Goal: Information Seeking & Learning: Learn about a topic

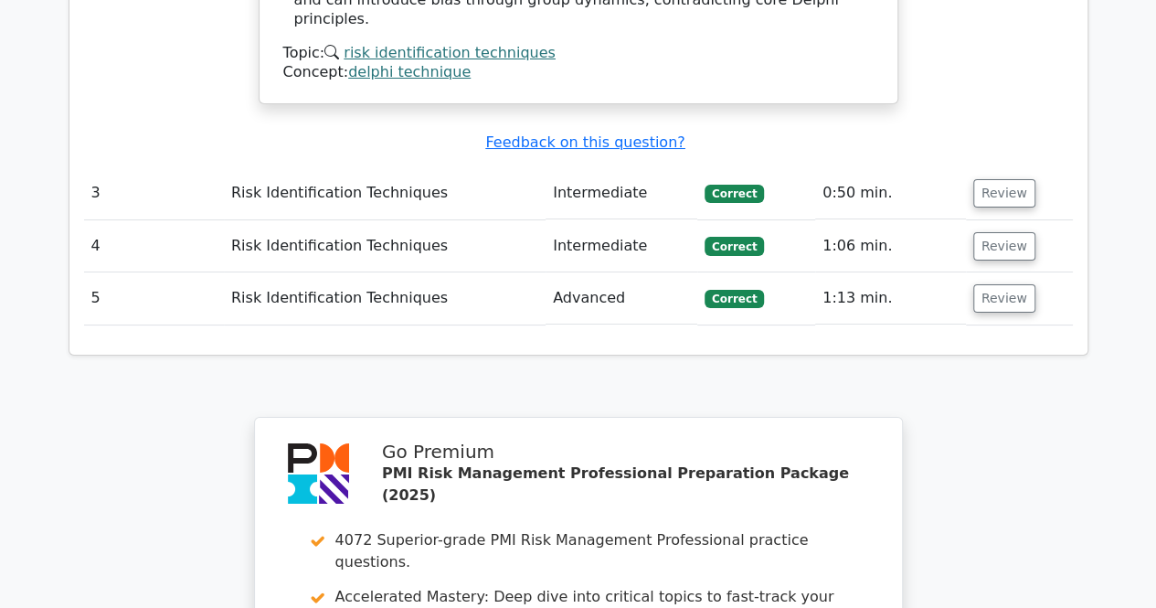
scroll to position [3767, 0]
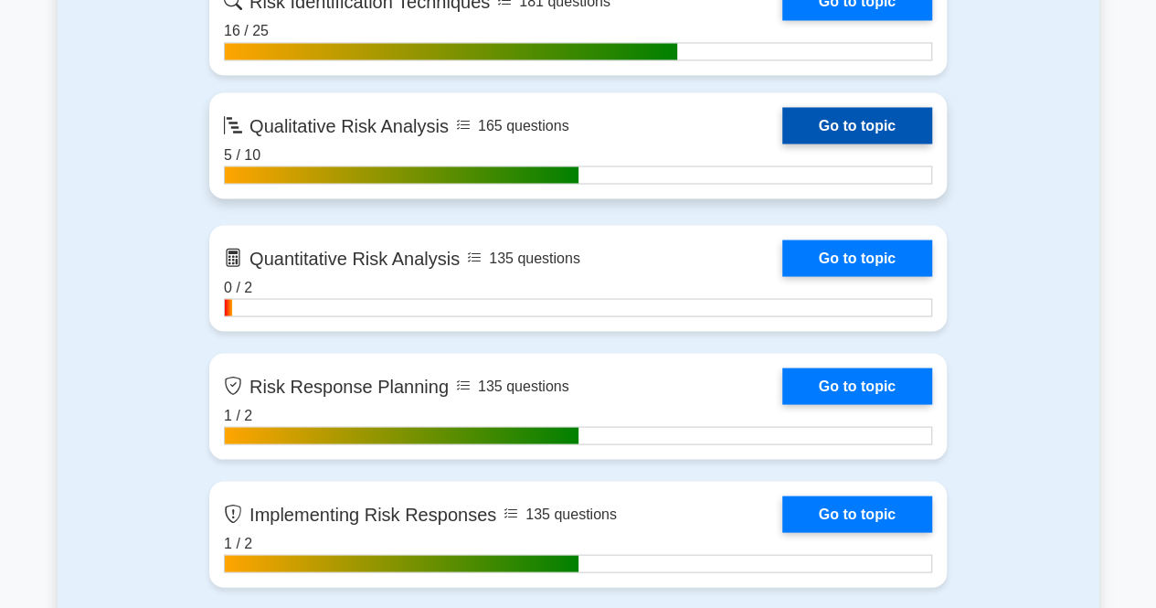
scroll to position [1645, 0]
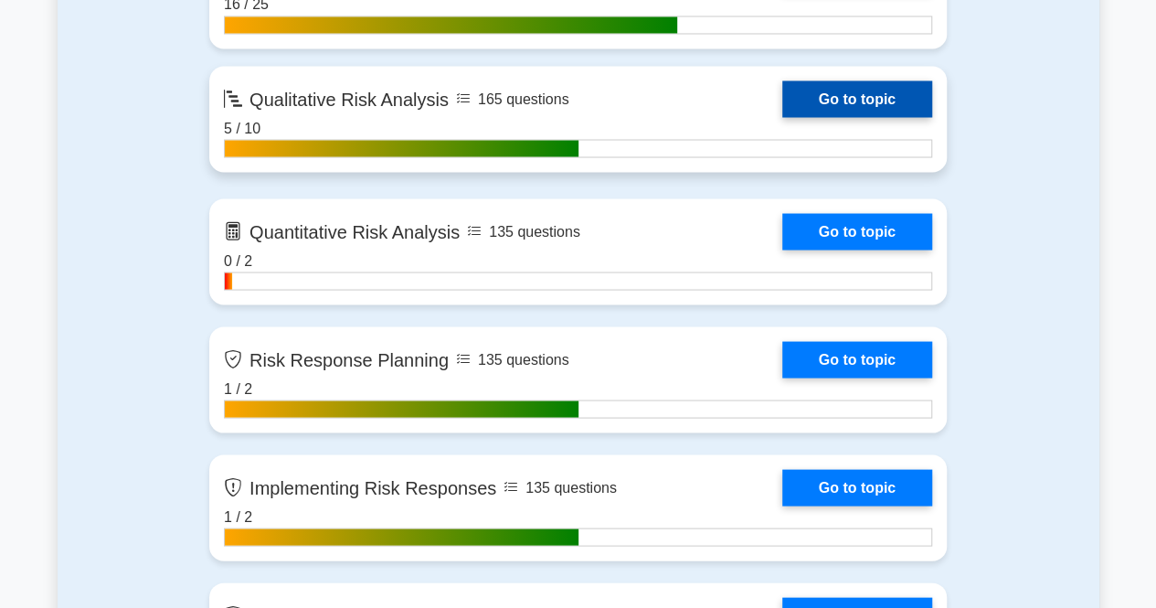
click at [857, 96] on link "Go to topic" at bounding box center [857, 98] width 150 height 37
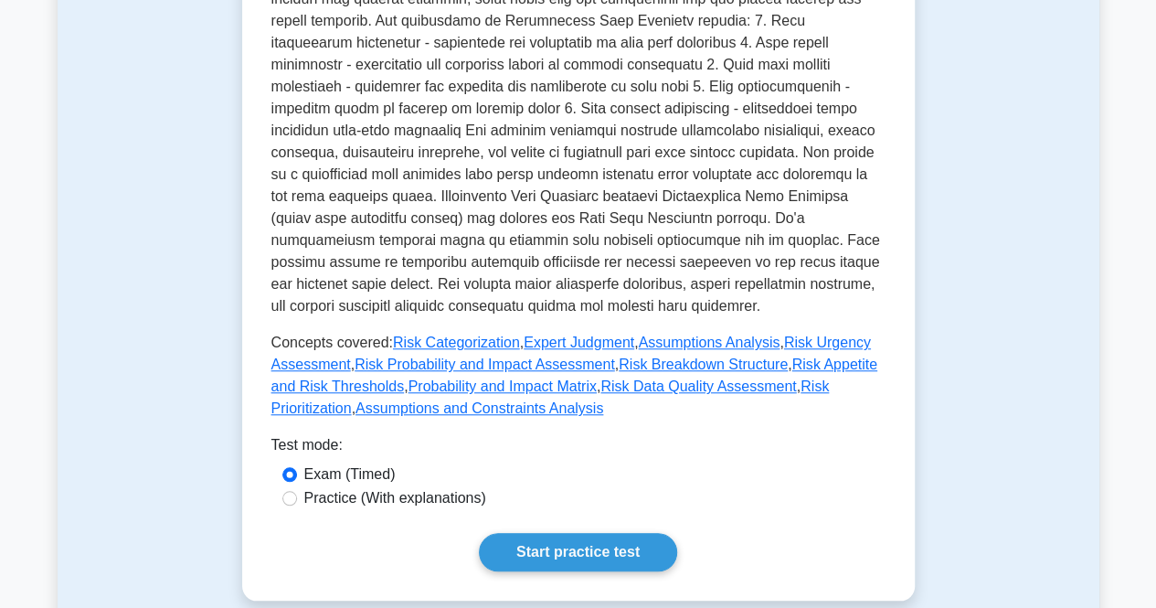
scroll to position [640, 0]
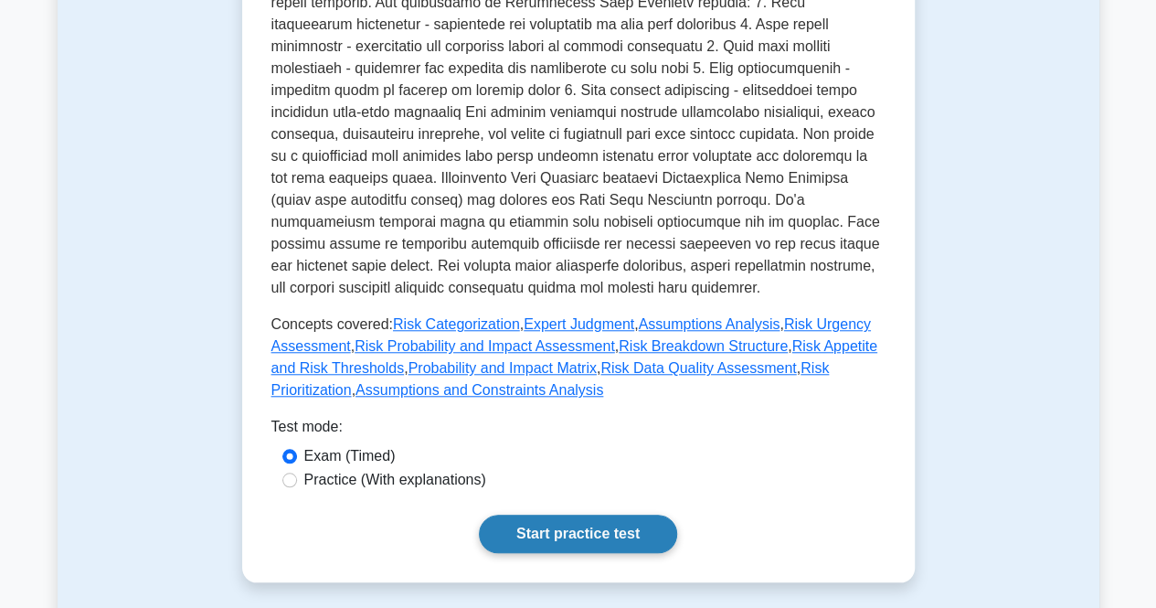
click at [519, 522] on link "Start practice test" at bounding box center [578, 533] width 198 height 38
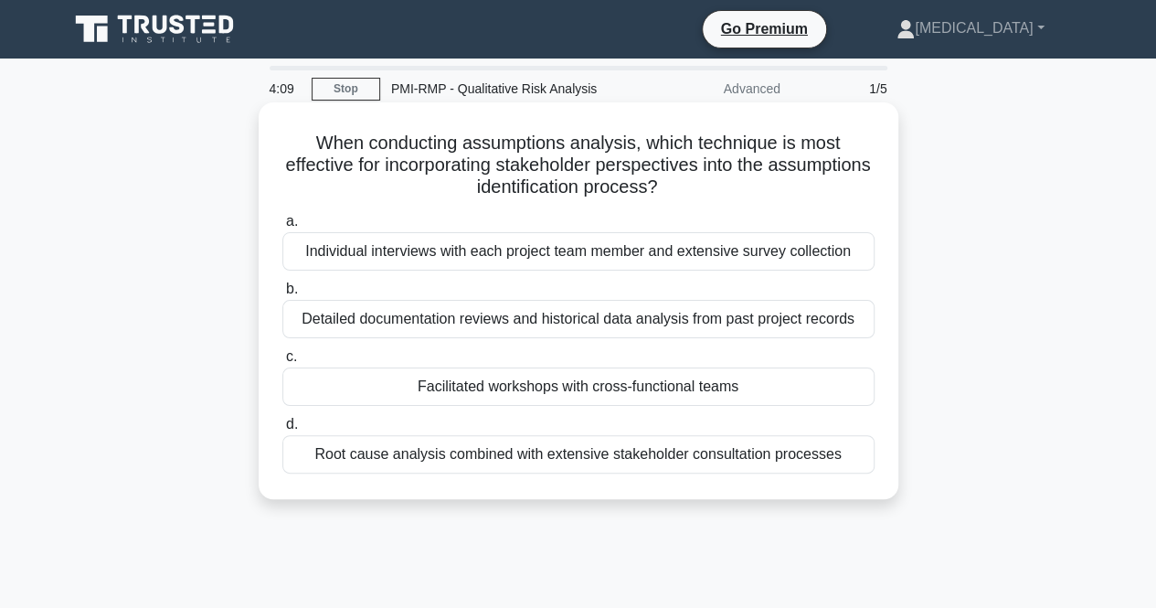
click at [535, 257] on div "Individual interviews with each project team member and extensive survey collec…" at bounding box center [578, 251] width 592 height 38
click at [282, 228] on input "a. Individual interviews with each project team member and extensive survey col…" at bounding box center [282, 222] width 0 height 12
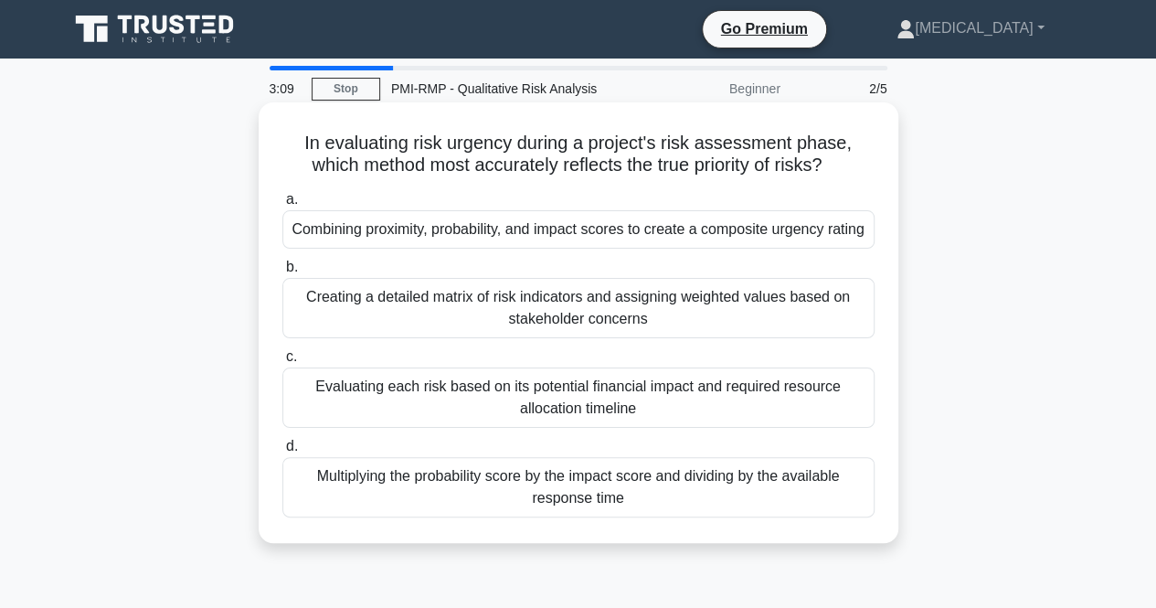
click at [600, 239] on div "Combining proximity, probability, and impact scores to create a composite urgen…" at bounding box center [578, 229] width 592 height 38
click at [282, 206] on input "a. Combining proximity, probability, and impact scores to create a composite ur…" at bounding box center [282, 200] width 0 height 12
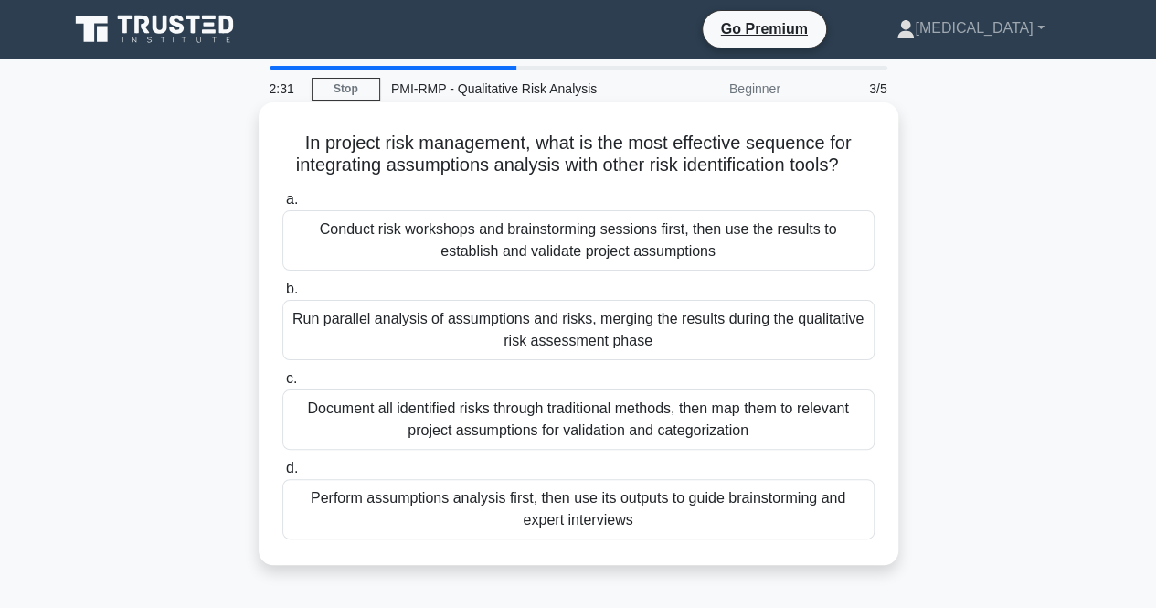
click at [585, 252] on div "Conduct risk workshops and brainstorming sessions first, then use the results t…" at bounding box center [578, 240] width 592 height 60
click at [282, 206] on input "a. Conduct risk workshops and brainstorming sessions first, then use the result…" at bounding box center [282, 200] width 0 height 12
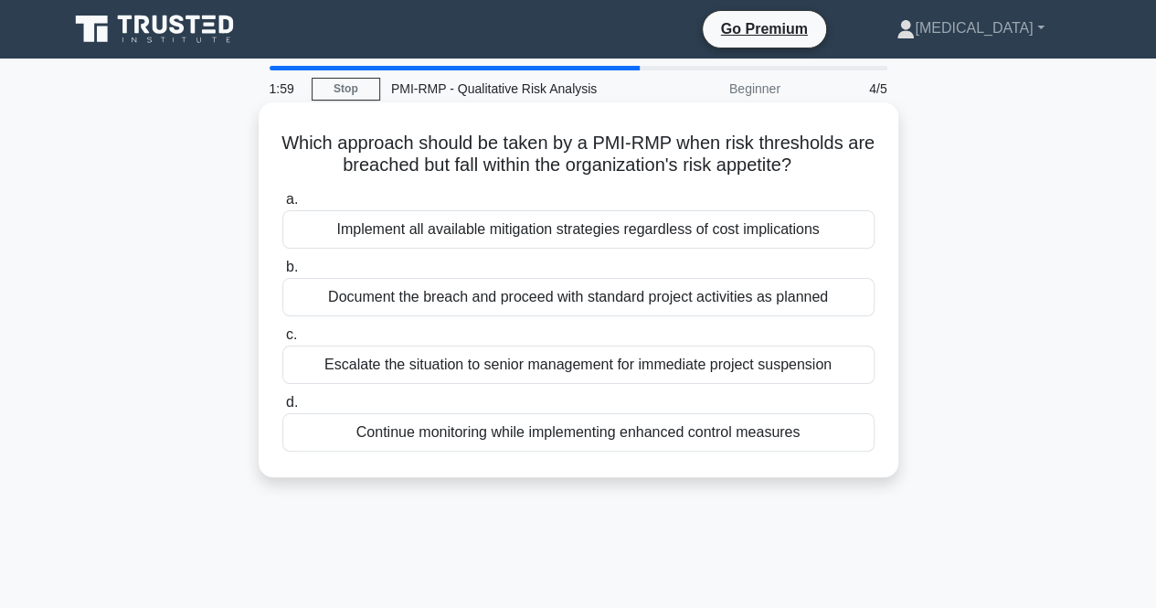
click at [536, 301] on div "Document the breach and proceed with standard project activities as planned" at bounding box center [578, 297] width 592 height 38
click at [282, 273] on input "b. Document the breach and proceed with standard project activities as planned" at bounding box center [282, 267] width 0 height 12
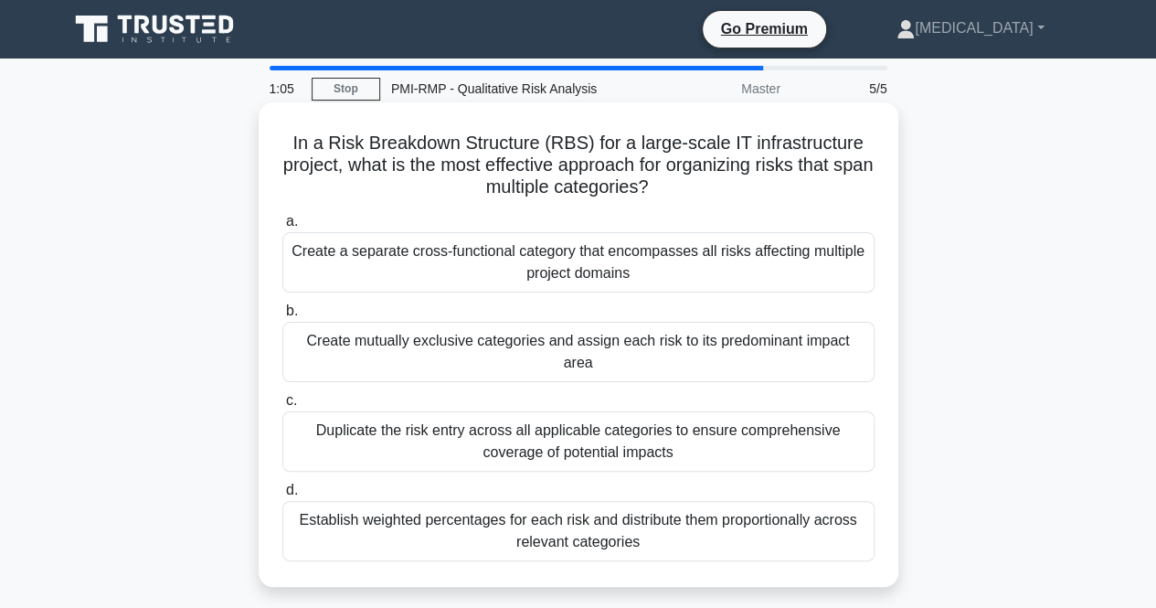
click at [456, 501] on div "Establish weighted percentages for each risk and distribute them proportionally…" at bounding box center [578, 531] width 592 height 60
click at [282, 496] on input "d. Establish weighted percentages for each risk and distribute them proportiona…" at bounding box center [282, 490] width 0 height 12
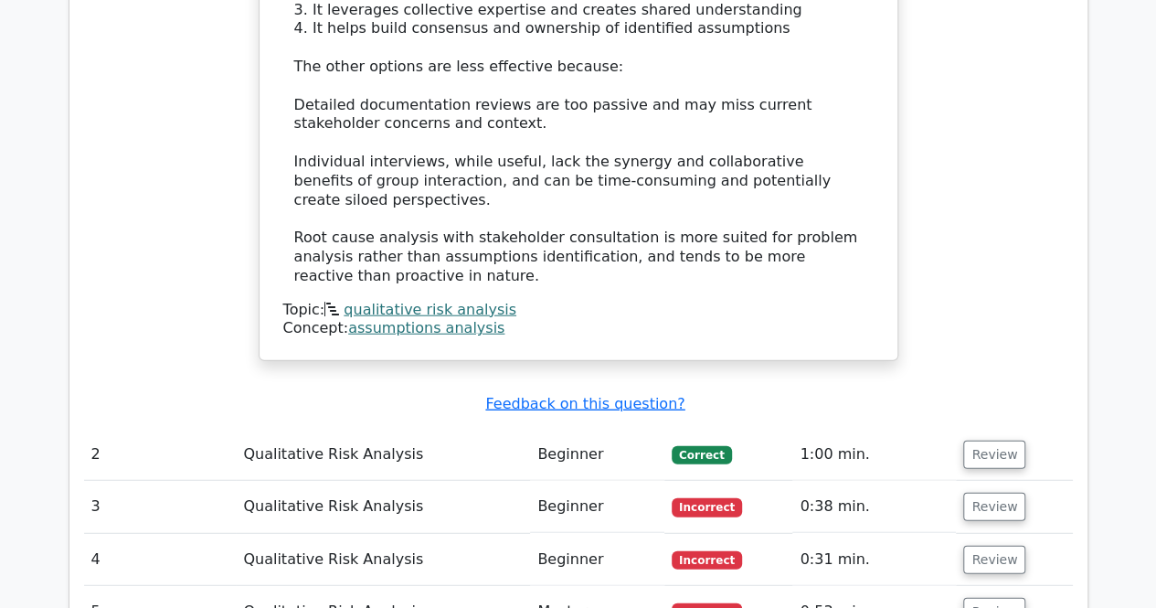
scroll to position [2102, 0]
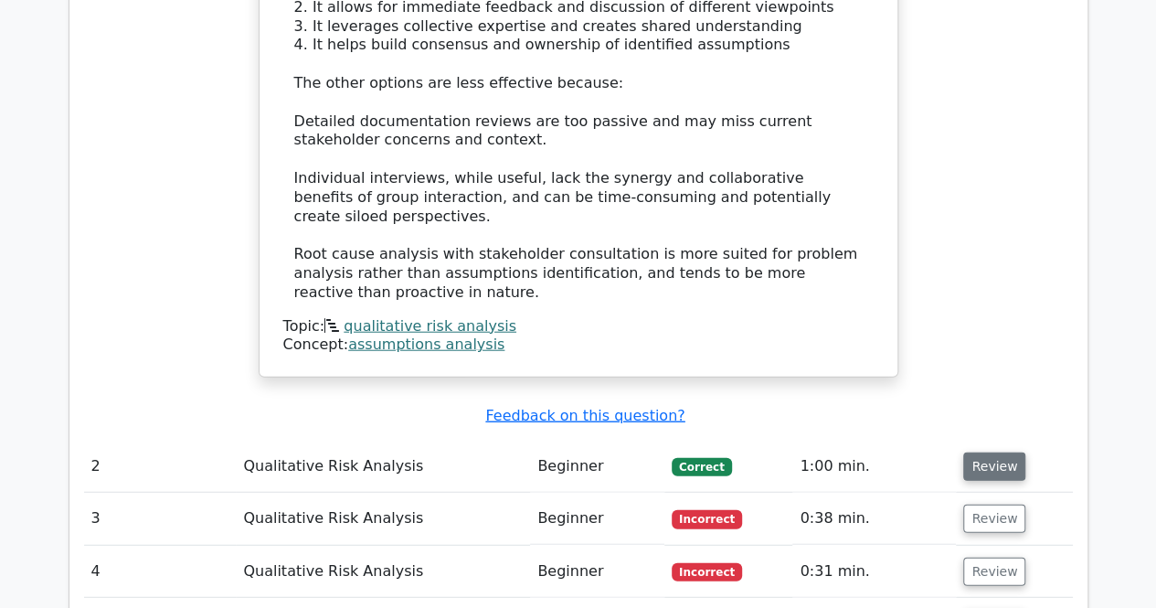
click at [996, 452] on button "Review" at bounding box center [994, 466] width 62 height 28
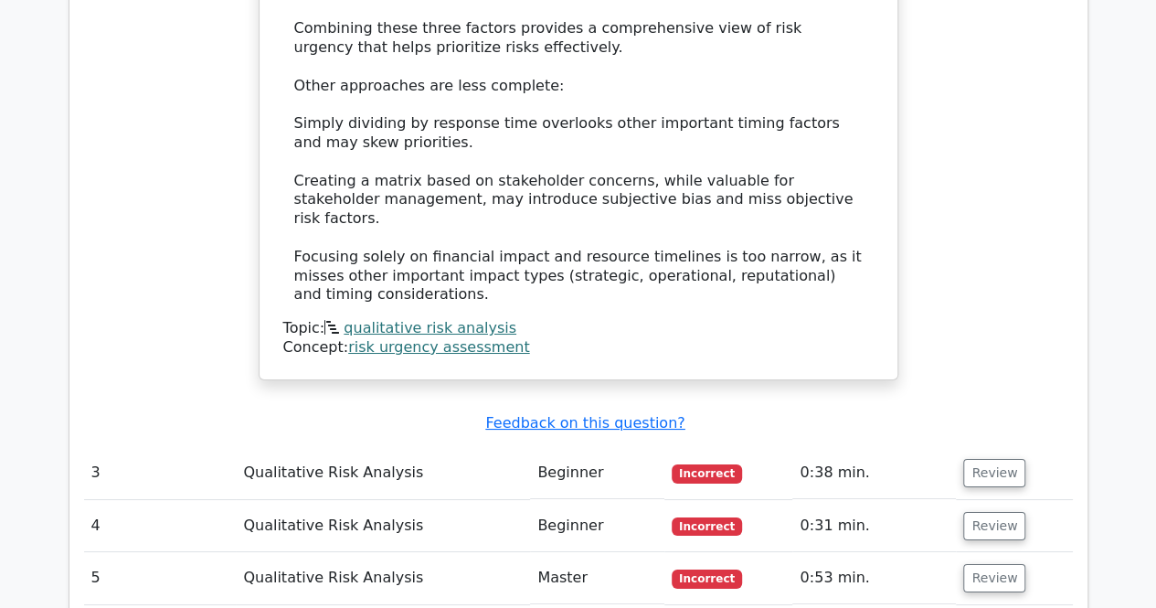
scroll to position [3198, 0]
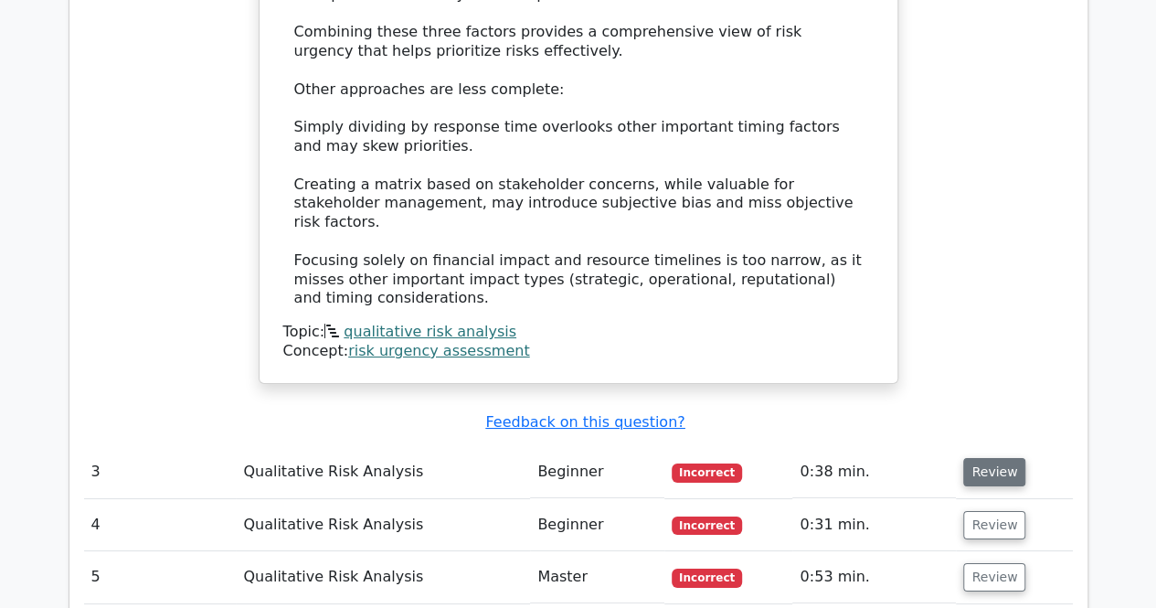
click at [971, 458] on button "Review" at bounding box center [994, 472] width 62 height 28
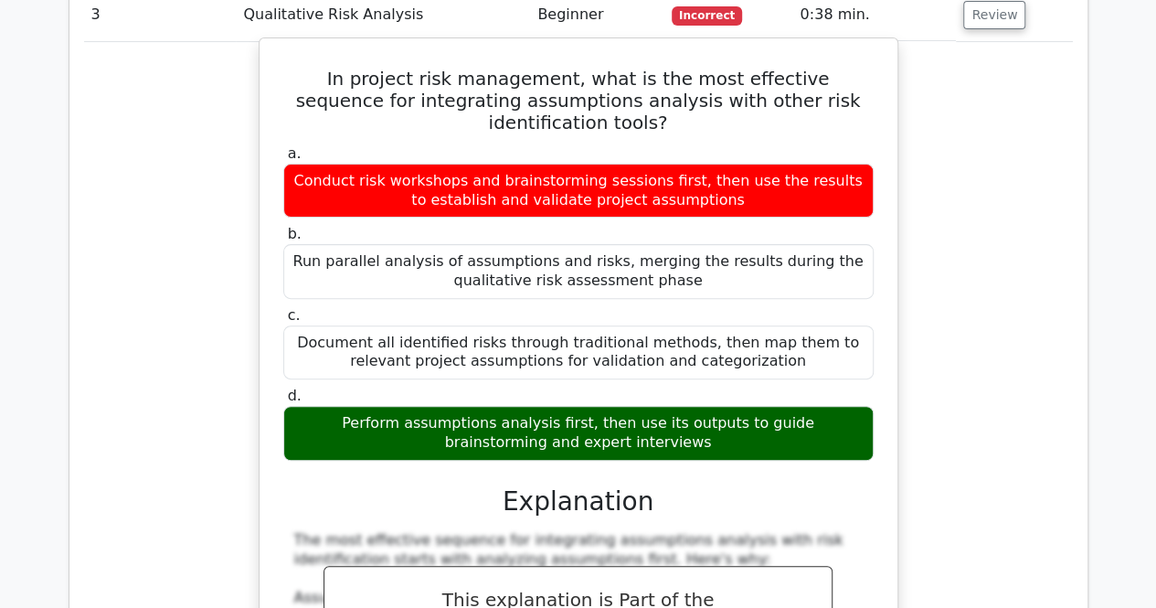
scroll to position [4112, 0]
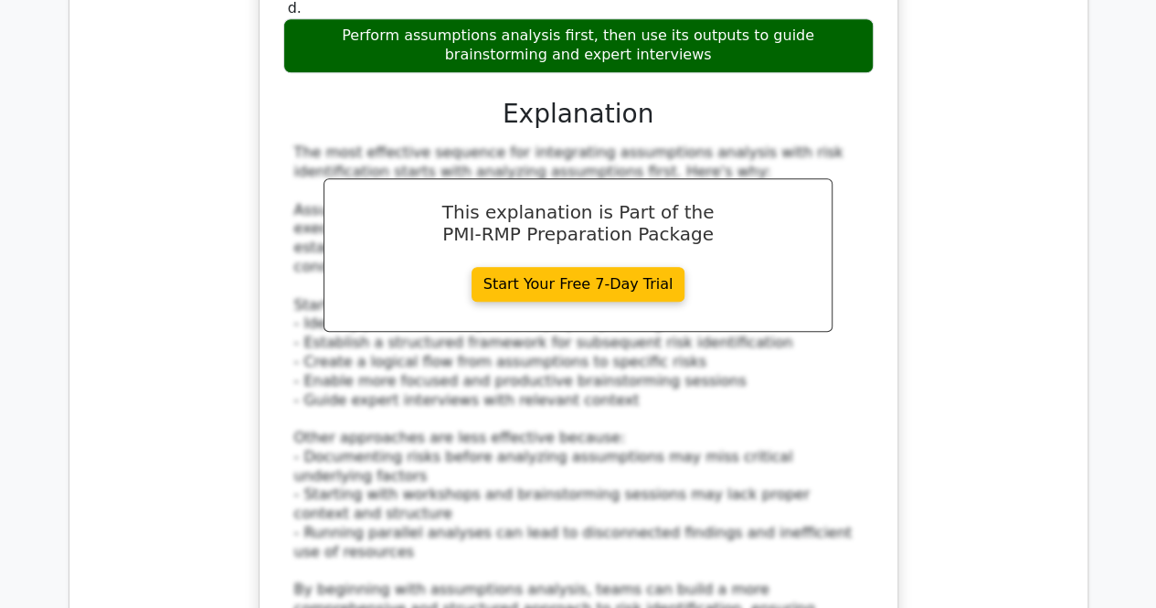
scroll to position [4021, 0]
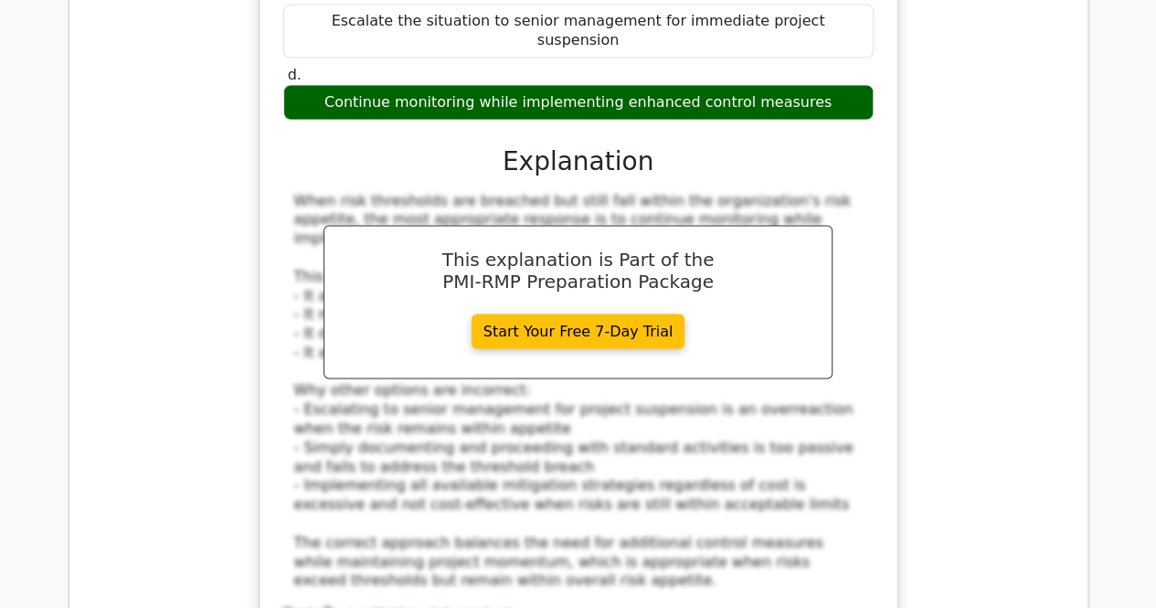
scroll to position [5209, 0]
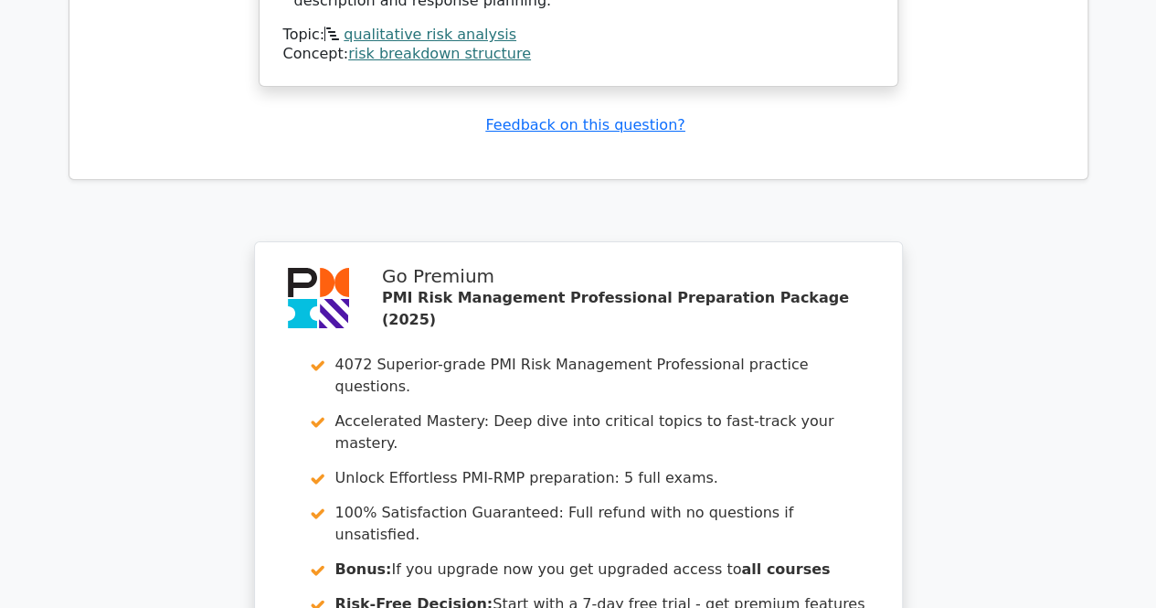
scroll to position [6868, 0]
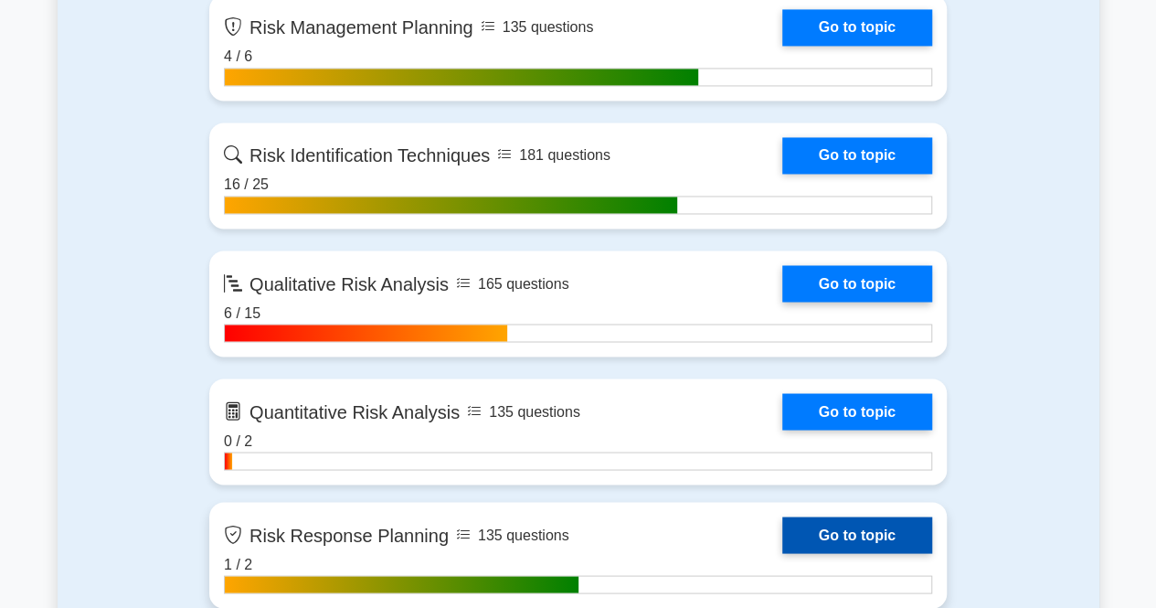
scroll to position [1462, 0]
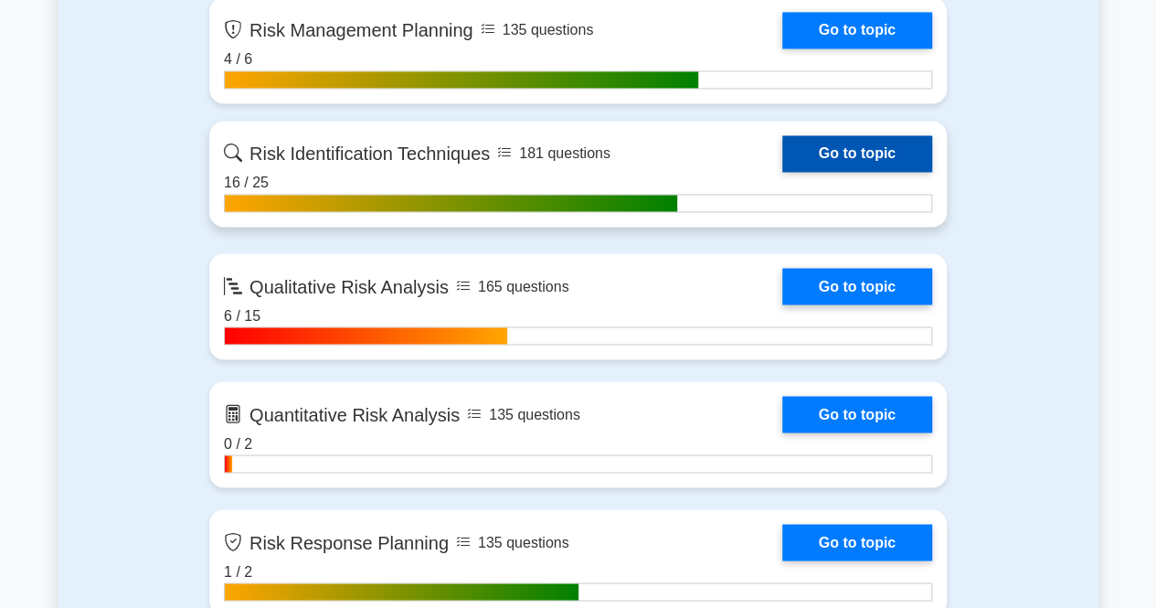
click at [860, 154] on link "Go to topic" at bounding box center [857, 153] width 150 height 37
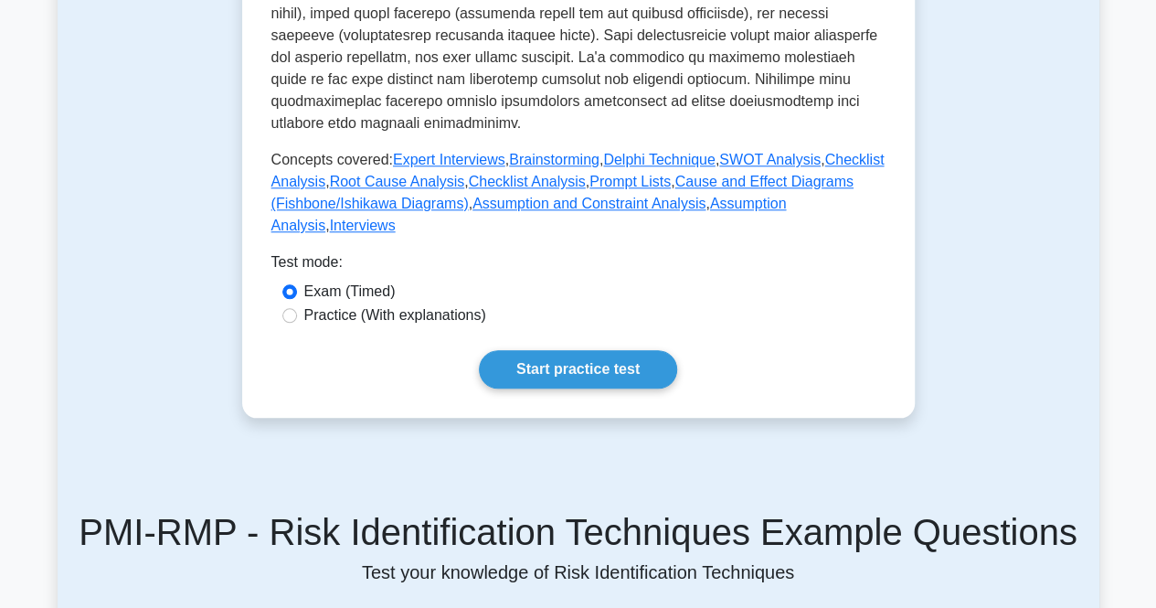
scroll to position [914, 0]
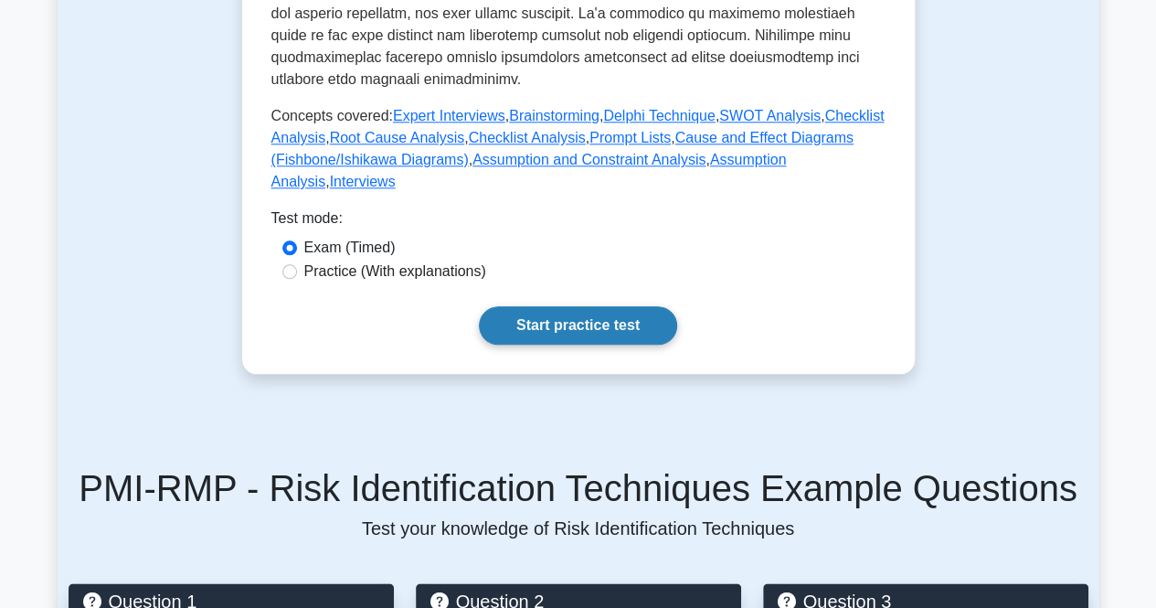
click at [532, 306] on link "Start practice test" at bounding box center [578, 325] width 198 height 38
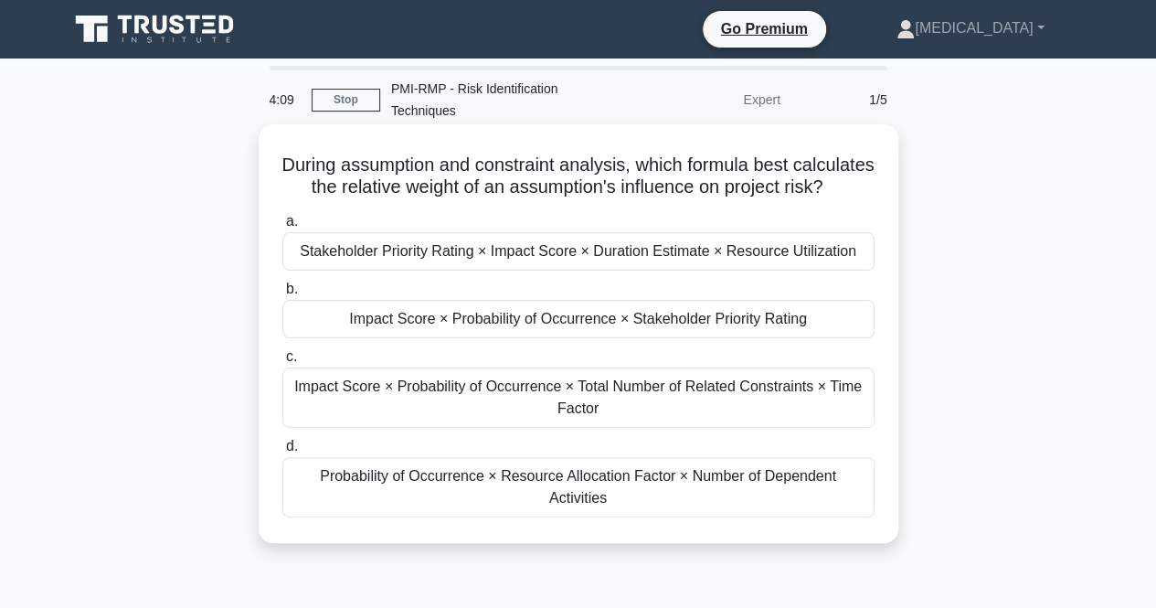
click at [609, 338] on div "Impact Score × Probability of Occurrence × Stakeholder Priority Rating" at bounding box center [578, 319] width 592 height 38
click at [282, 295] on input "b. Impact Score × Probability of Occurrence × Stakeholder Priority Rating" at bounding box center [282, 289] width 0 height 12
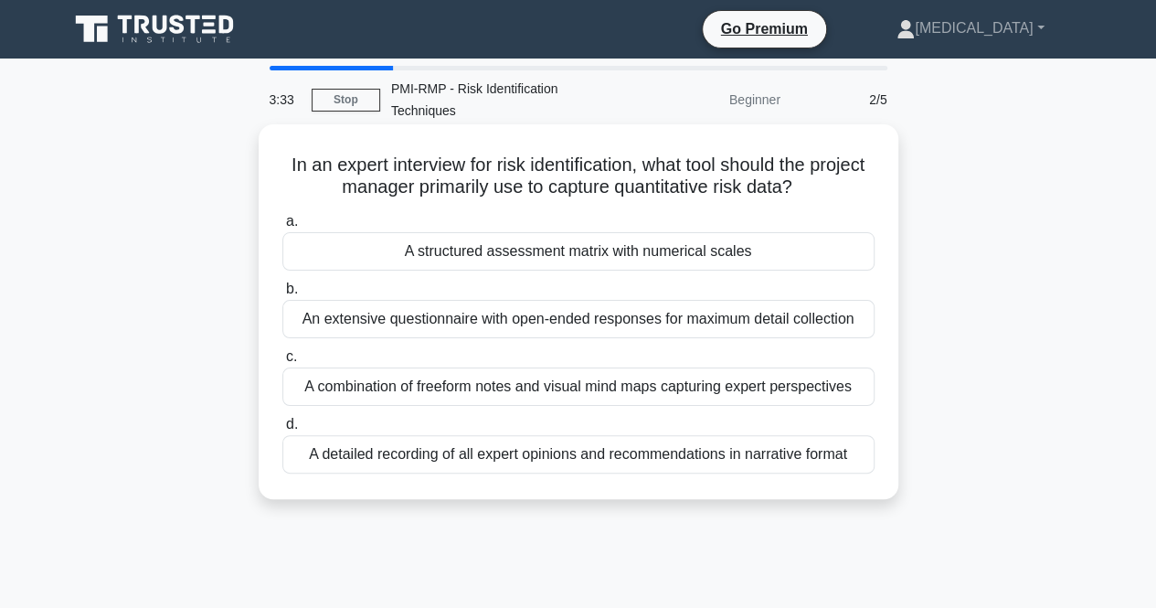
click at [634, 252] on div "A structured assessment matrix with numerical scales" at bounding box center [578, 251] width 592 height 38
click at [282, 228] on input "a. A structured assessment matrix with numerical scales" at bounding box center [282, 222] width 0 height 12
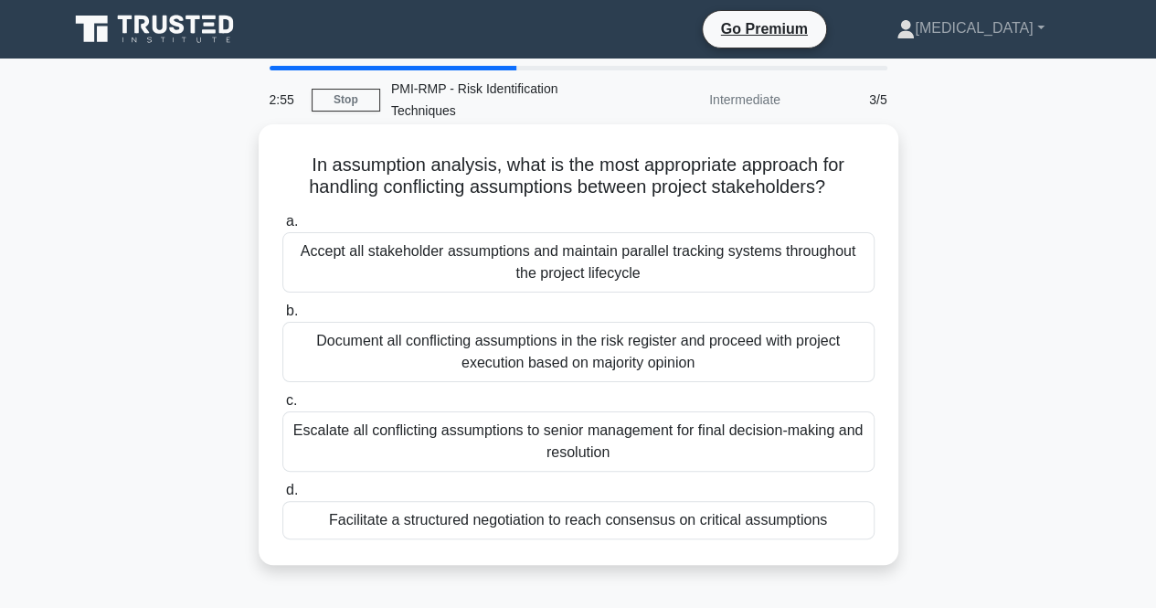
click at [704, 361] on div "Document all conflicting assumptions in the risk register and proceed with proj…" at bounding box center [578, 352] width 592 height 60
click at [282, 317] on input "b. Document all conflicting assumptions in the risk register and proceed with p…" at bounding box center [282, 311] width 0 height 12
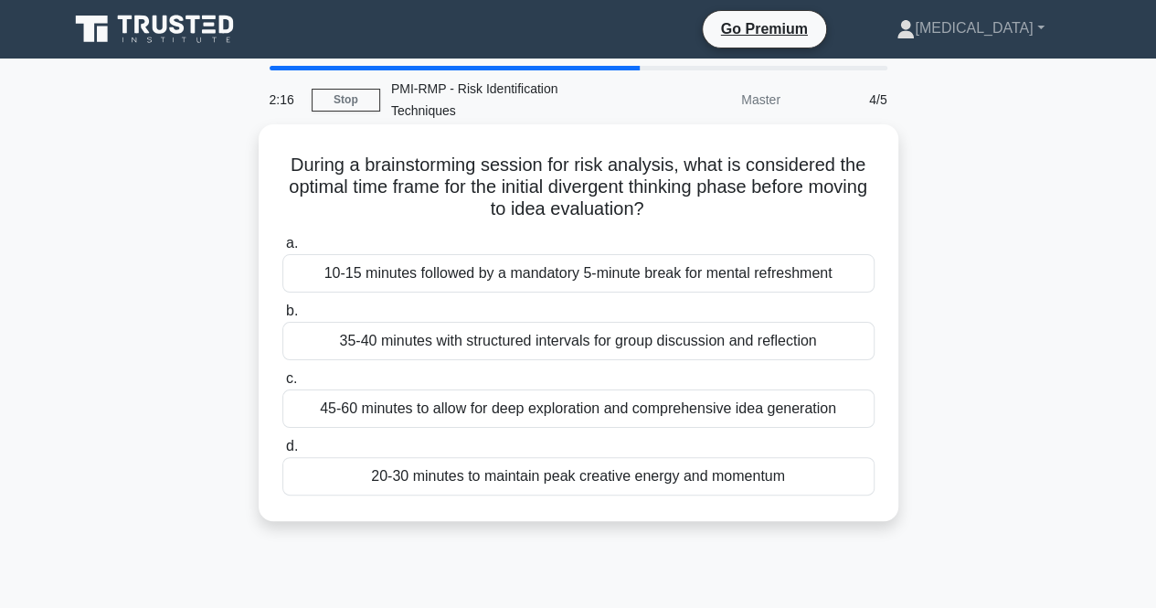
click at [462, 348] on div "35-40 minutes with structured intervals for group discussion and reflection" at bounding box center [578, 341] width 592 height 38
click at [282, 317] on input "b. 35-40 minutes with structured intervals for group discussion and reflection" at bounding box center [282, 311] width 0 height 12
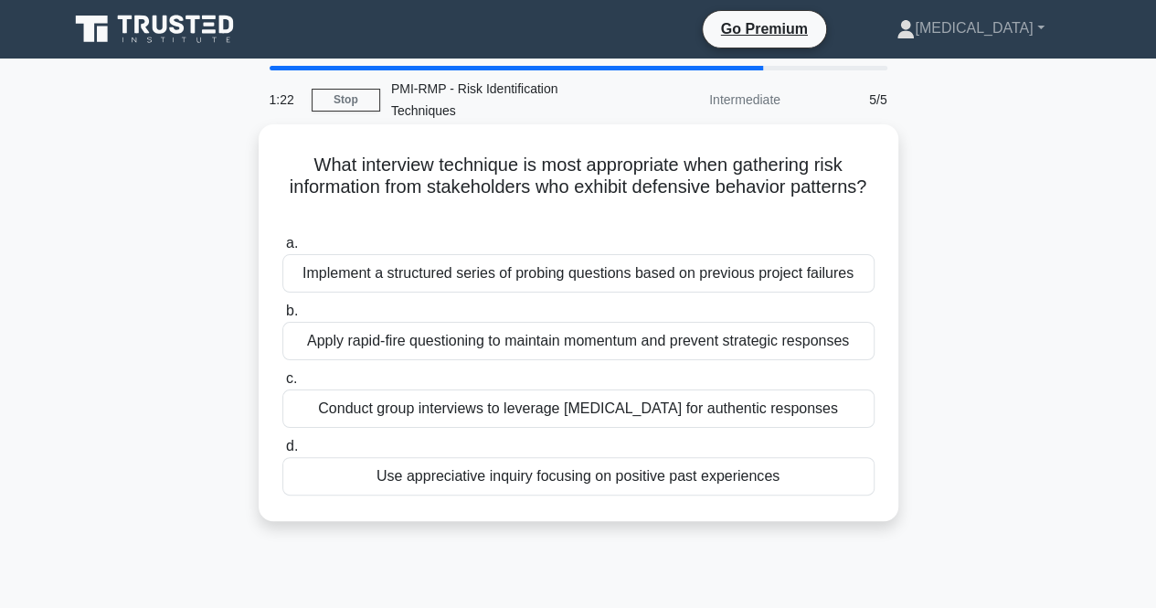
click at [481, 476] on div "Use appreciative inquiry focusing on positive past experiences" at bounding box center [578, 476] width 592 height 38
click at [282, 452] on input "d. Use appreciative inquiry focusing on positive past experiences" at bounding box center [282, 446] width 0 height 12
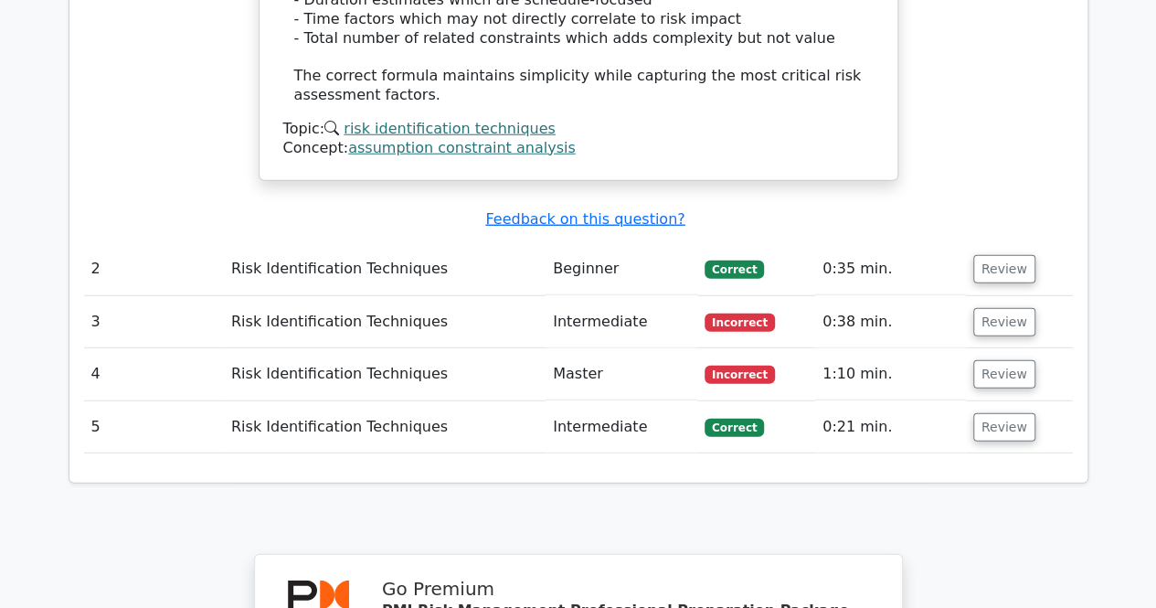
scroll to position [2467, 0]
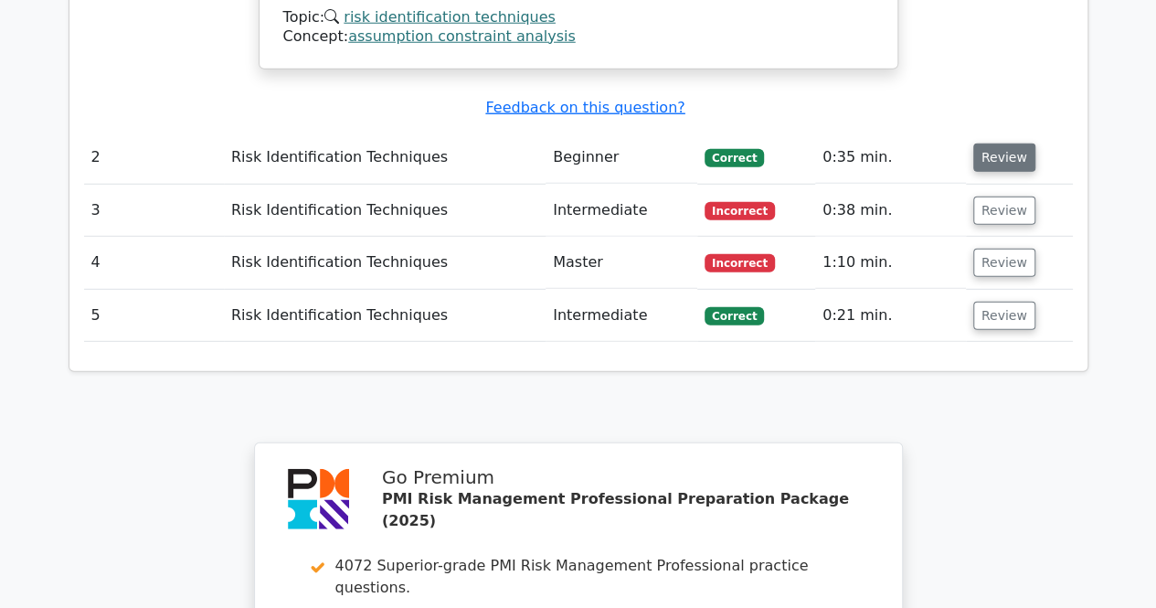
click at [994, 143] on button "Review" at bounding box center [1004, 157] width 62 height 28
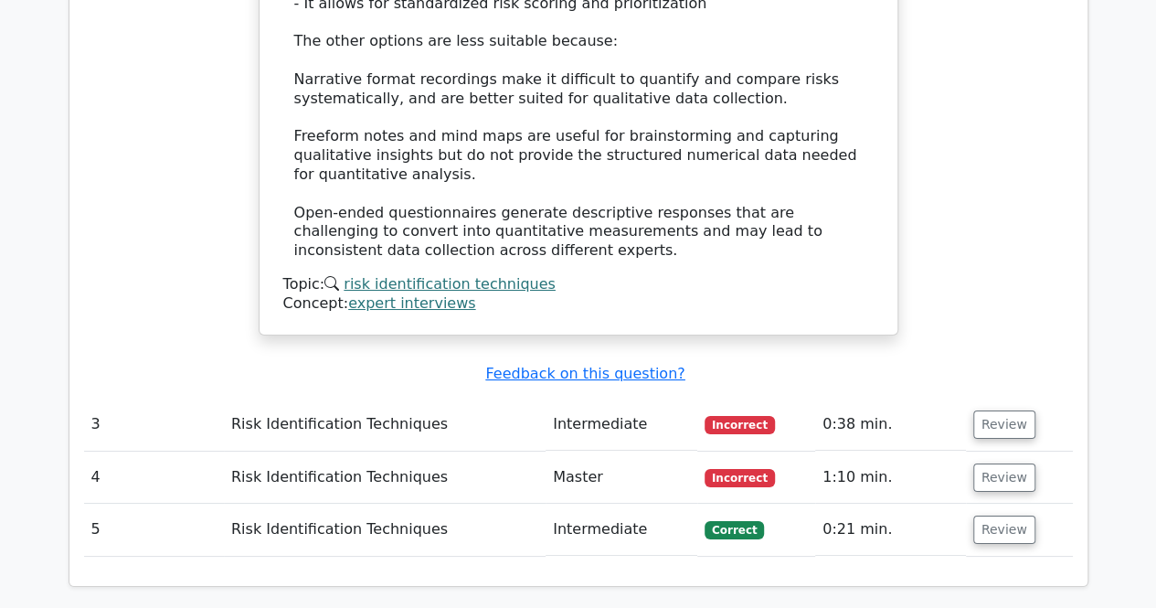
scroll to position [3290, 0]
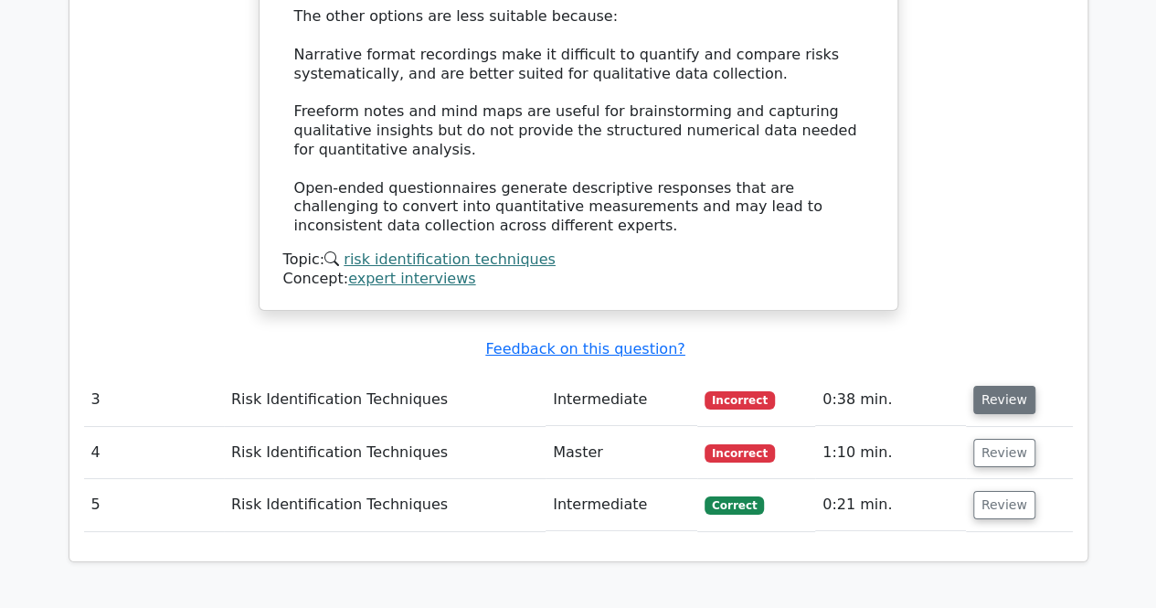
click at [973, 386] on button "Review" at bounding box center [1004, 400] width 62 height 28
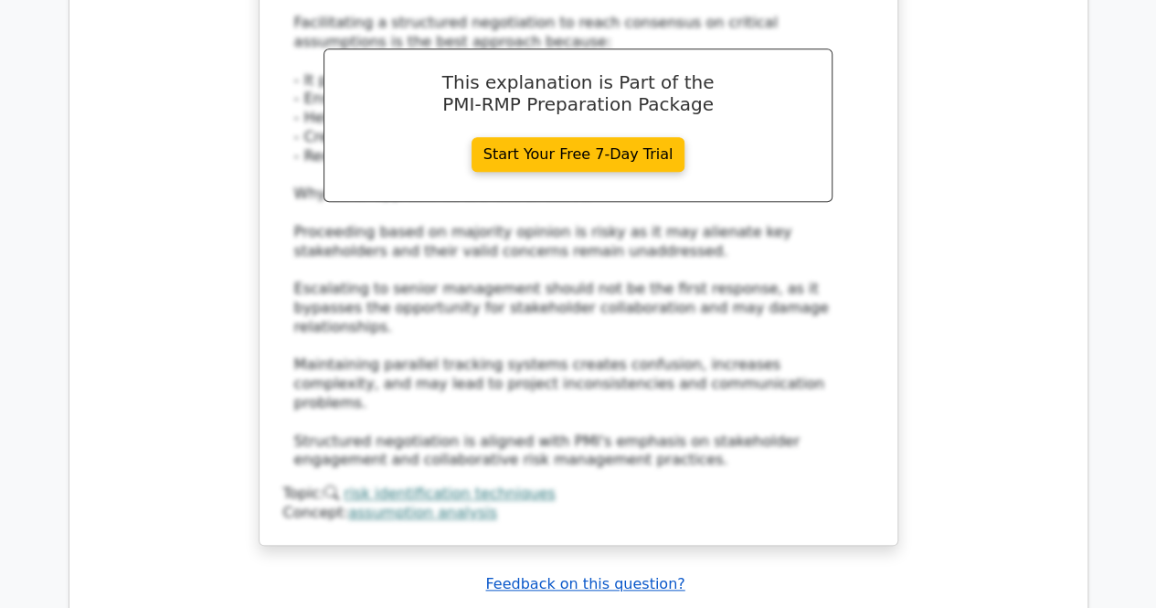
scroll to position [4204, 0]
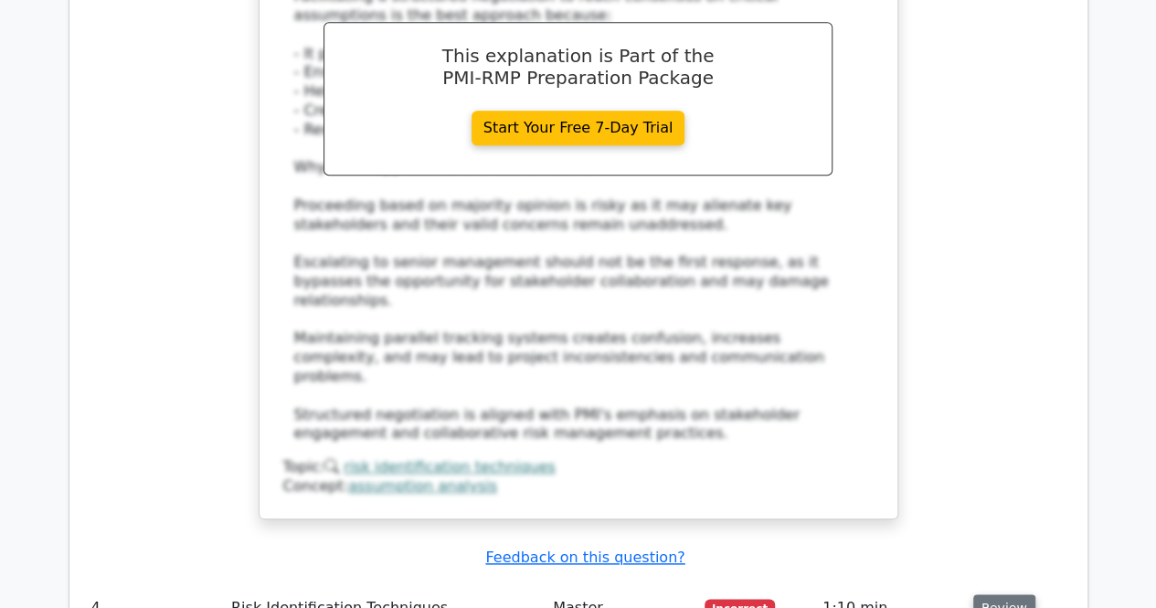
click at [988, 594] on button "Review" at bounding box center [1004, 608] width 62 height 28
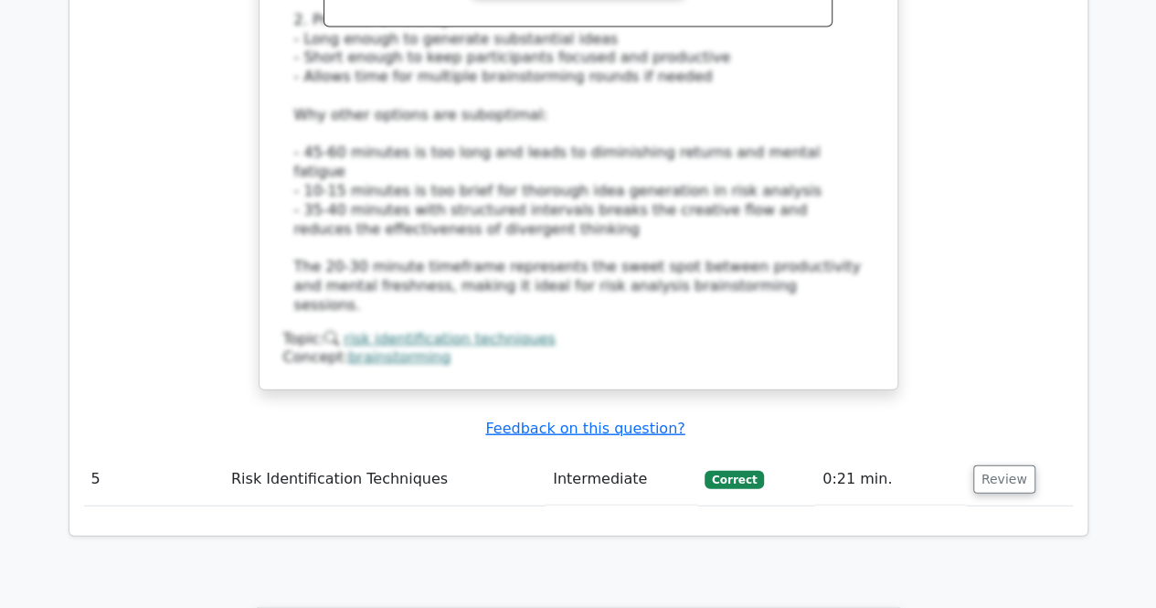
scroll to position [5483, 0]
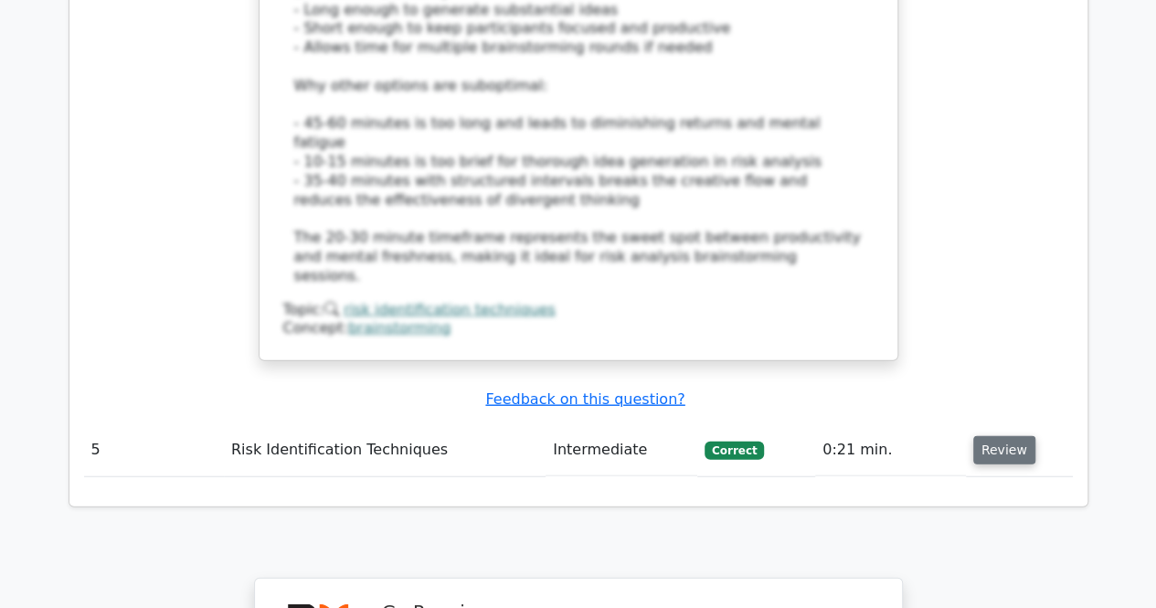
click at [1001, 436] on button "Review" at bounding box center [1004, 450] width 62 height 28
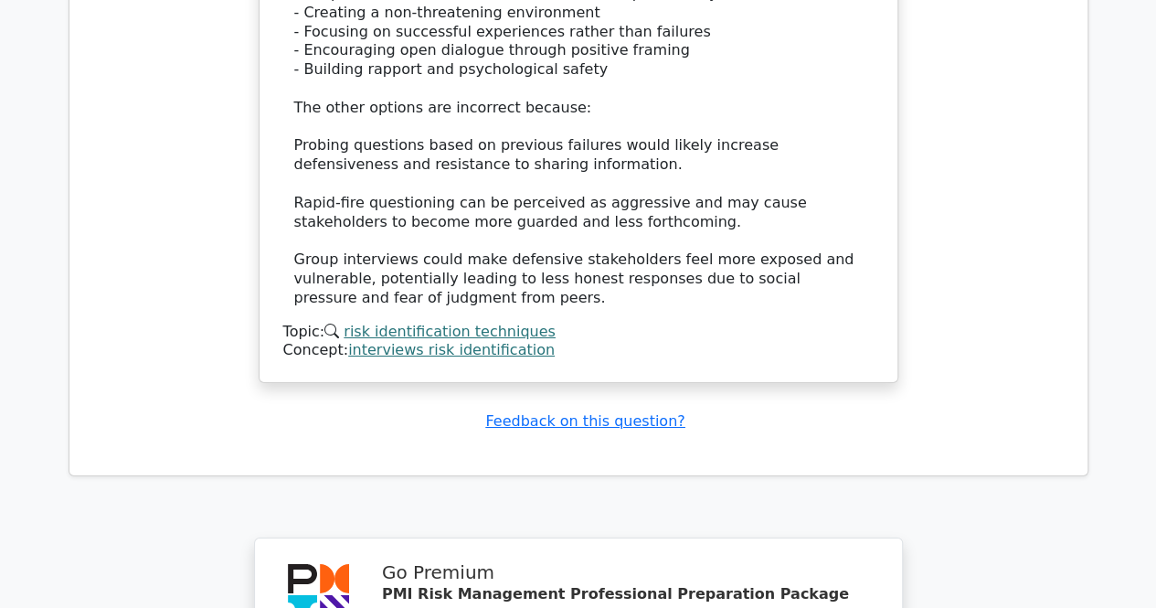
scroll to position [6757, 0]
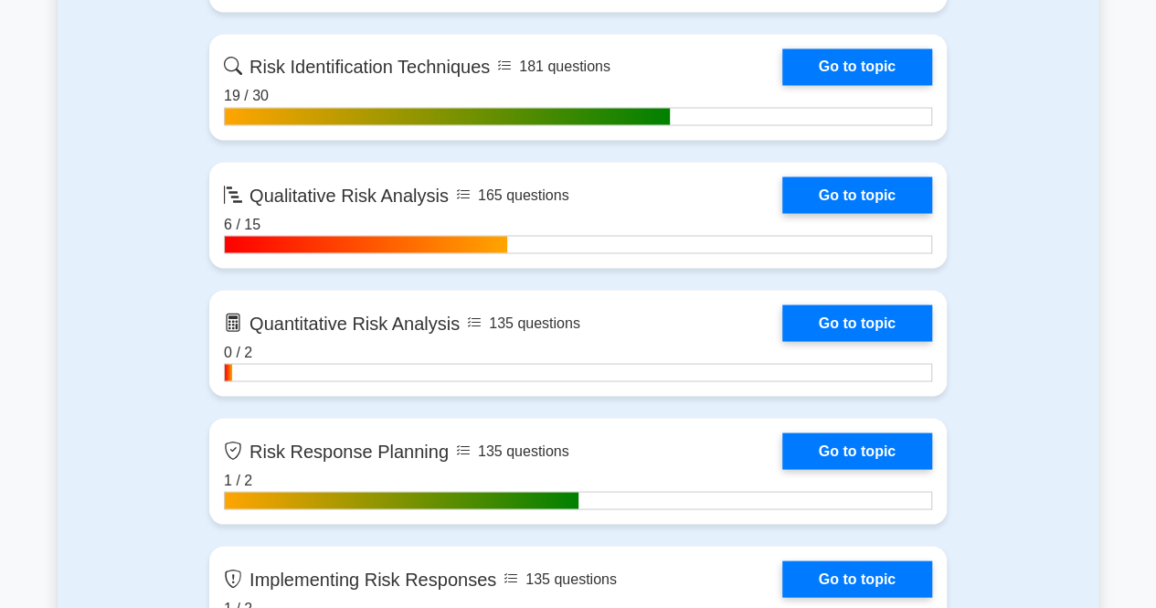
scroll to position [1462, 0]
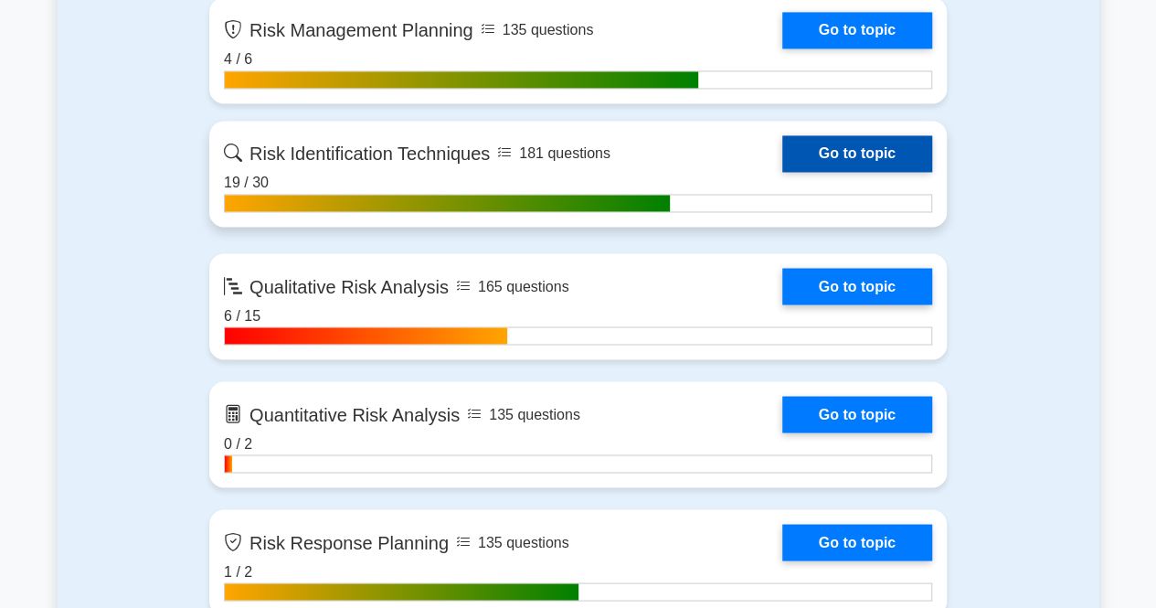
click at [830, 153] on link "Go to topic" at bounding box center [857, 153] width 150 height 37
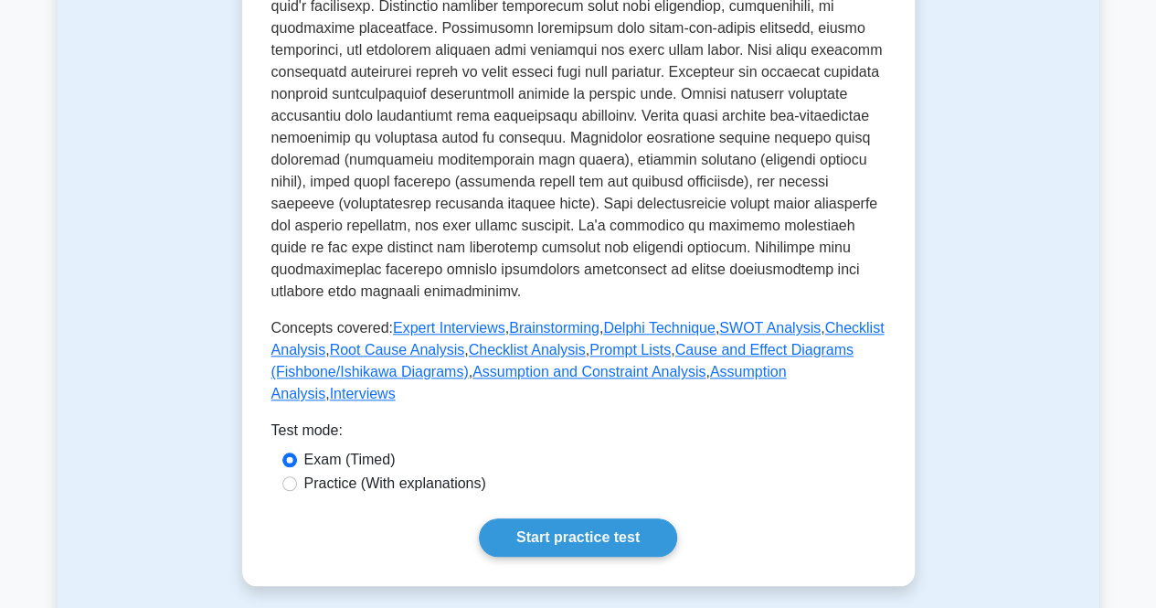
scroll to position [731, 0]
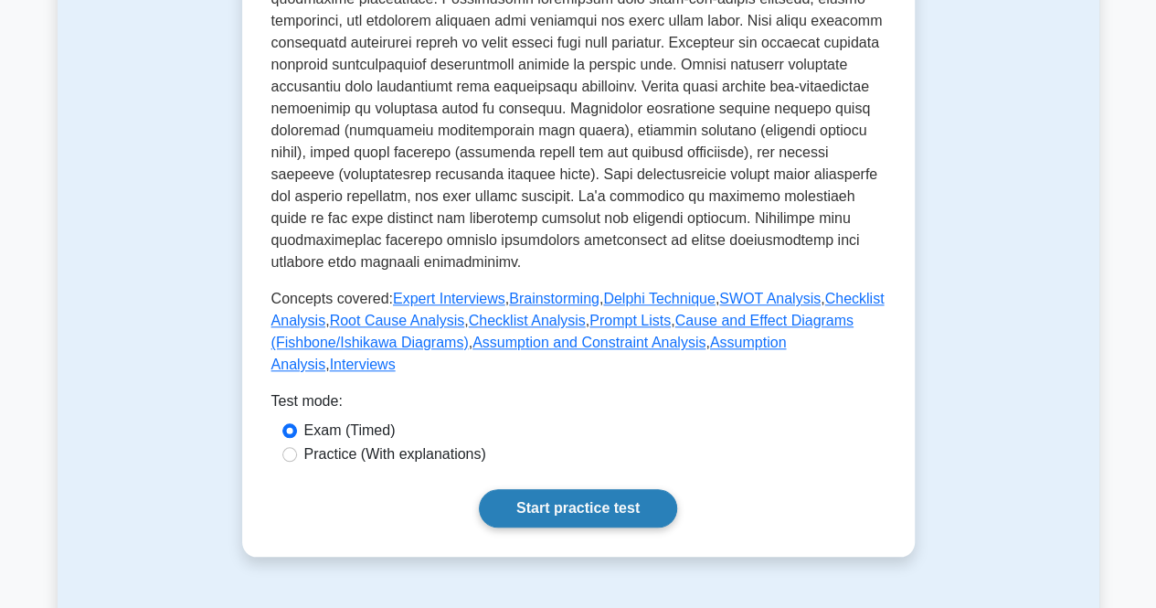
click at [542, 489] on link "Start practice test" at bounding box center [578, 508] width 198 height 38
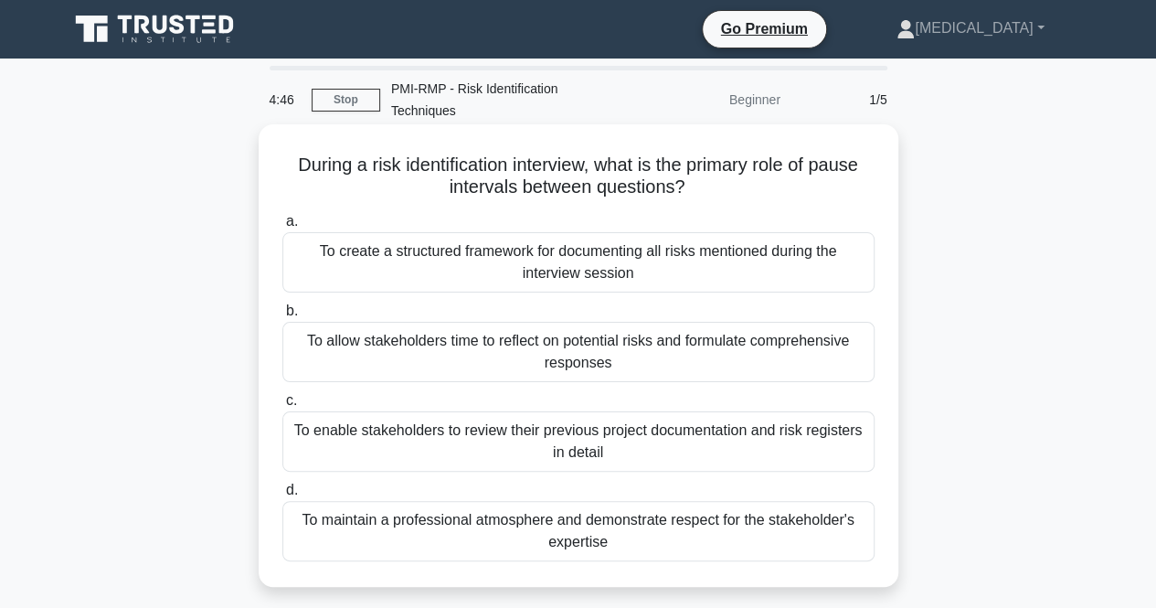
click at [551, 355] on div "To allow stakeholders time to reflect on potential risks and formulate comprehe…" at bounding box center [578, 352] width 592 height 60
click at [282, 317] on input "b. To allow stakeholders time to reflect on potential risks and formulate compr…" at bounding box center [282, 311] width 0 height 12
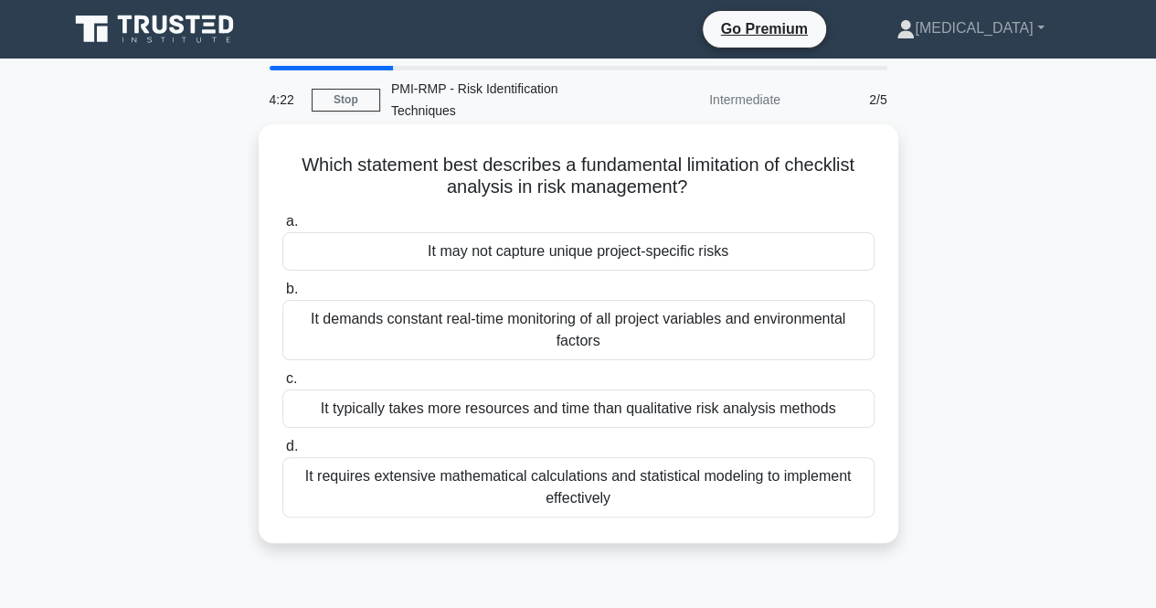
click at [570, 251] on div "It may not capture unique project-specific risks" at bounding box center [578, 251] width 592 height 38
click at [282, 228] on input "a. It may not capture unique project-specific risks" at bounding box center [282, 222] width 0 height 12
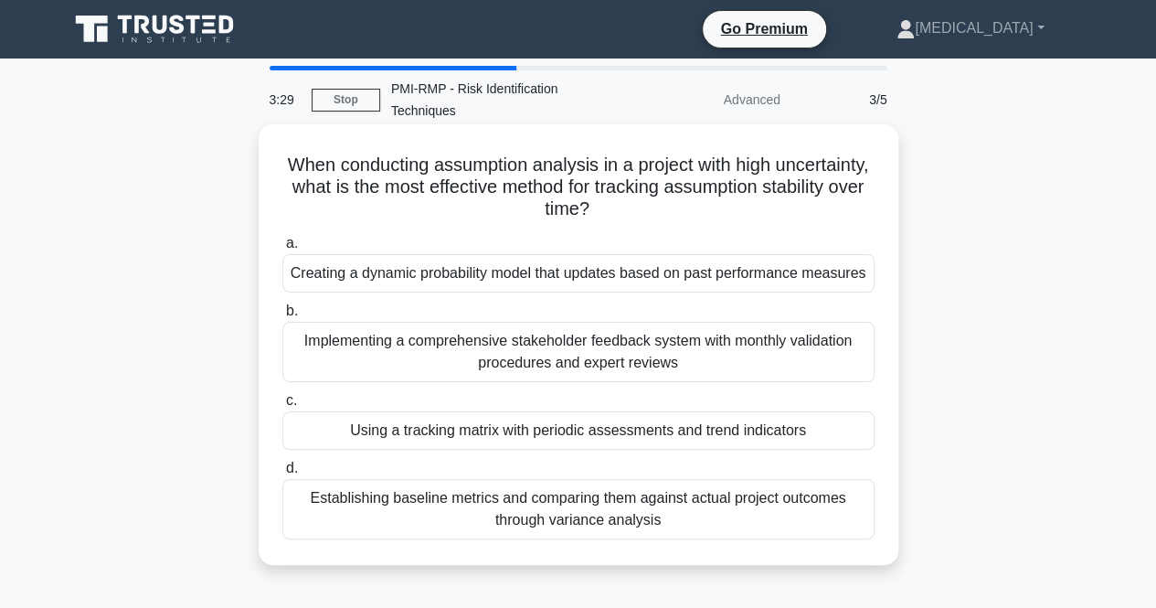
click at [468, 432] on div "Using a tracking matrix with periodic assessments and trend indicators" at bounding box center [578, 430] width 592 height 38
click at [282, 407] on input "c. Using a tracking matrix with periodic assessments and trend indicators" at bounding box center [282, 401] width 0 height 12
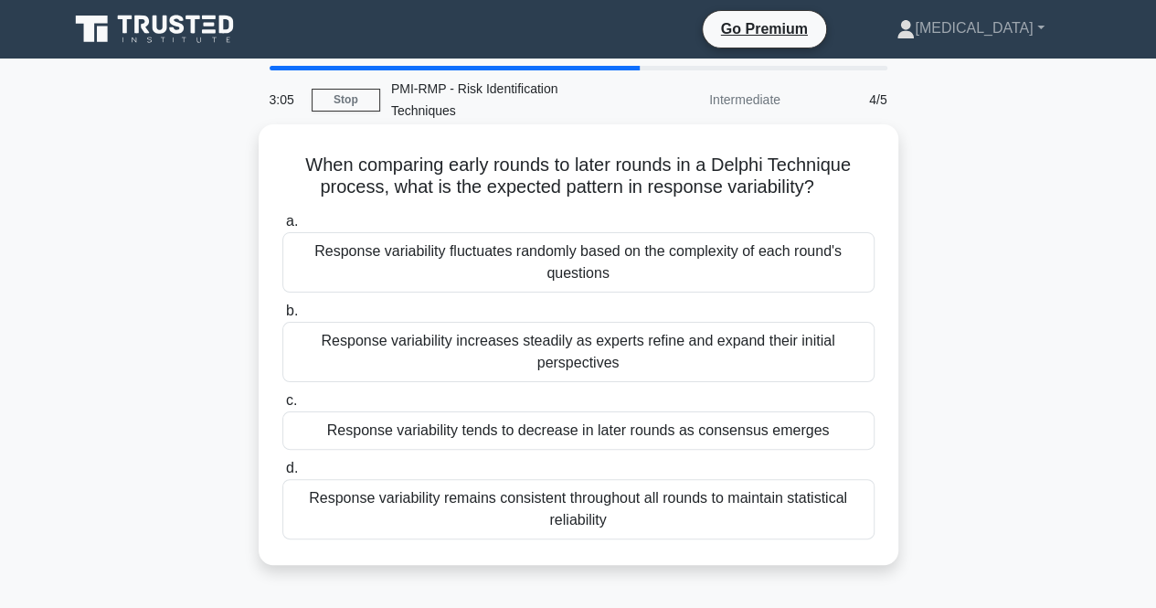
click at [419, 428] on div "Response variability tends to decrease in later rounds as consensus emerges" at bounding box center [578, 430] width 592 height 38
click at [282, 407] on input "c. Response variability tends to decrease in later rounds as consensus emerges" at bounding box center [282, 401] width 0 height 12
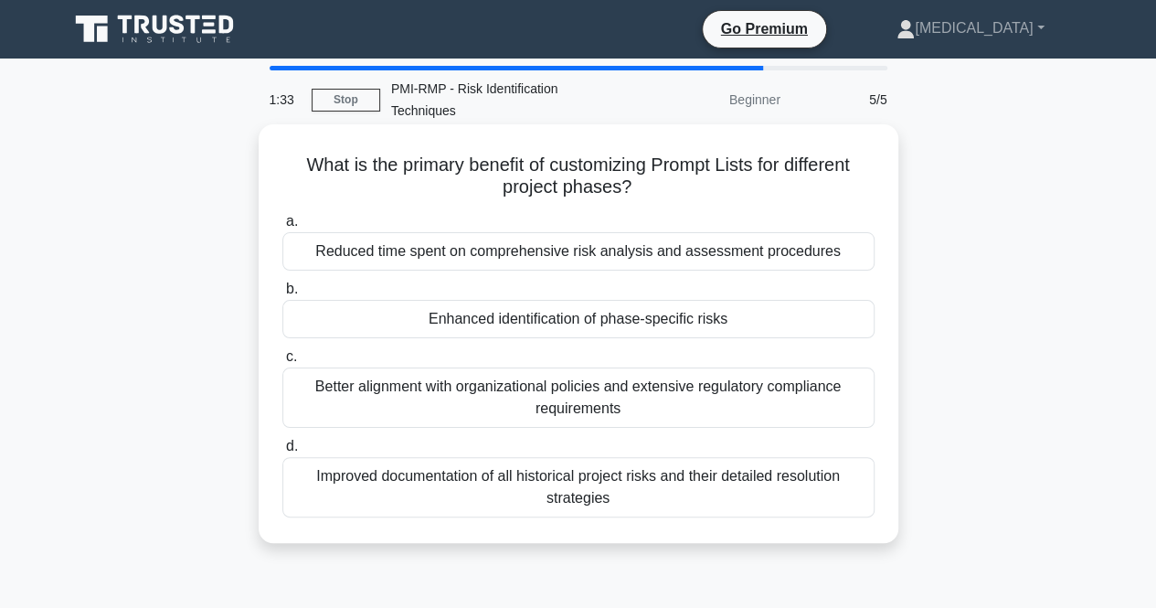
click at [512, 317] on div "Enhanced identification of phase-specific risks" at bounding box center [578, 319] width 592 height 38
click at [282, 295] on input "b. Enhanced identification of phase-specific risks" at bounding box center [282, 289] width 0 height 12
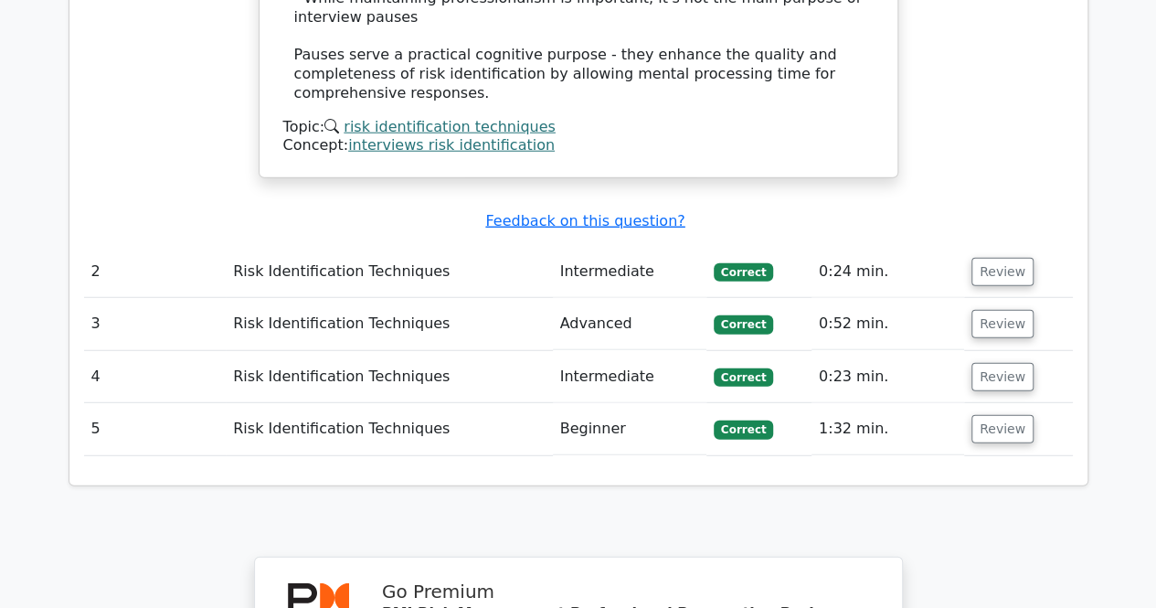
scroll to position [2285, 0]
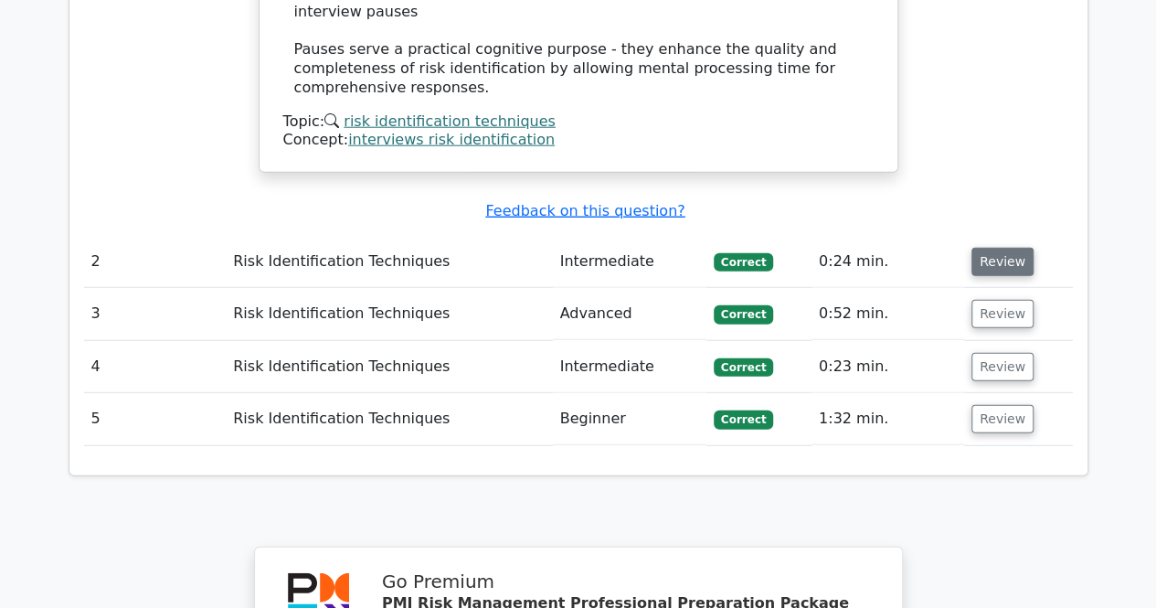
click at [987, 248] on button "Review" at bounding box center [1002, 262] width 62 height 28
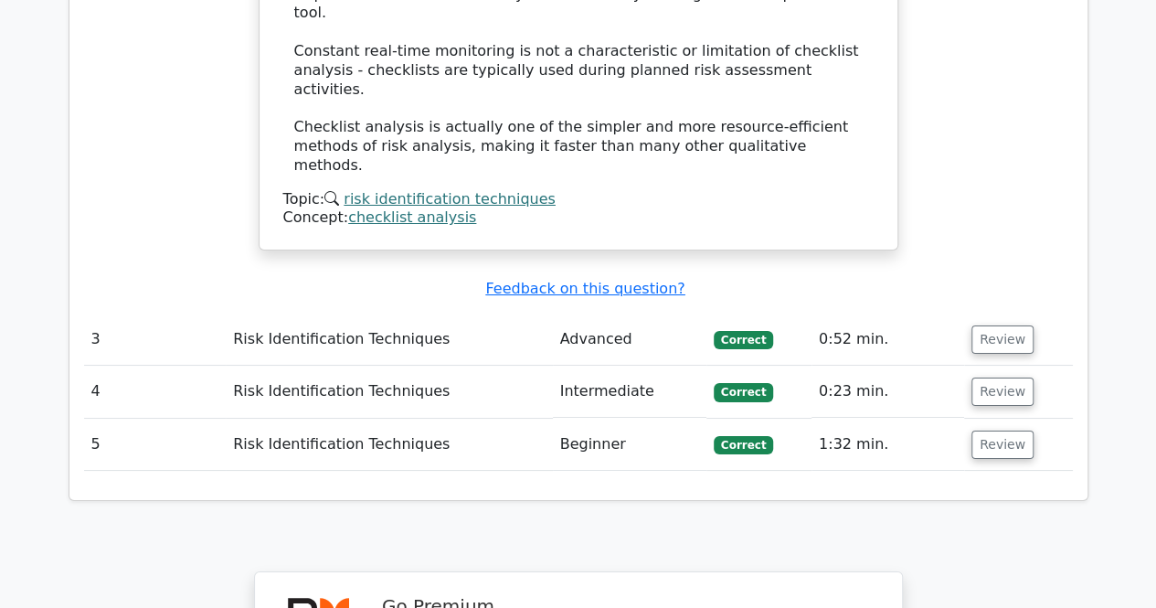
scroll to position [3198, 0]
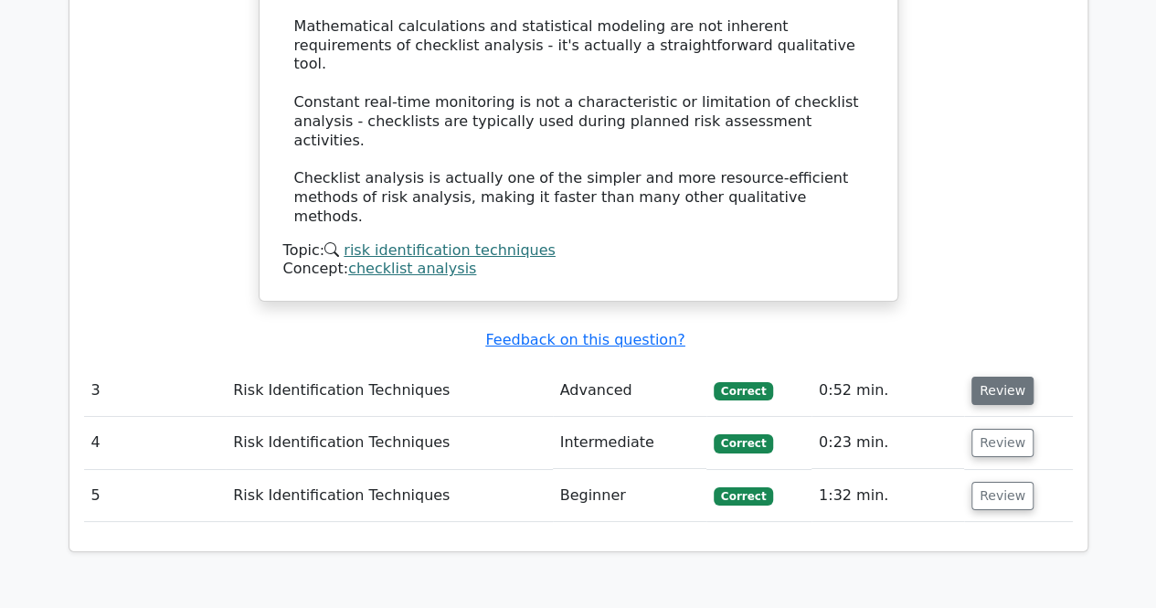
click at [989, 376] on button "Review" at bounding box center [1002, 390] width 62 height 28
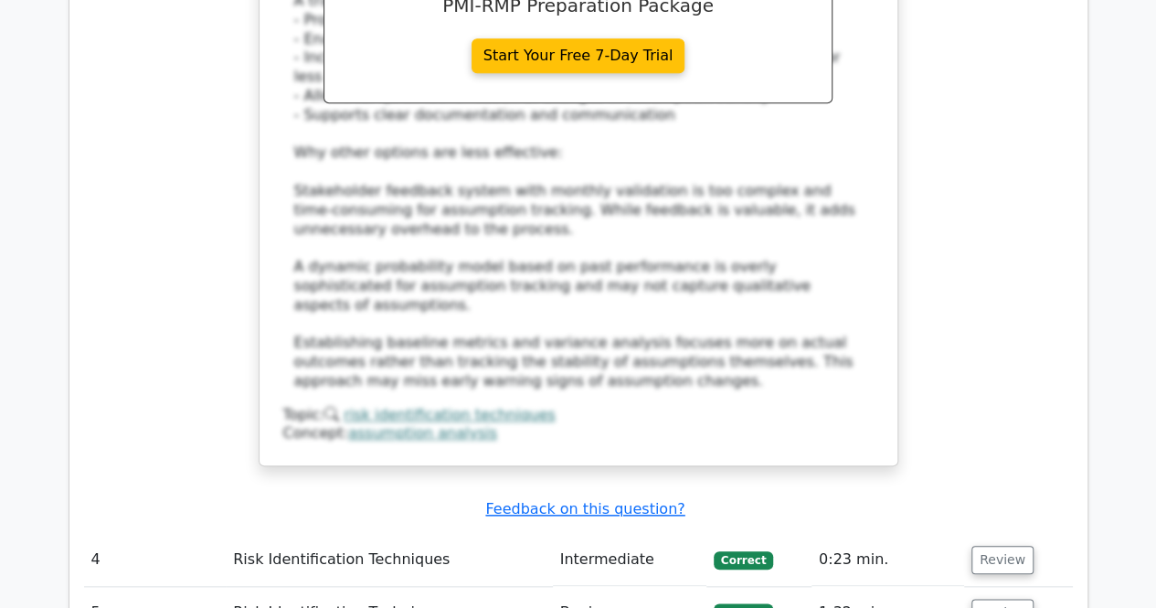
scroll to position [4204, 0]
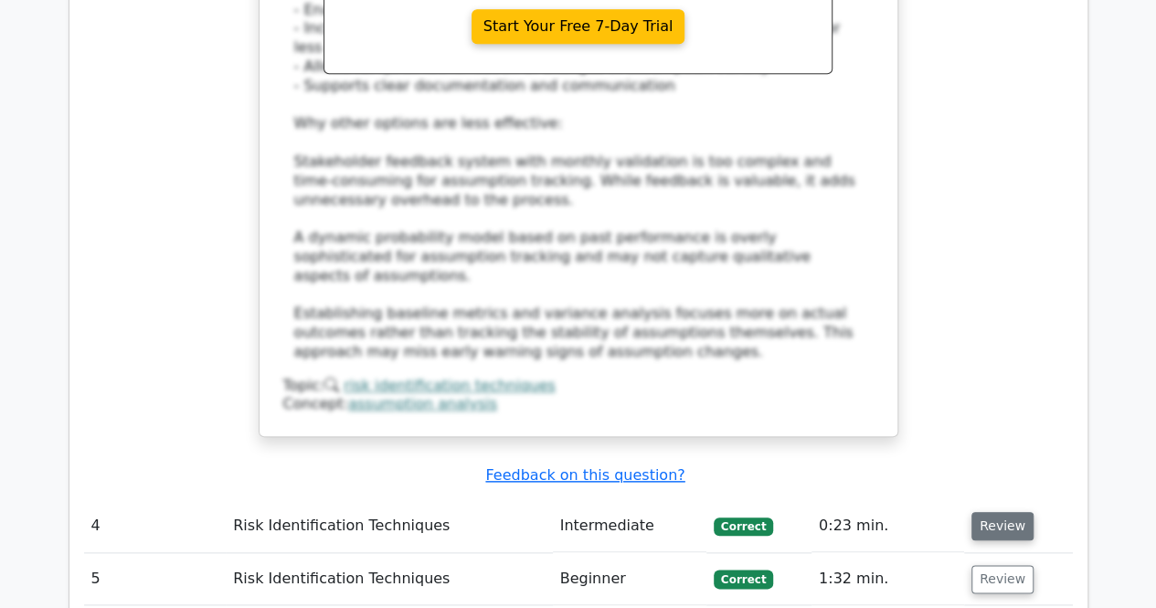
click at [978, 512] on button "Review" at bounding box center [1002, 526] width 62 height 28
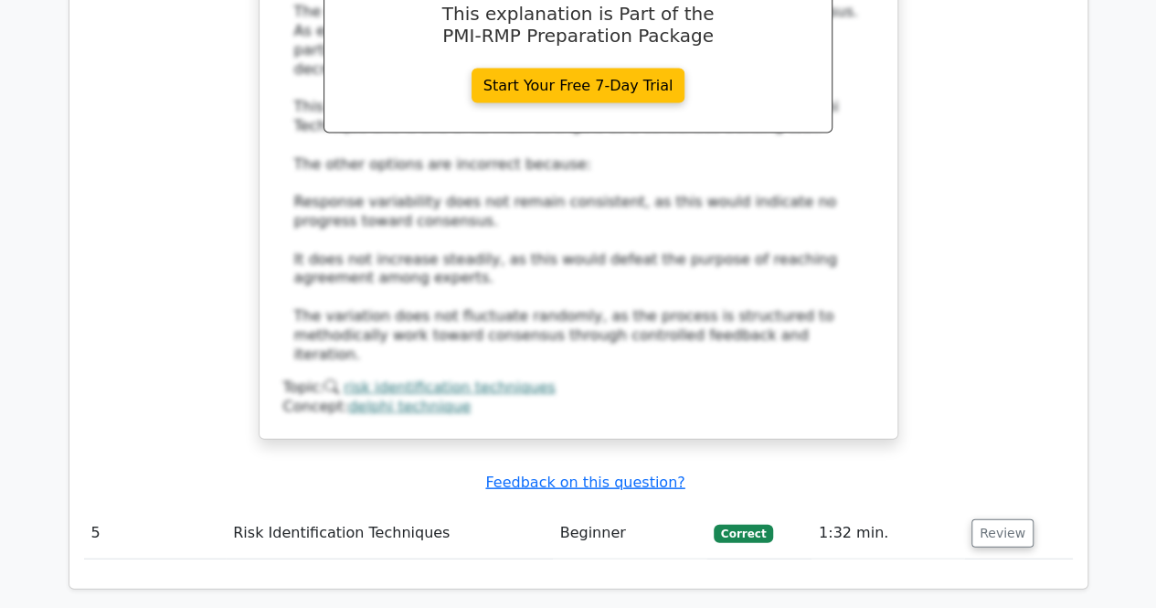
scroll to position [5300, 0]
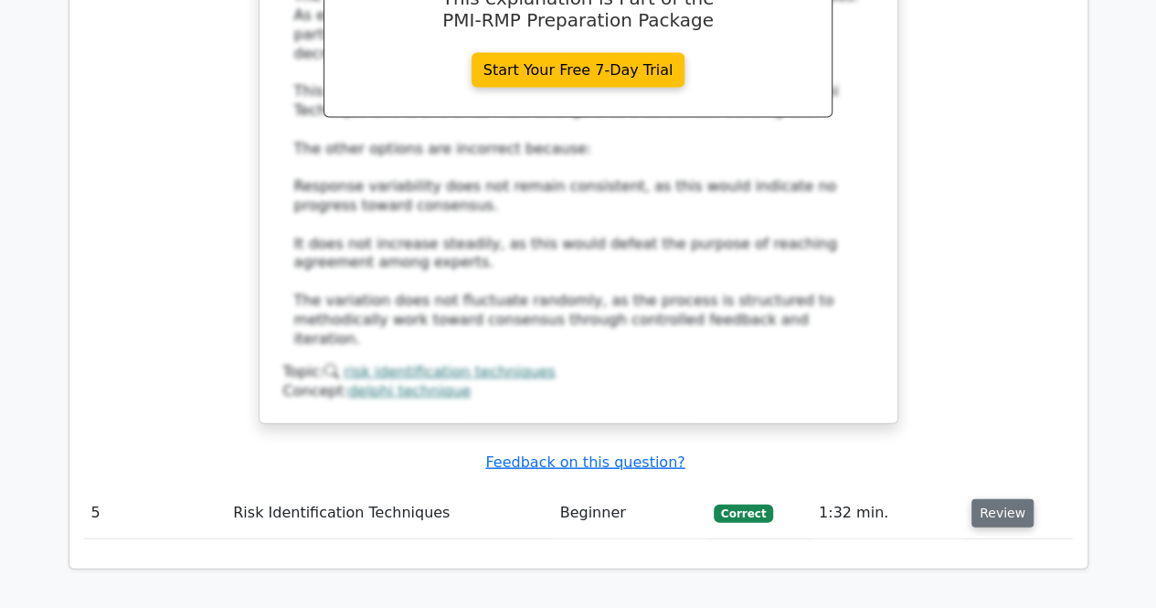
click at [988, 499] on button "Review" at bounding box center [1002, 513] width 62 height 28
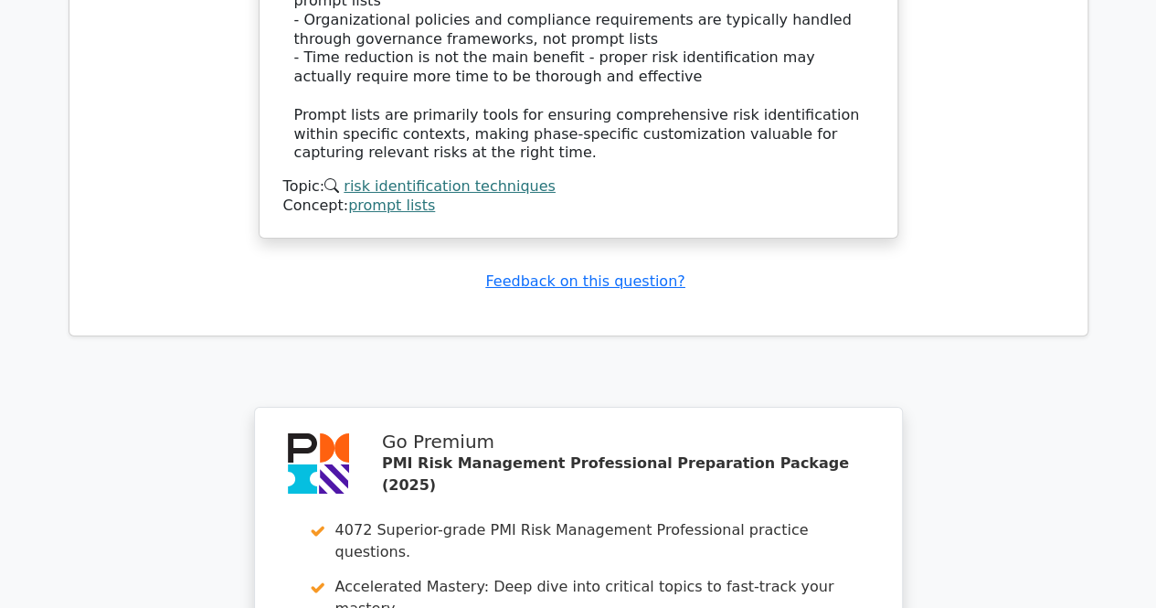
scroll to position [6713, 0]
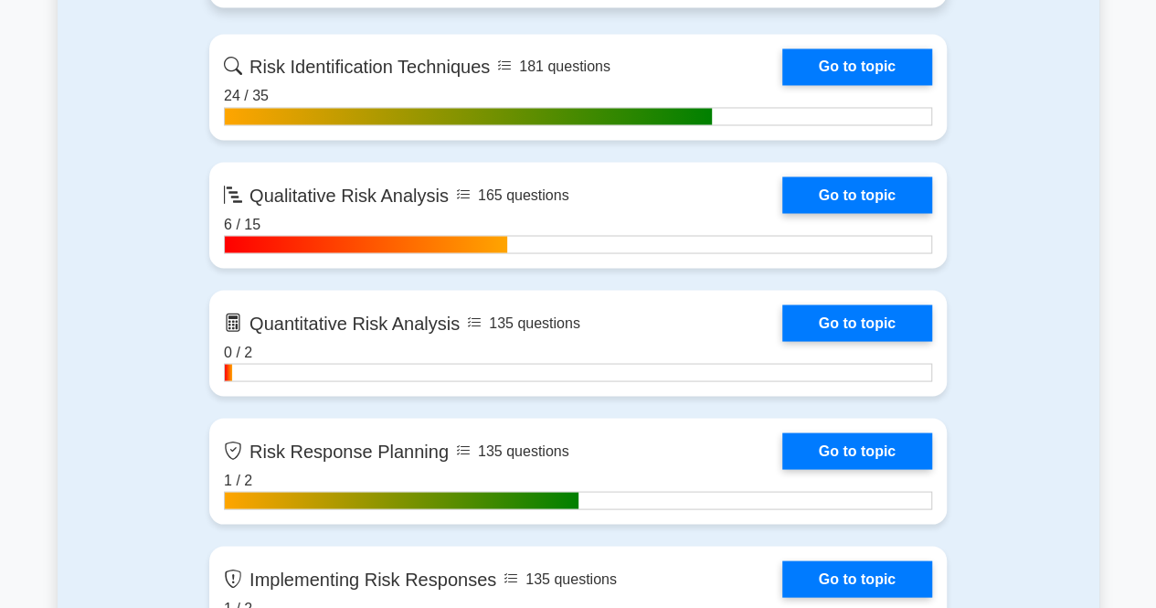
scroll to position [1645, 0]
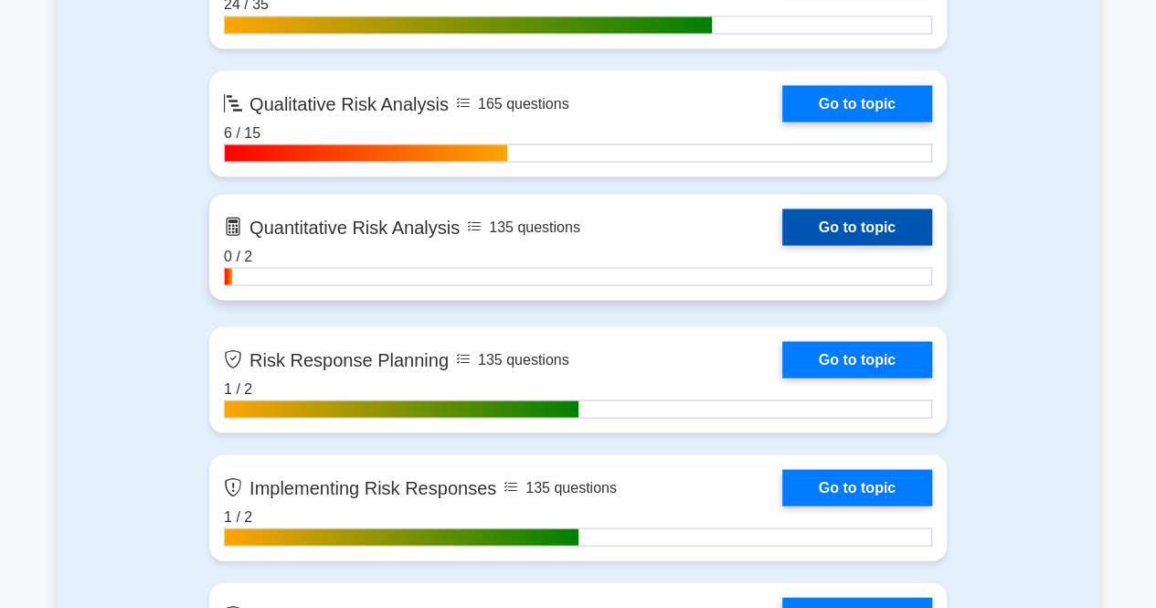
click at [803, 215] on link "Go to topic" at bounding box center [857, 226] width 150 height 37
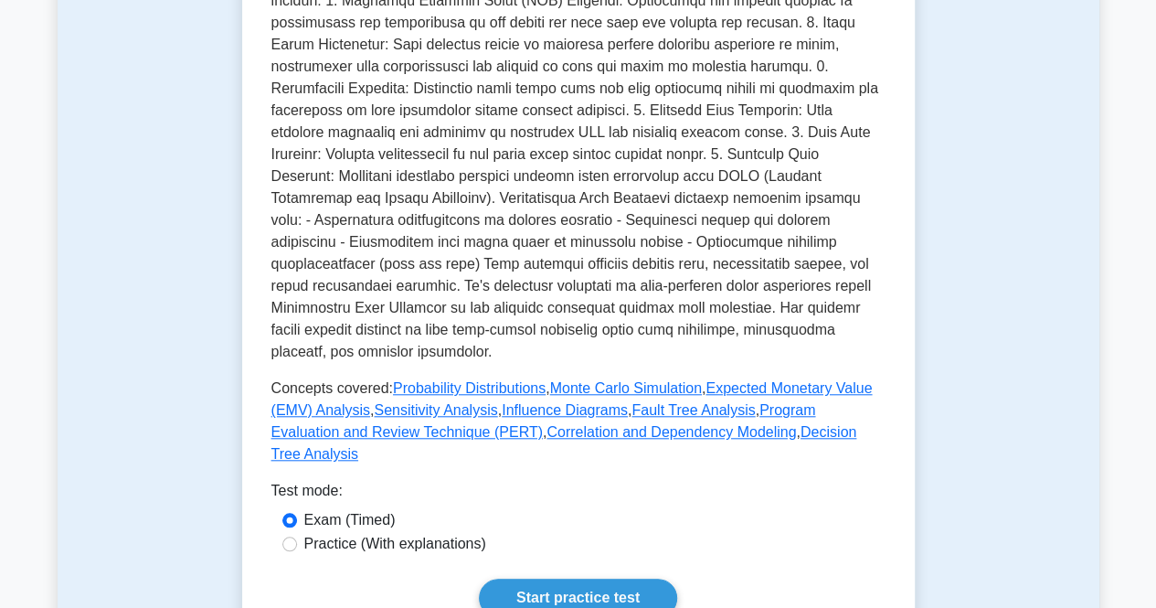
scroll to position [731, 0]
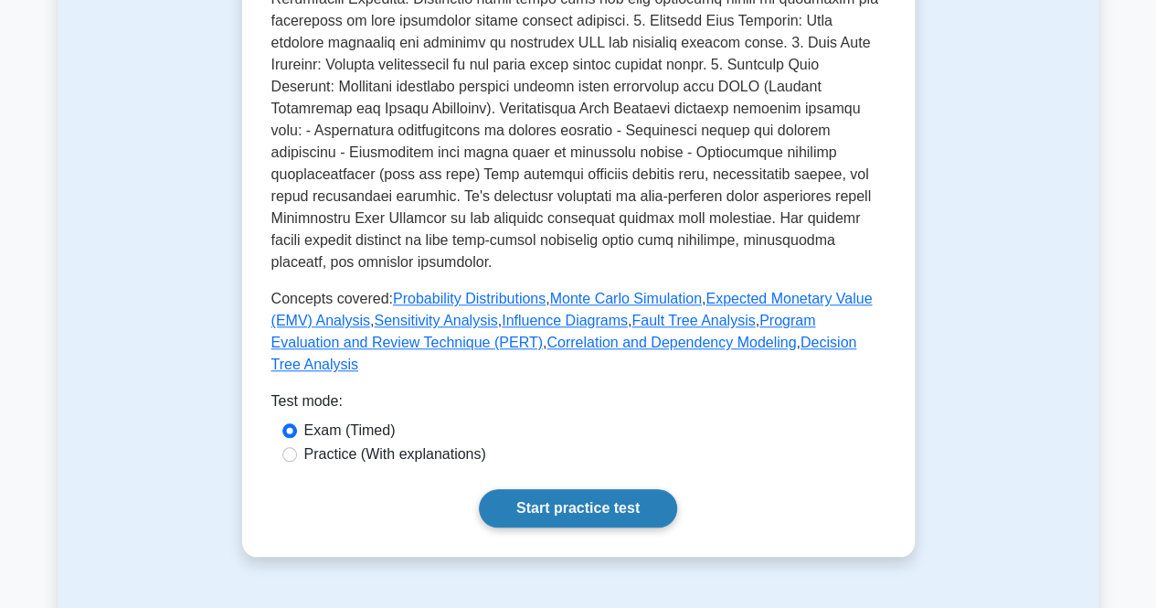
click at [535, 489] on link "Start practice test" at bounding box center [578, 508] width 198 height 38
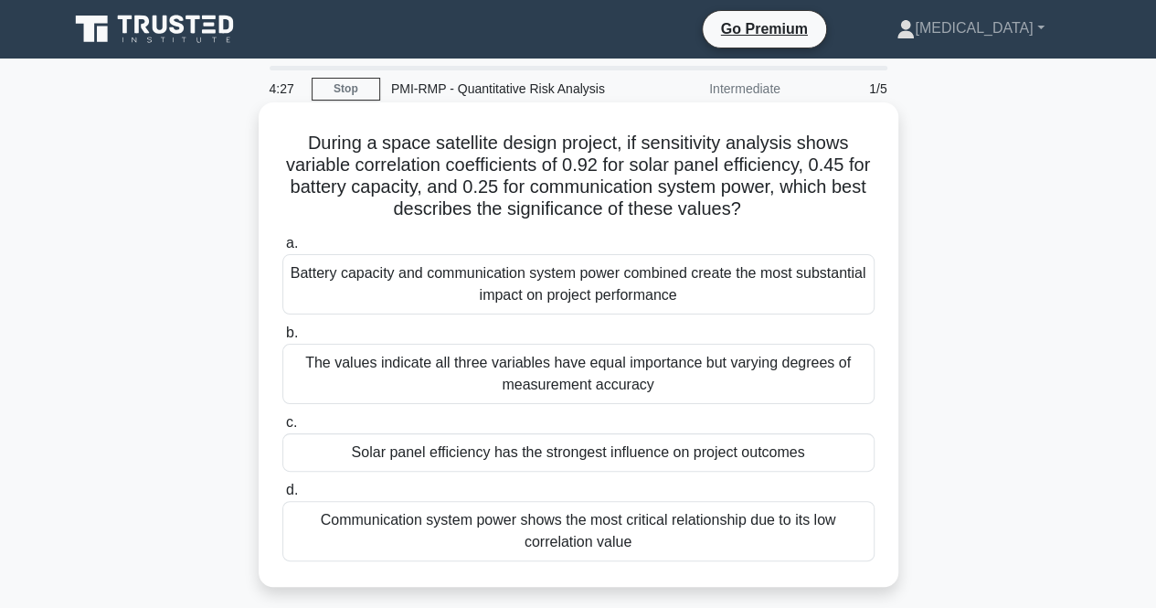
click at [419, 452] on div "Solar panel efficiency has the strongest influence on project outcomes" at bounding box center [578, 452] width 592 height 38
click at [282, 429] on input "c. Solar panel efficiency has the strongest influence on project outcomes" at bounding box center [282, 423] width 0 height 12
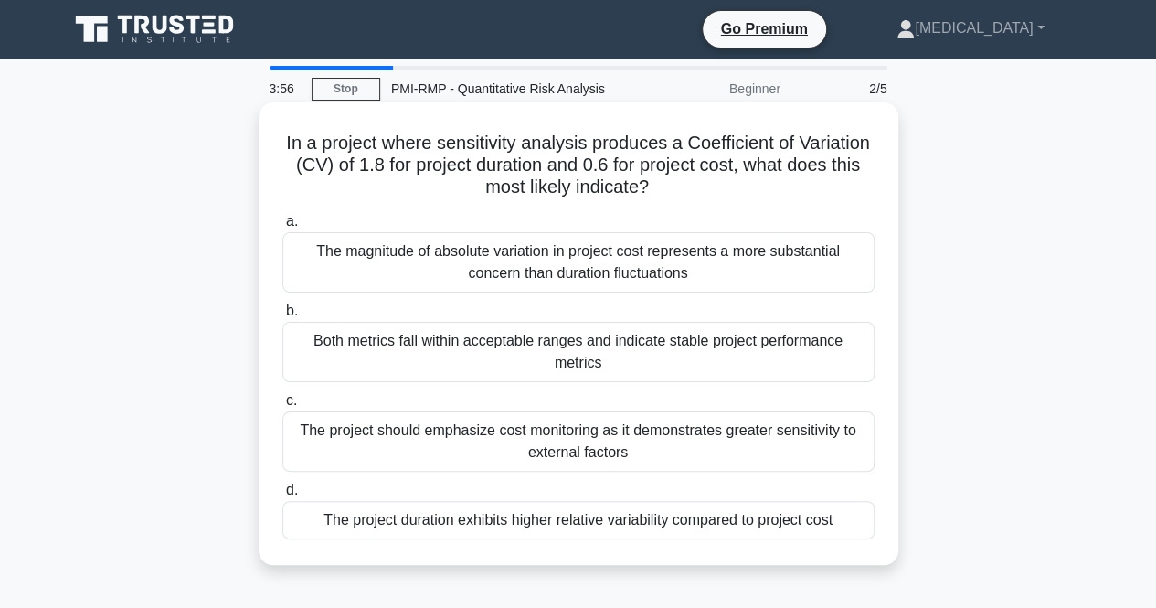
click at [570, 526] on div "The project duration exhibits higher relative variability compared to project c…" at bounding box center [578, 520] width 592 height 38
click at [282, 496] on input "d. The project duration exhibits higher relative variability compared to projec…" at bounding box center [282, 490] width 0 height 12
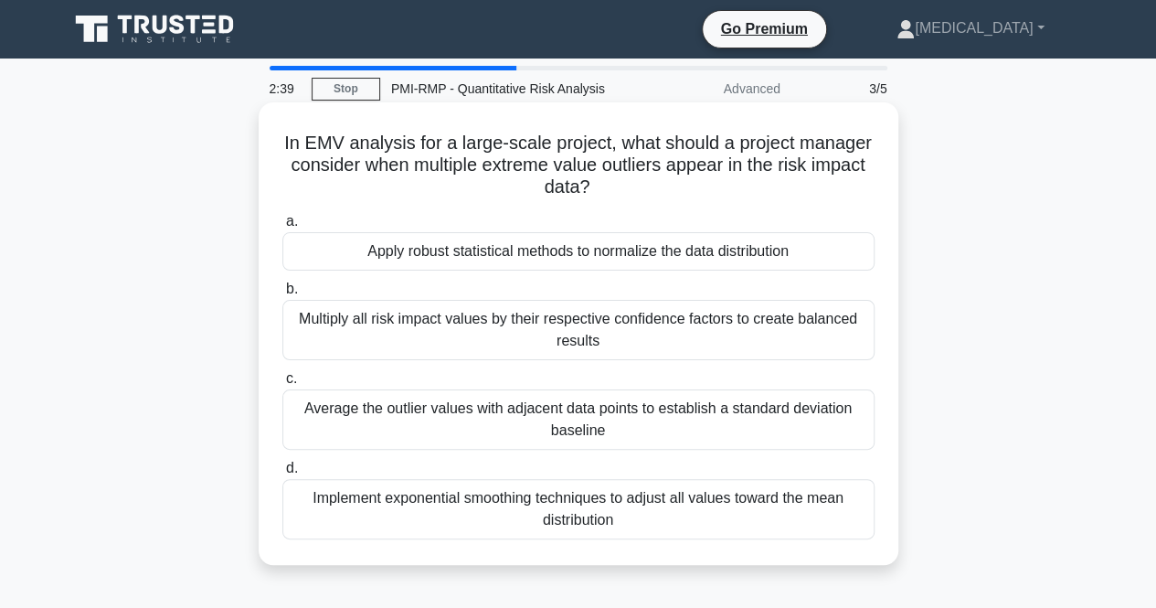
click at [503, 505] on div "Implement exponential smoothing techniques to adjust all values toward the mean…" at bounding box center [578, 509] width 592 height 60
click at [282, 474] on input "d. Implement exponential smoothing techniques to adjust all values toward the m…" at bounding box center [282, 468] width 0 height 12
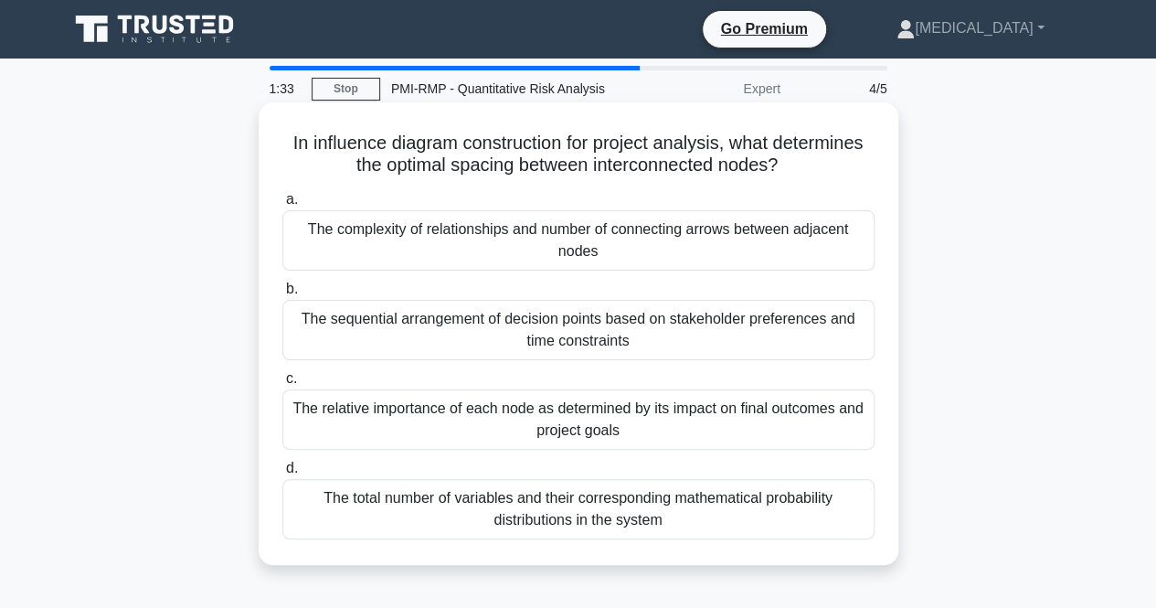
click at [553, 335] on div "The sequential arrangement of decision points based on stakeholder preferences …" at bounding box center [578, 330] width 592 height 60
click at [282, 295] on input "b. The sequential arrangement of decision points based on stakeholder preferenc…" at bounding box center [282, 289] width 0 height 12
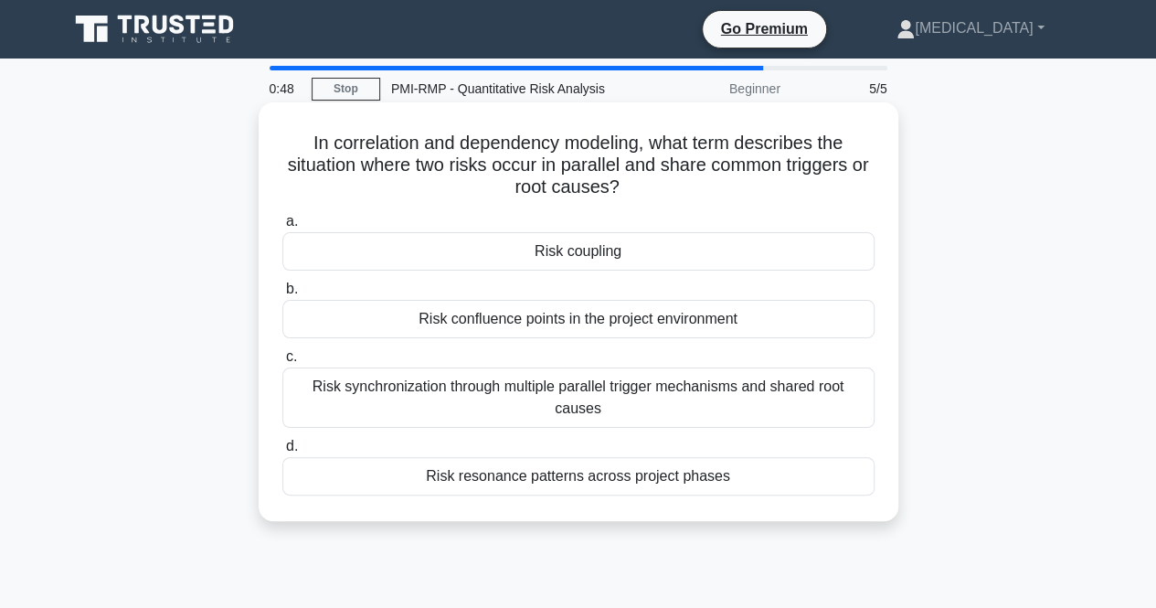
click at [585, 251] on div "Risk coupling" at bounding box center [578, 251] width 592 height 38
click at [282, 228] on input "a. Risk coupling" at bounding box center [282, 222] width 0 height 12
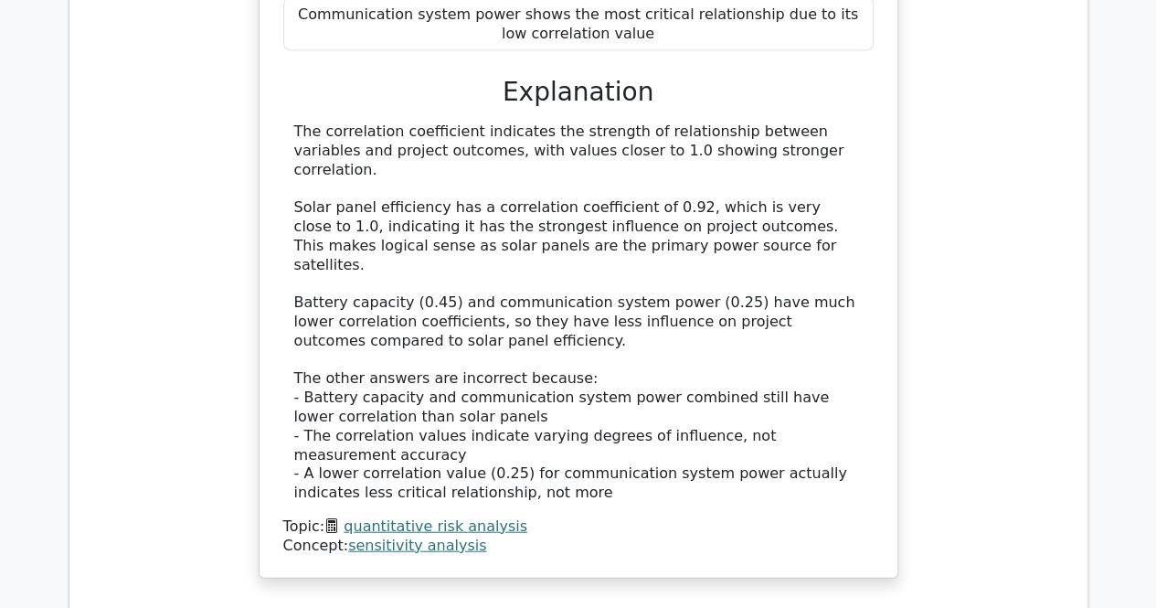
scroll to position [2193, 0]
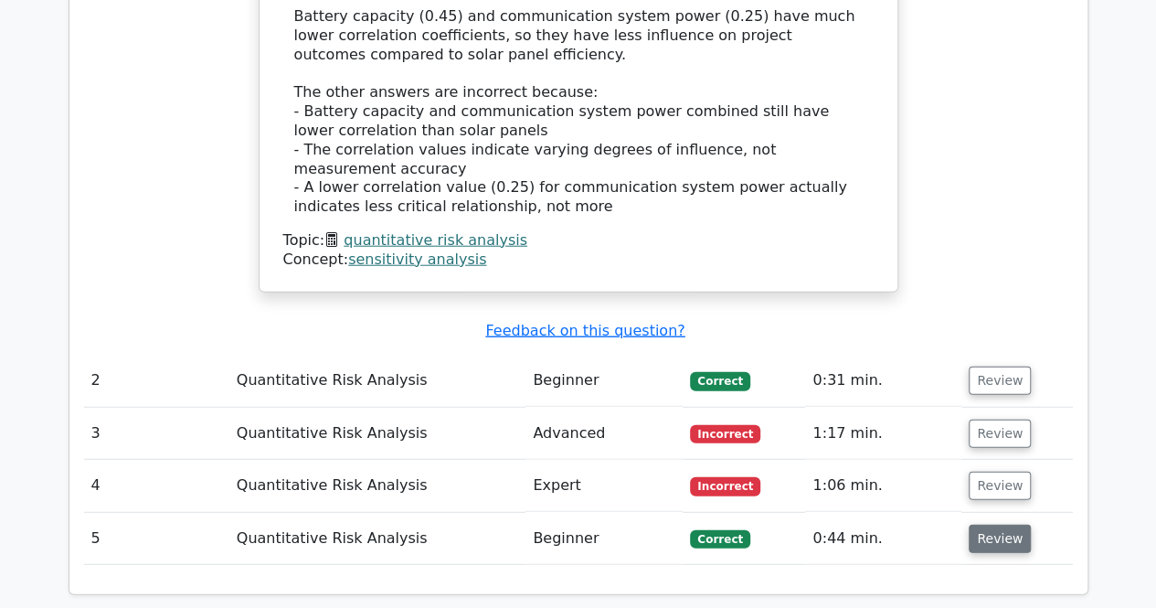
click at [981, 525] on button "Review" at bounding box center [1000, 539] width 62 height 28
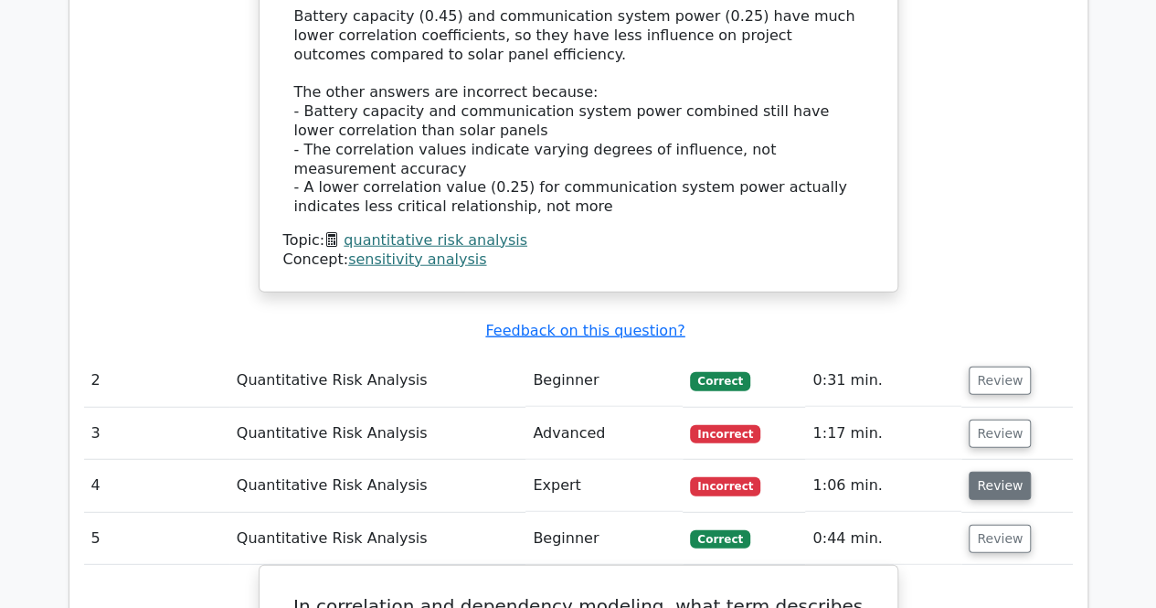
click at [1001, 472] on button "Review" at bounding box center [1000, 486] width 62 height 28
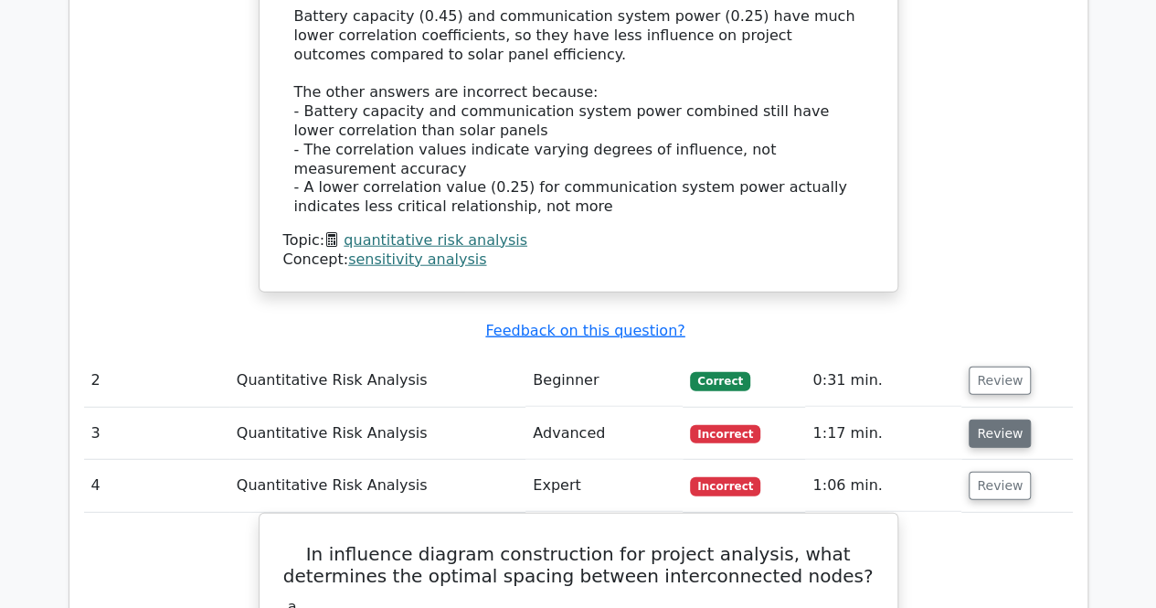
click at [980, 419] on button "Review" at bounding box center [1000, 433] width 62 height 28
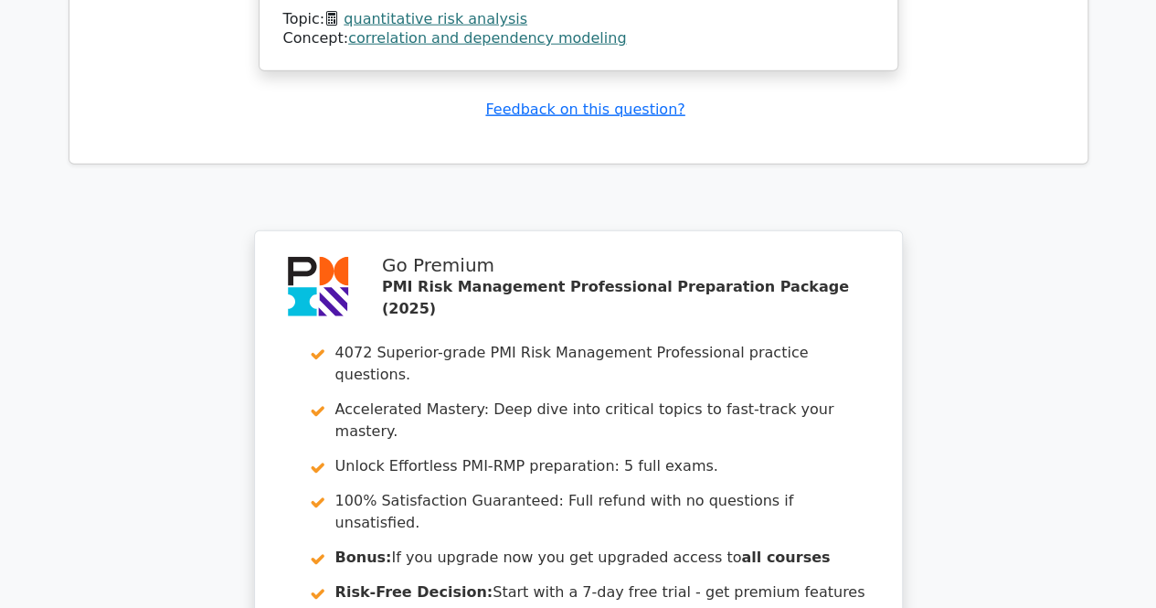
scroll to position [5666, 0]
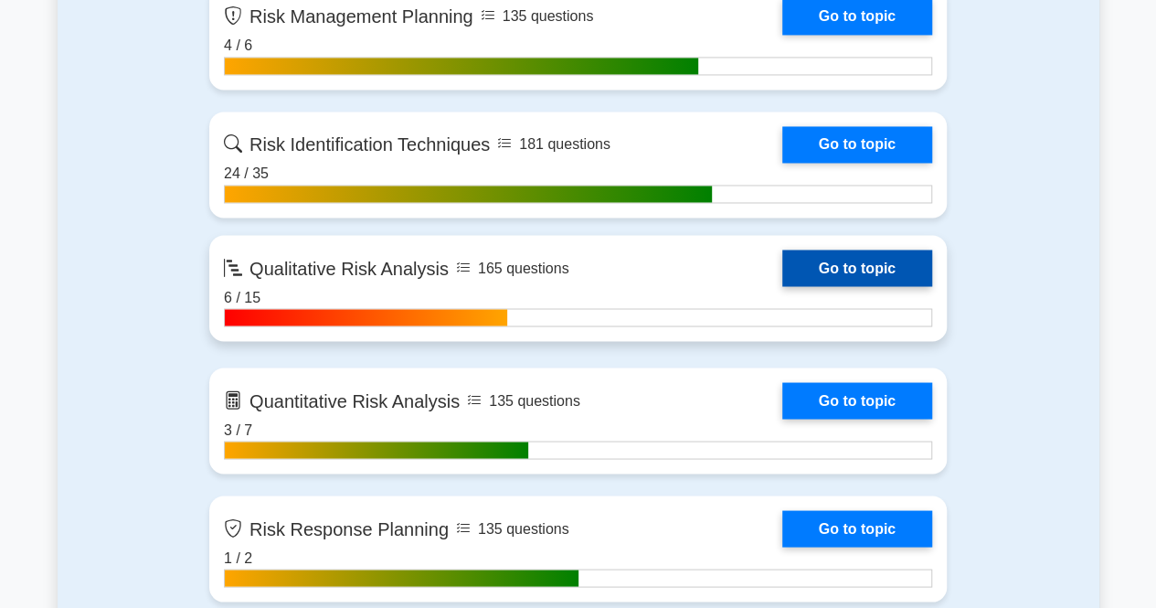
scroll to position [1553, 0]
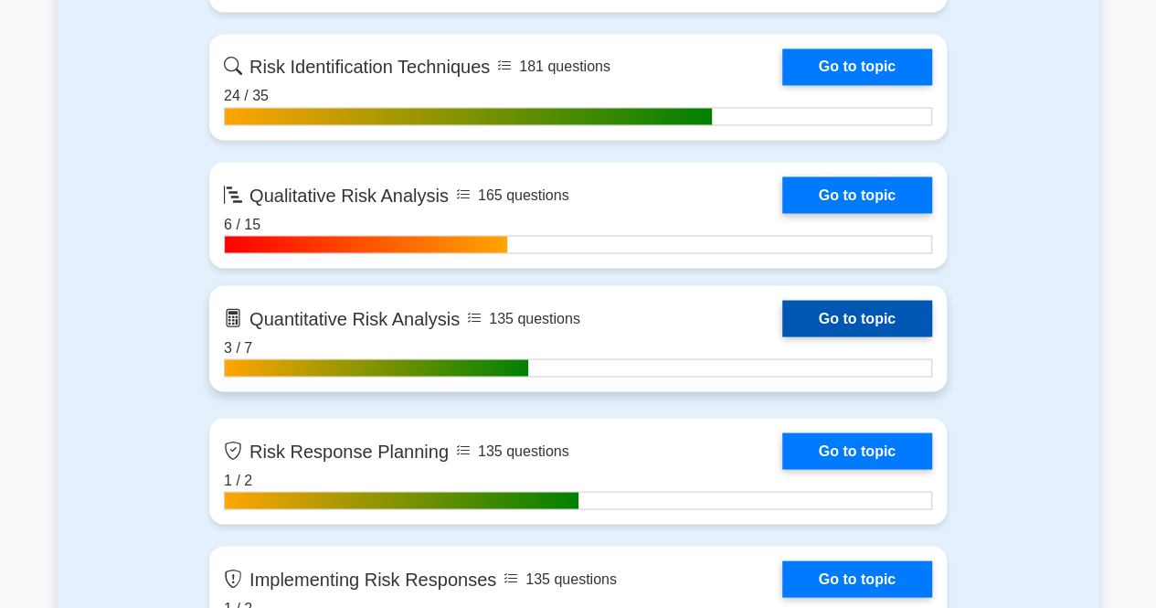
click at [861, 314] on link "Go to topic" at bounding box center [857, 318] width 150 height 37
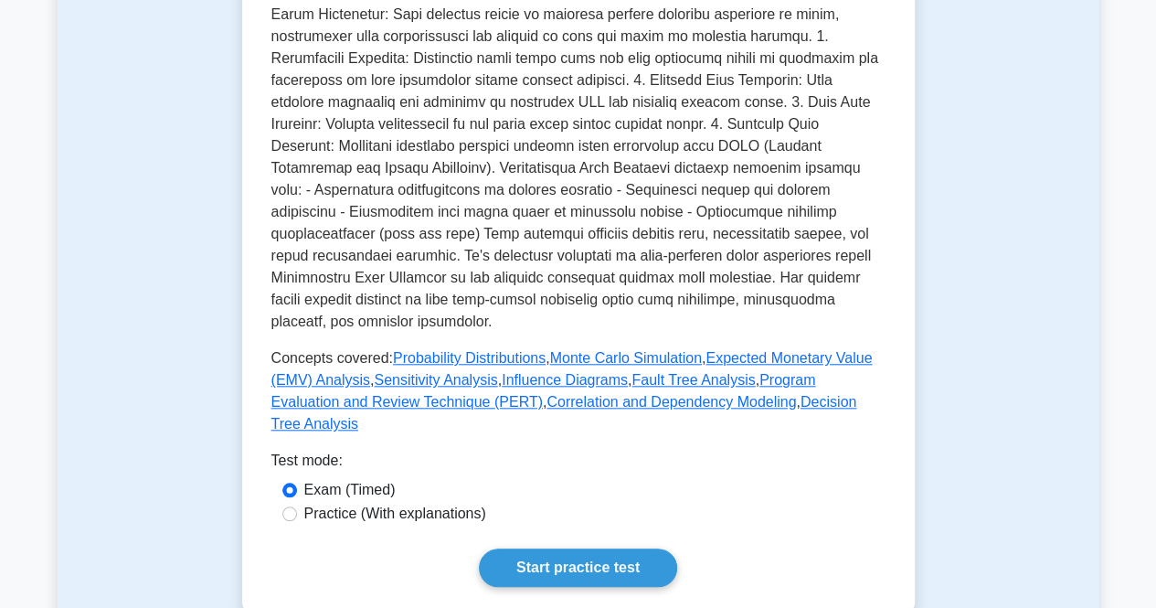
scroll to position [731, 0]
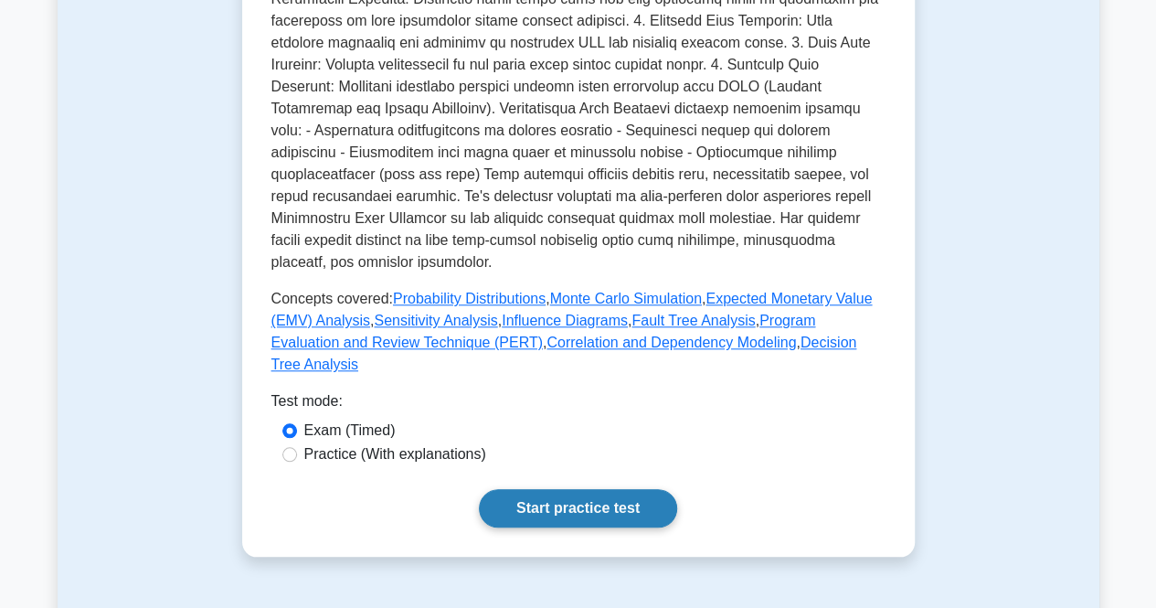
click at [589, 489] on link "Start practice test" at bounding box center [578, 508] width 198 height 38
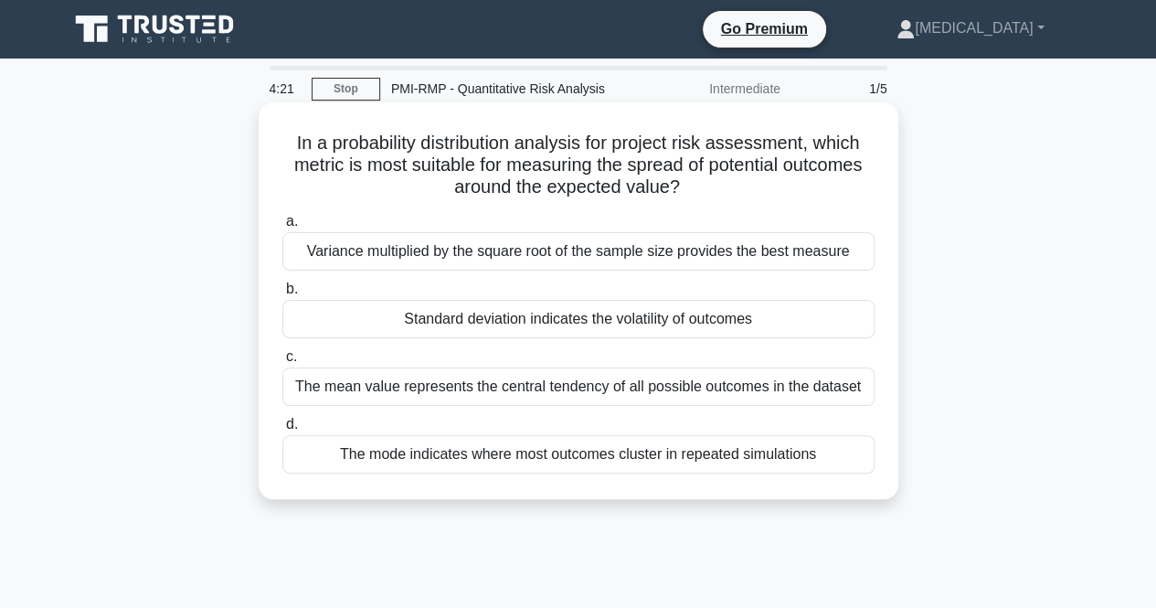
click at [548, 317] on div "Standard deviation indicates the volatility of outcomes" at bounding box center [578, 319] width 592 height 38
click at [282, 295] on input "b. Standard deviation indicates the volatility of outcomes" at bounding box center [282, 289] width 0 height 12
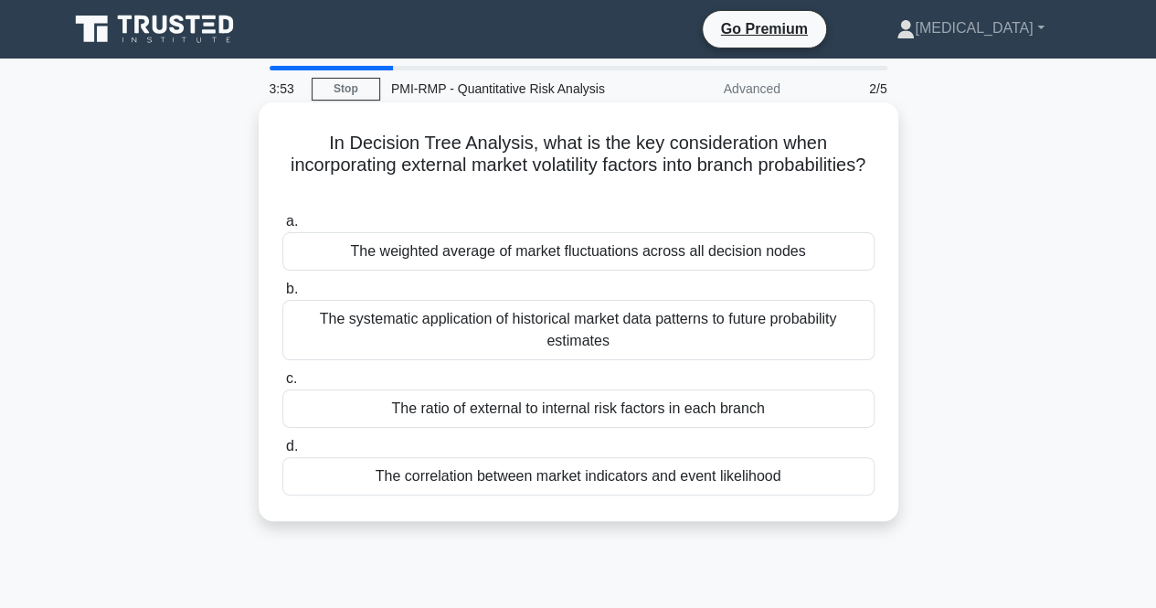
click at [522, 474] on div "The correlation between market indicators and event likelihood" at bounding box center [578, 476] width 592 height 38
click at [282, 452] on input "d. The correlation between market indicators and event likelihood" at bounding box center [282, 446] width 0 height 12
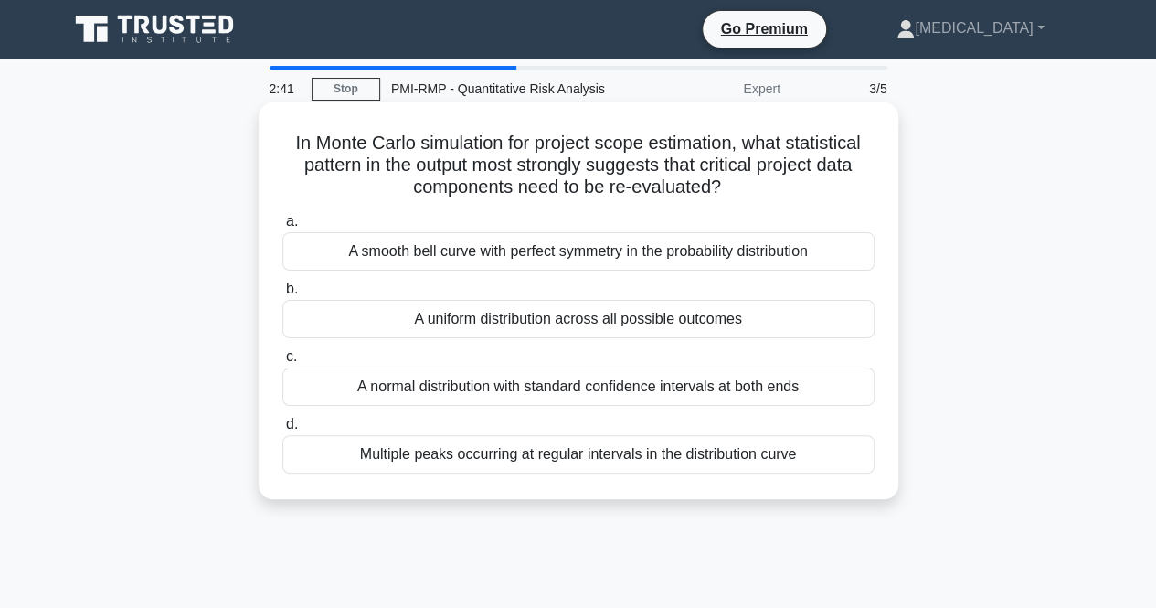
click at [535, 261] on div "A smooth bell curve with perfect symmetry in the probability distribution" at bounding box center [578, 251] width 592 height 38
click at [282, 228] on input "a. A smooth bell curve with perfect symmetry in the probability distribution" at bounding box center [282, 222] width 0 height 12
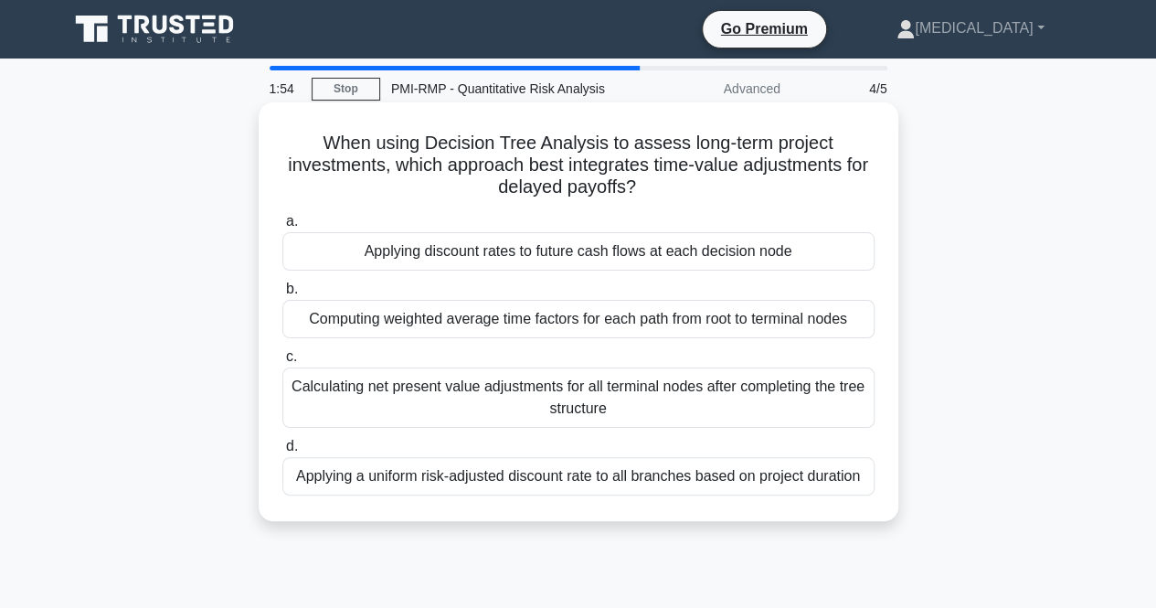
click at [514, 476] on div "Applying a uniform risk-adjusted discount rate to all branches based on project…" at bounding box center [578, 476] width 592 height 38
click at [282, 452] on input "d. Applying a uniform risk-adjusted discount rate to all branches based on proj…" at bounding box center [282, 446] width 0 height 12
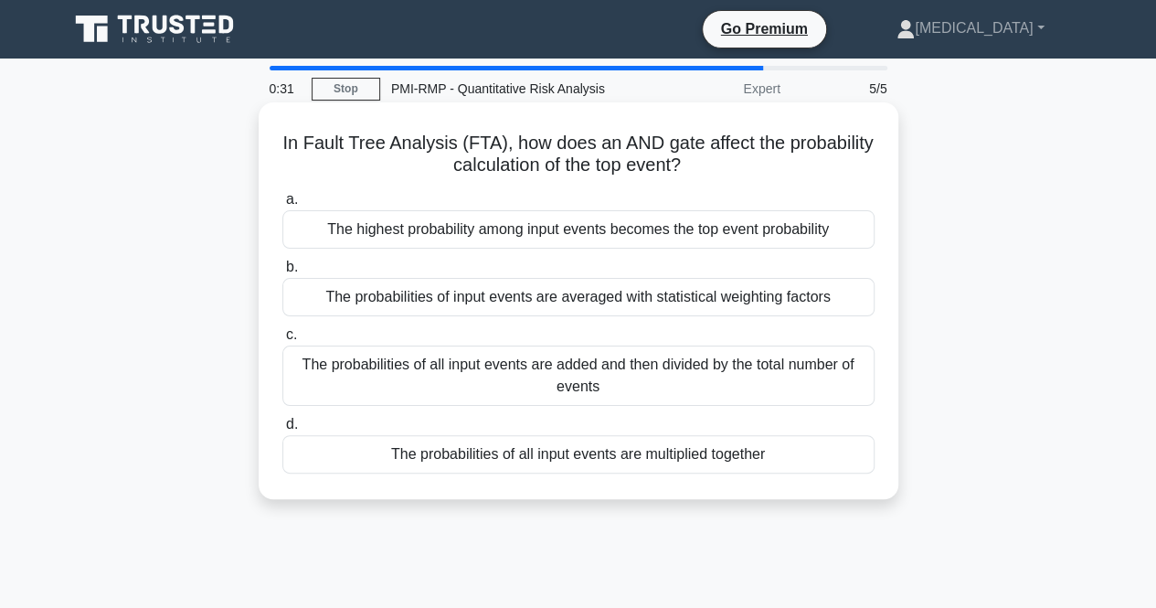
click at [547, 231] on div "The highest probability among input events becomes the top event probability" at bounding box center [578, 229] width 592 height 38
click at [282, 206] on input "a. The highest probability among input events becomes the top event probability" at bounding box center [282, 200] width 0 height 12
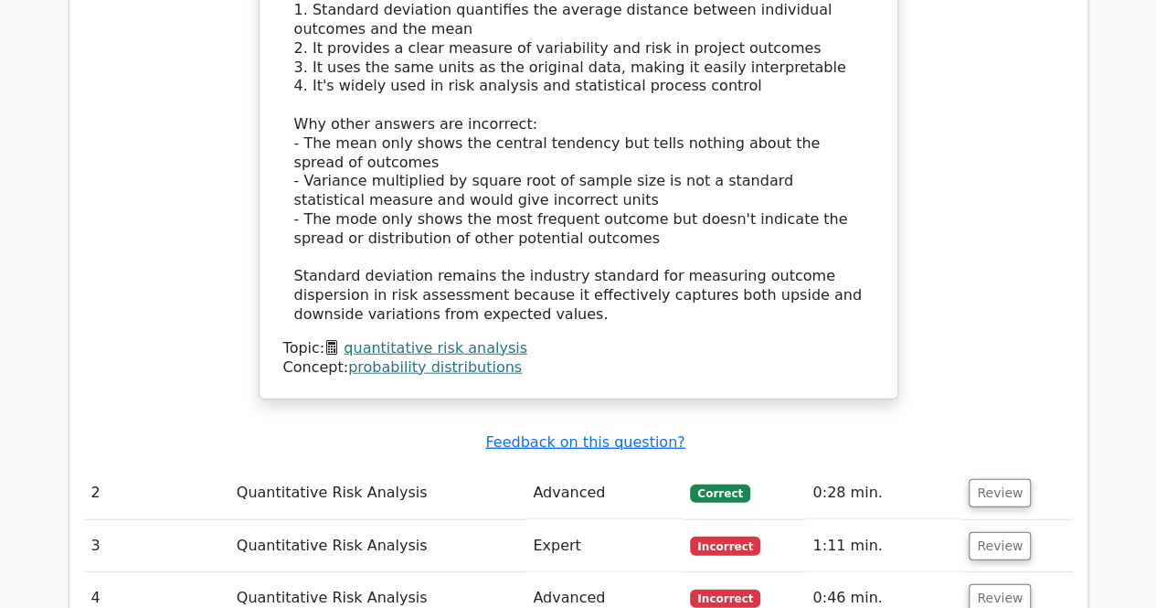
scroll to position [2193, 0]
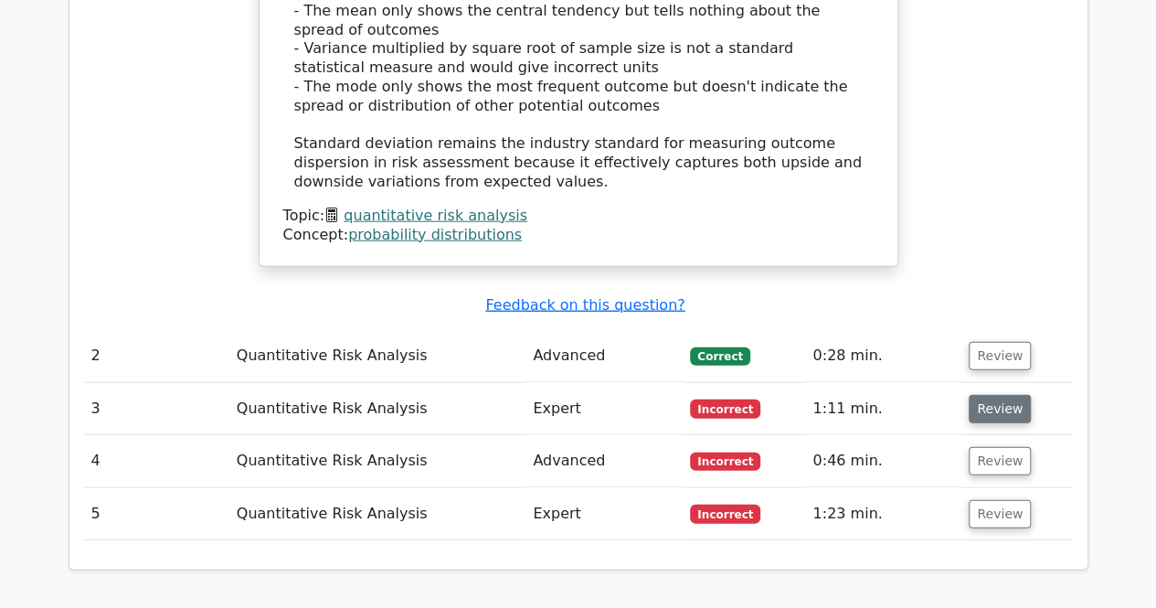
click at [979, 395] on button "Review" at bounding box center [1000, 409] width 62 height 28
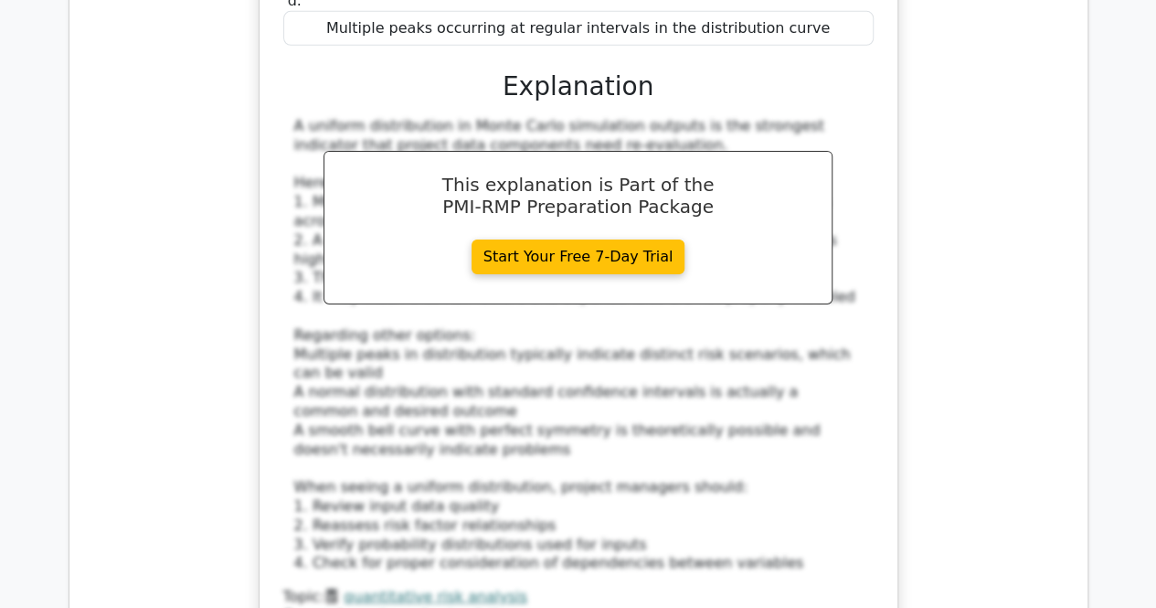
scroll to position [3198, 0]
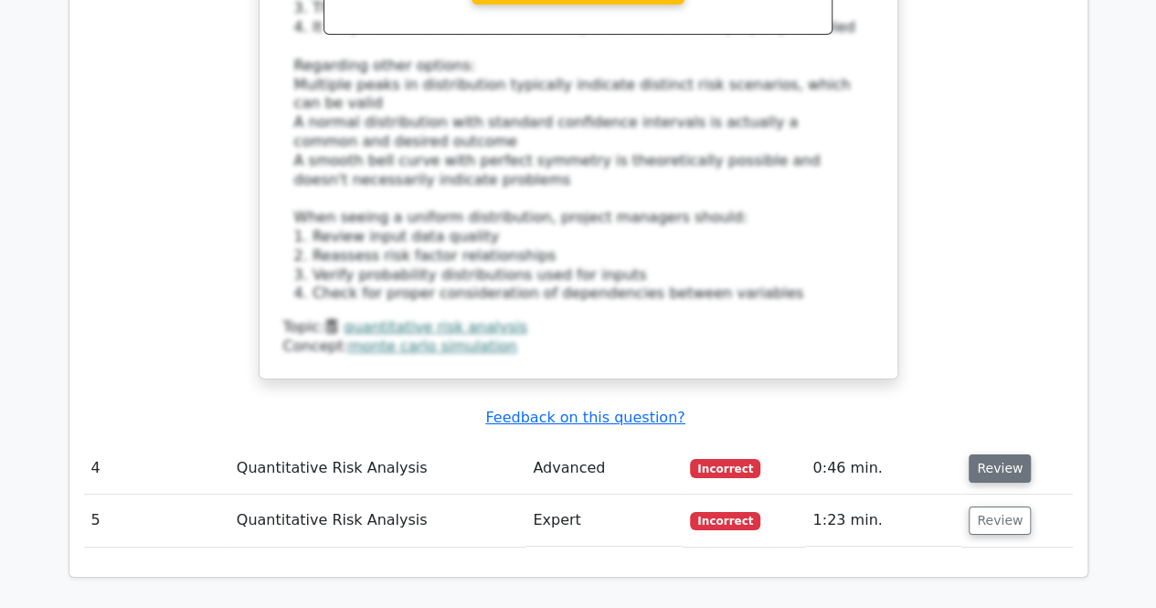
click at [986, 454] on button "Review" at bounding box center [1000, 468] width 62 height 28
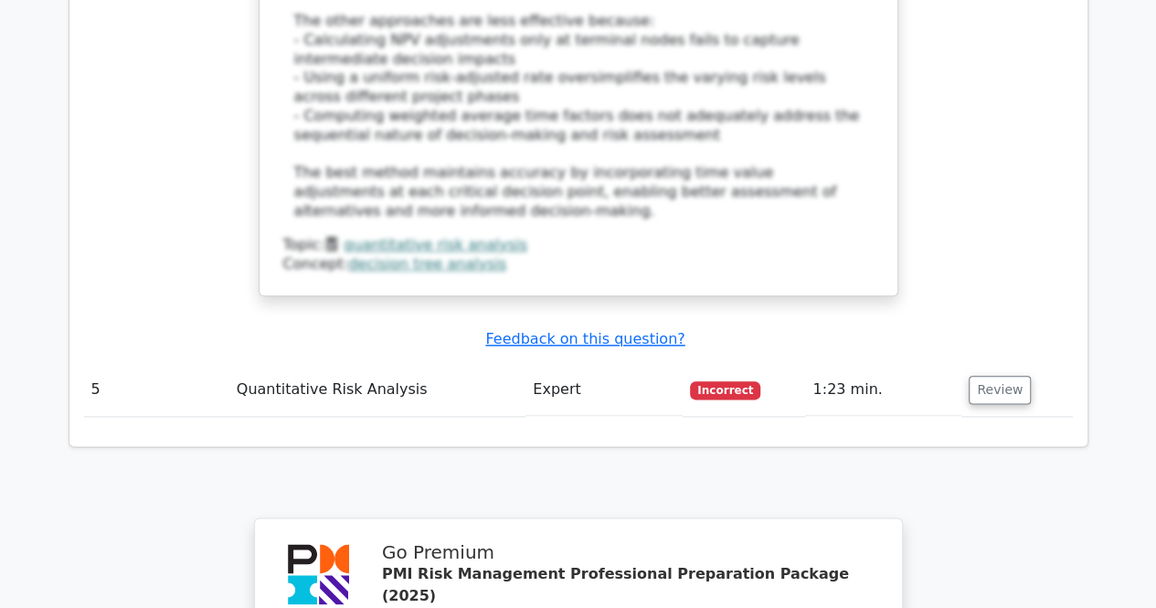
scroll to position [4386, 0]
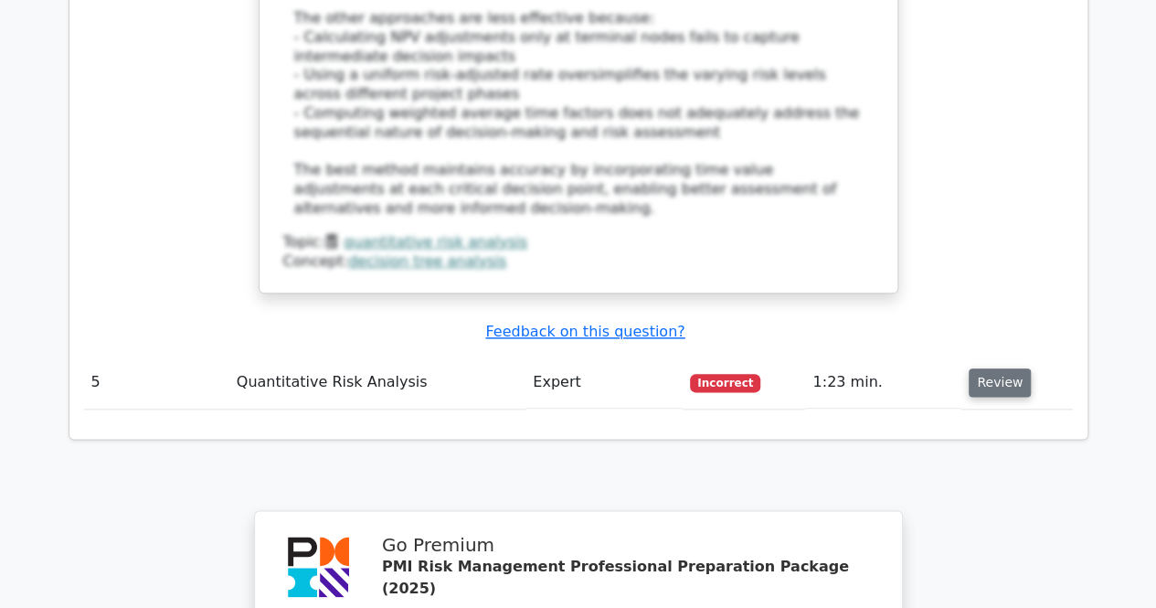
click at [978, 368] on button "Review" at bounding box center [1000, 382] width 62 height 28
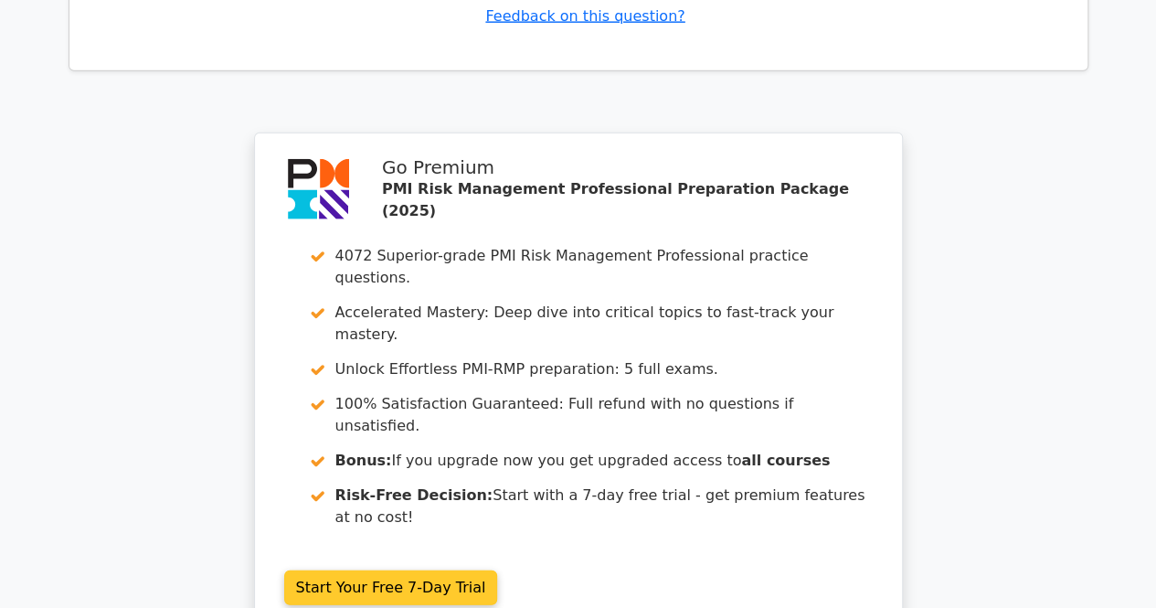
scroll to position [5731, 0]
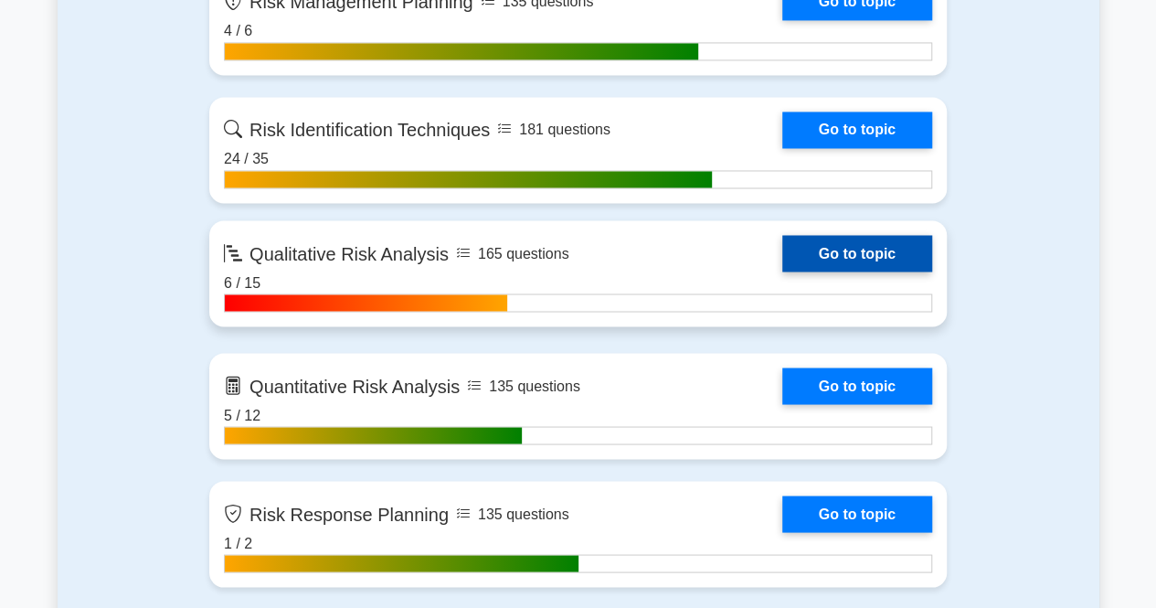
scroll to position [1462, 0]
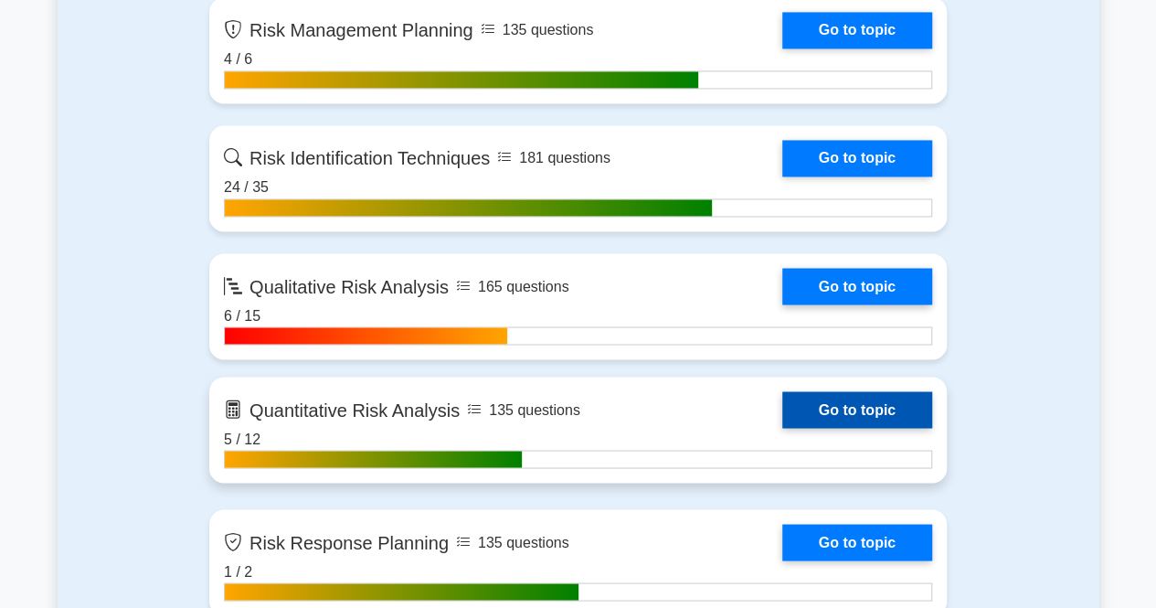
click at [838, 408] on link "Go to topic" at bounding box center [857, 409] width 150 height 37
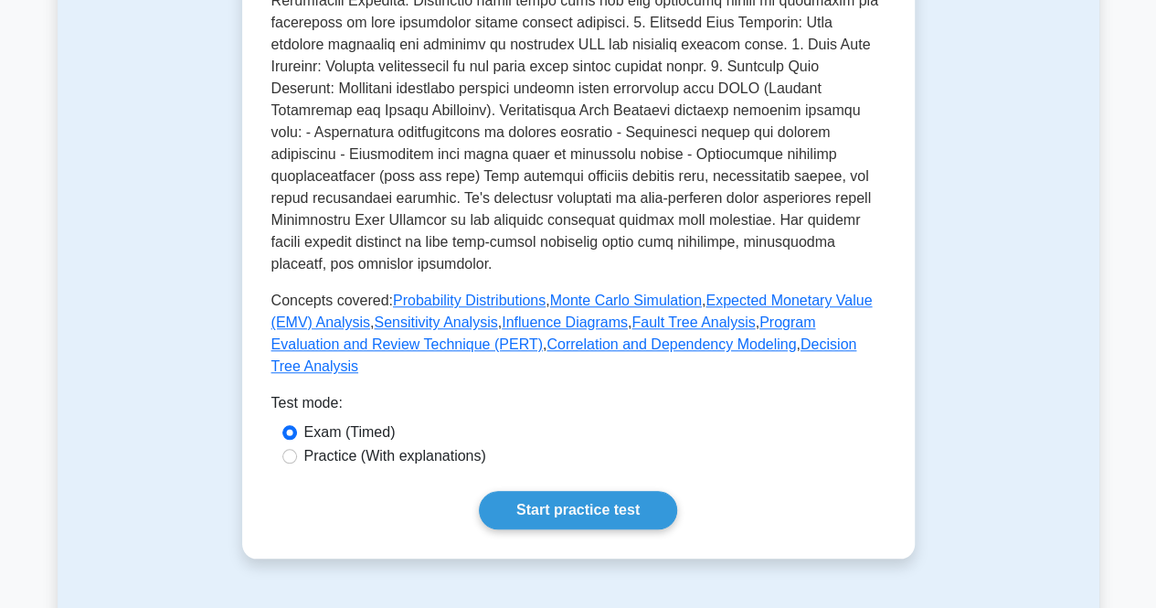
scroll to position [731, 0]
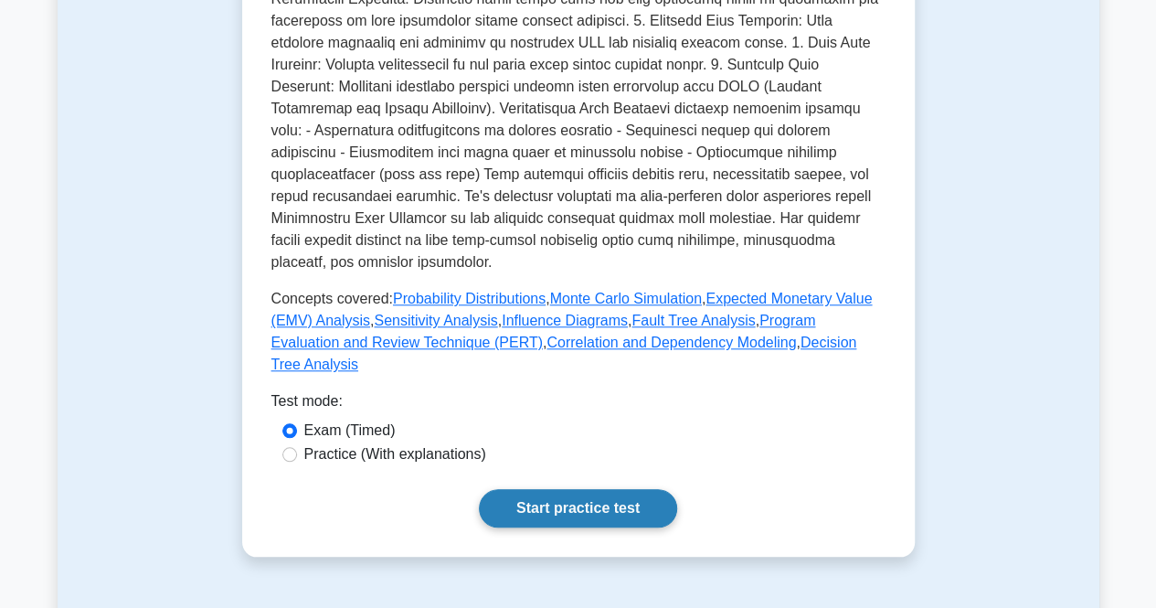
click at [570, 489] on link "Start practice test" at bounding box center [578, 508] width 198 height 38
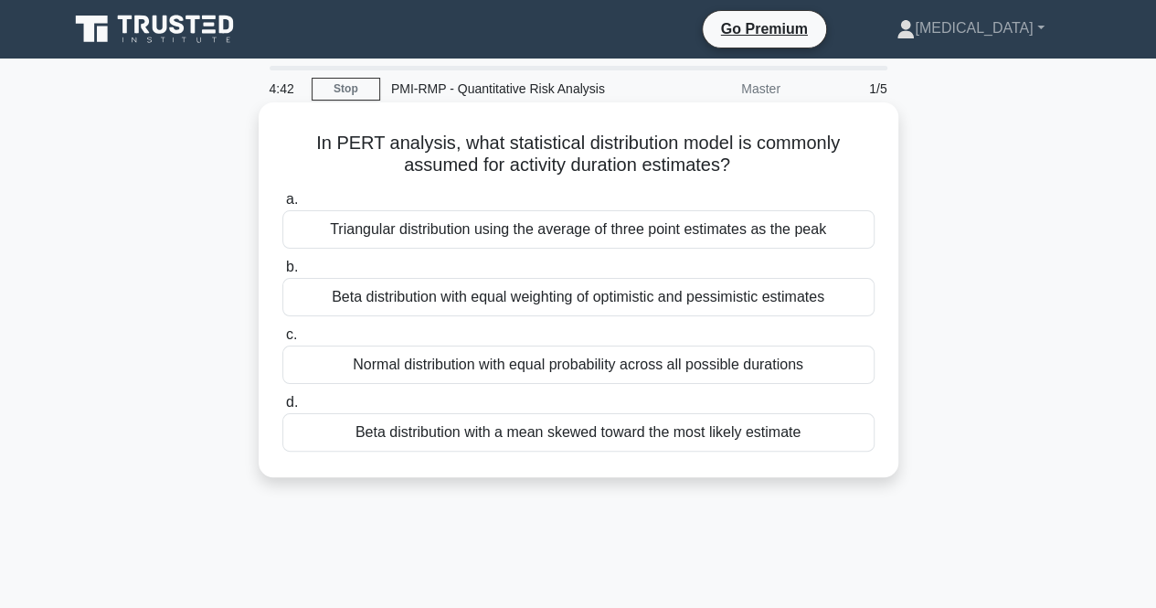
click at [529, 229] on div "Triangular distribution using the average of three point estimates as the peak" at bounding box center [578, 229] width 592 height 38
click at [282, 206] on input "a. Triangular distribution using the average of three point estimates as the pe…" at bounding box center [282, 200] width 0 height 12
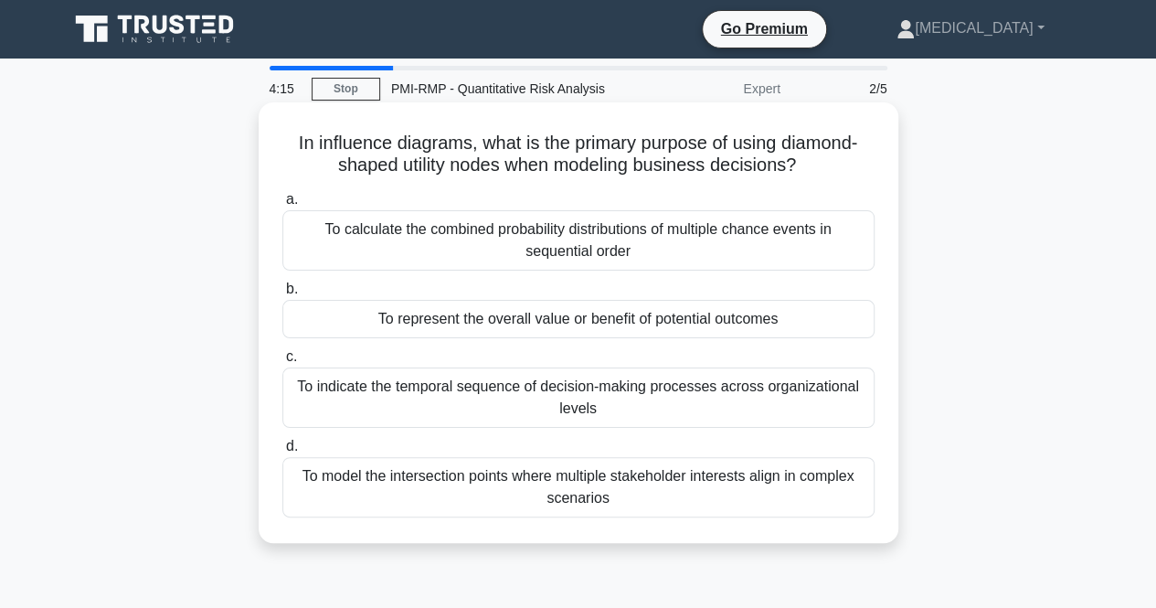
click at [567, 321] on div "To represent the overall value or benefit of potential outcomes" at bounding box center [578, 319] width 592 height 38
click at [282, 295] on input "b. To represent the overall value or benefit of potential outcomes" at bounding box center [282, 289] width 0 height 12
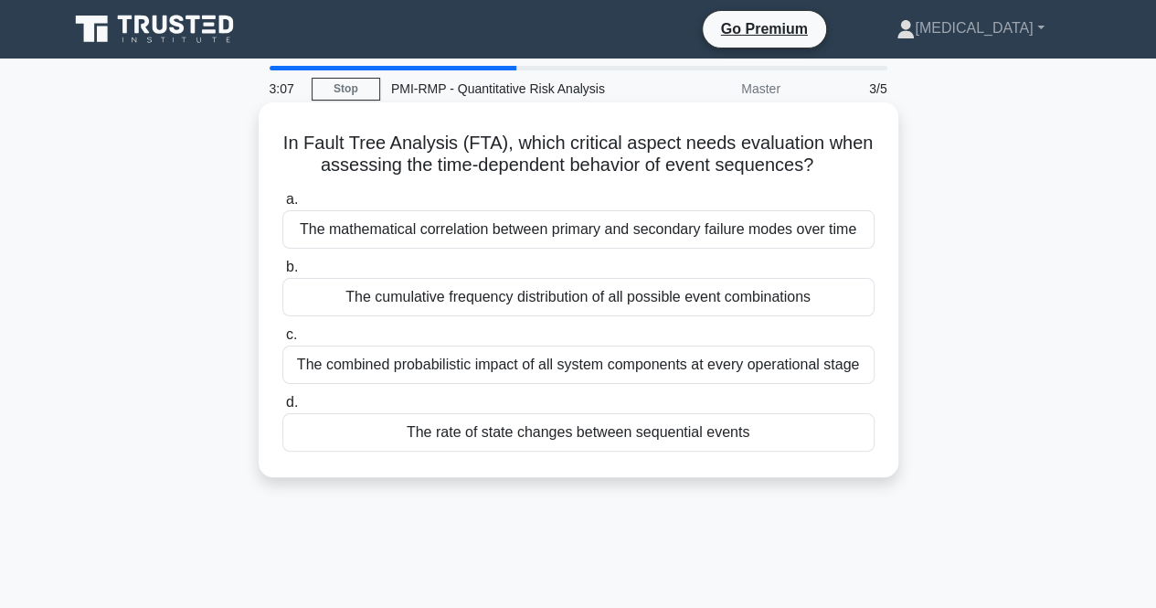
click at [567, 433] on div "The rate of state changes between sequential events" at bounding box center [578, 432] width 592 height 38
click at [282, 408] on input "d. The rate of state changes between sequential events" at bounding box center [282, 403] width 0 height 12
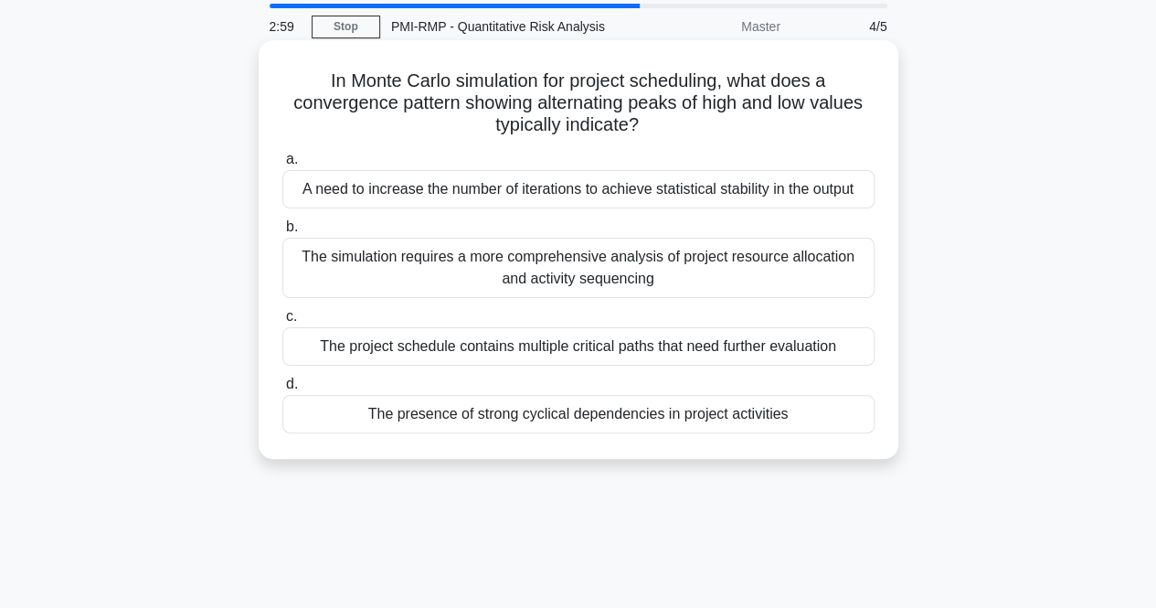
scroll to position [91, 0]
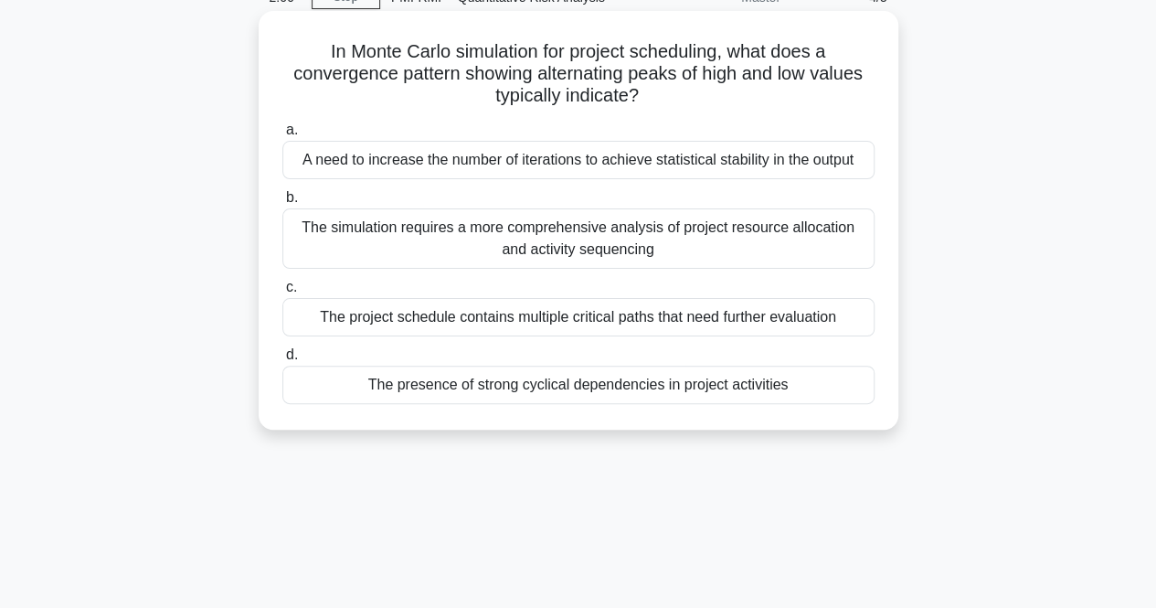
click at [640, 239] on div "The simulation requires a more comprehensive analysis of project resource alloc…" at bounding box center [578, 238] width 592 height 60
click at [282, 204] on input "b. The simulation requires a more comprehensive analysis of project resource al…" at bounding box center [282, 198] width 0 height 12
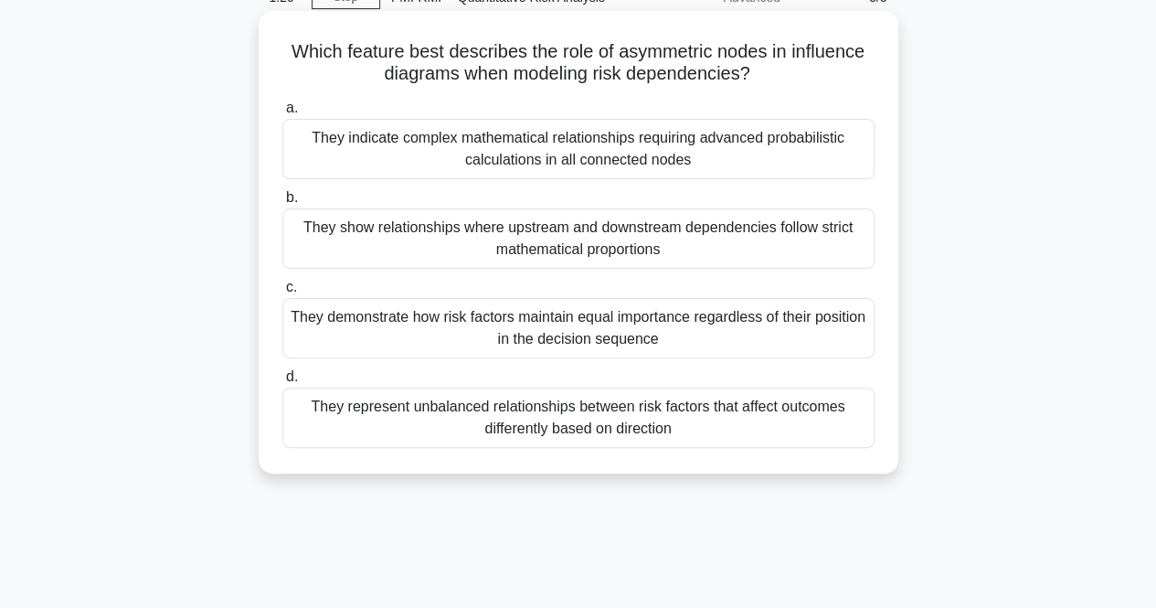
click at [588, 410] on div "They represent unbalanced relationships between risk factors that affect outcom…" at bounding box center [578, 417] width 592 height 60
click at [282, 383] on input "d. They represent unbalanced relationships between risk factors that affect out…" at bounding box center [282, 377] width 0 height 12
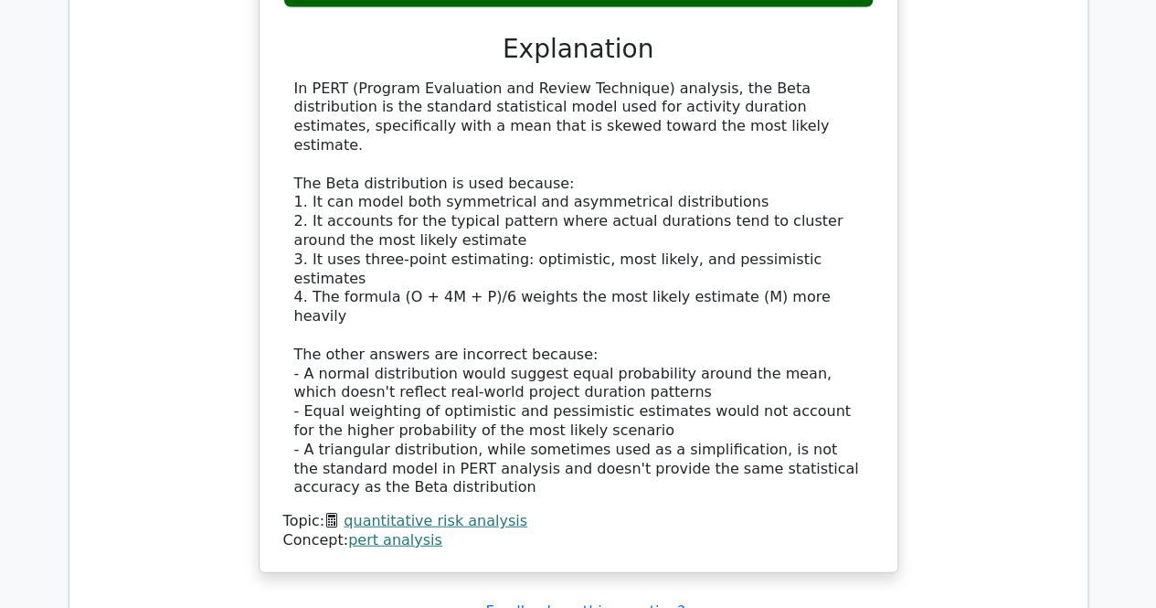
scroll to position [2010, 0]
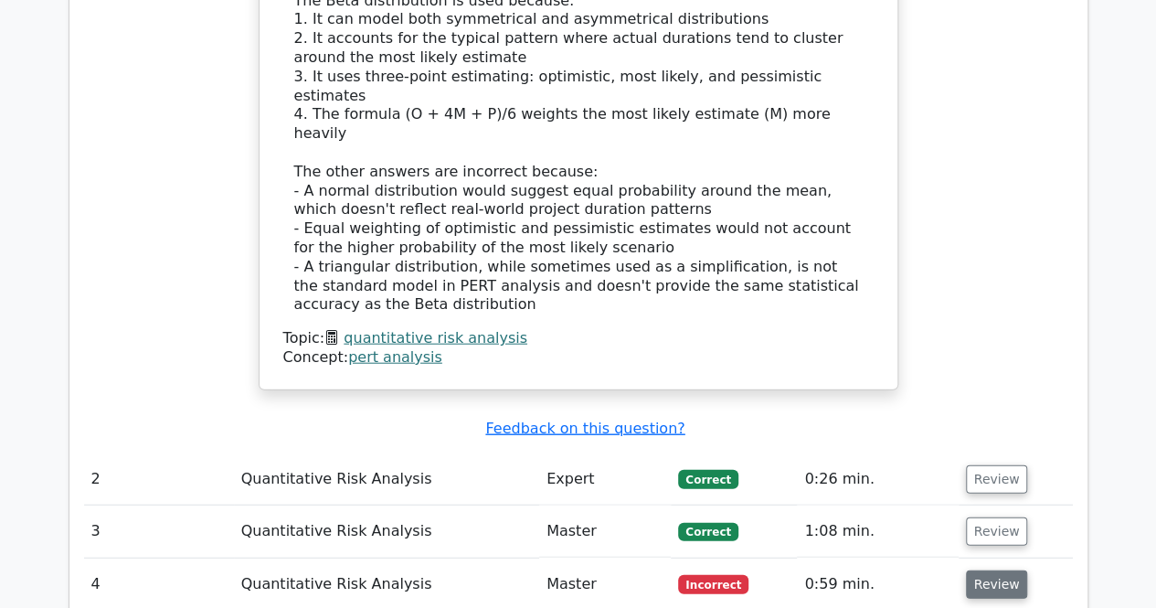
click at [989, 570] on button "Review" at bounding box center [997, 584] width 62 height 28
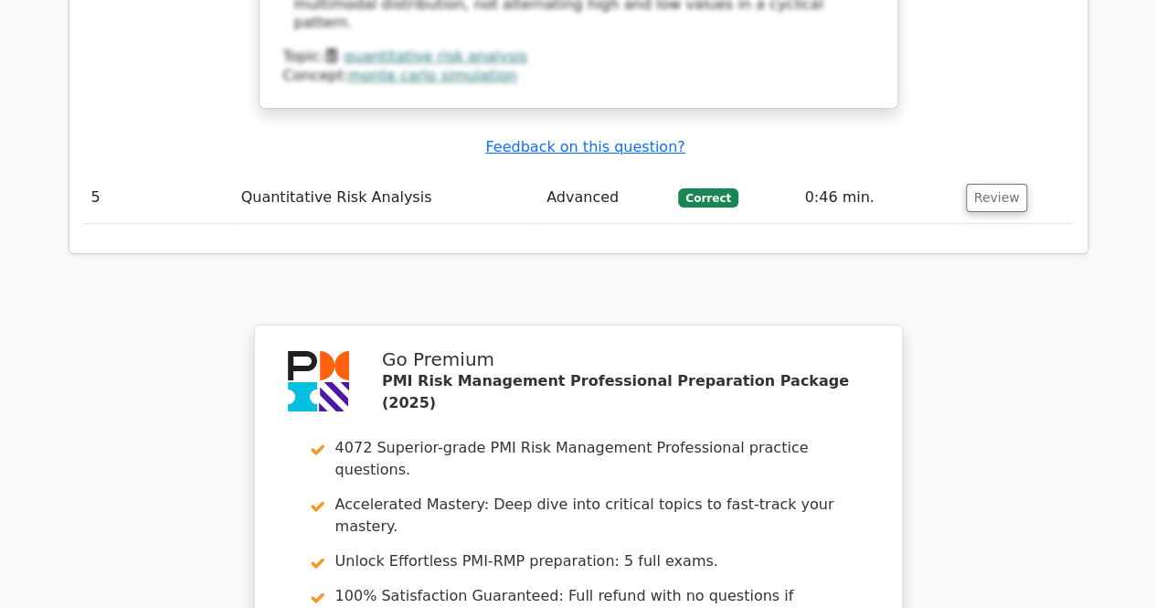
scroll to position [3564, 0]
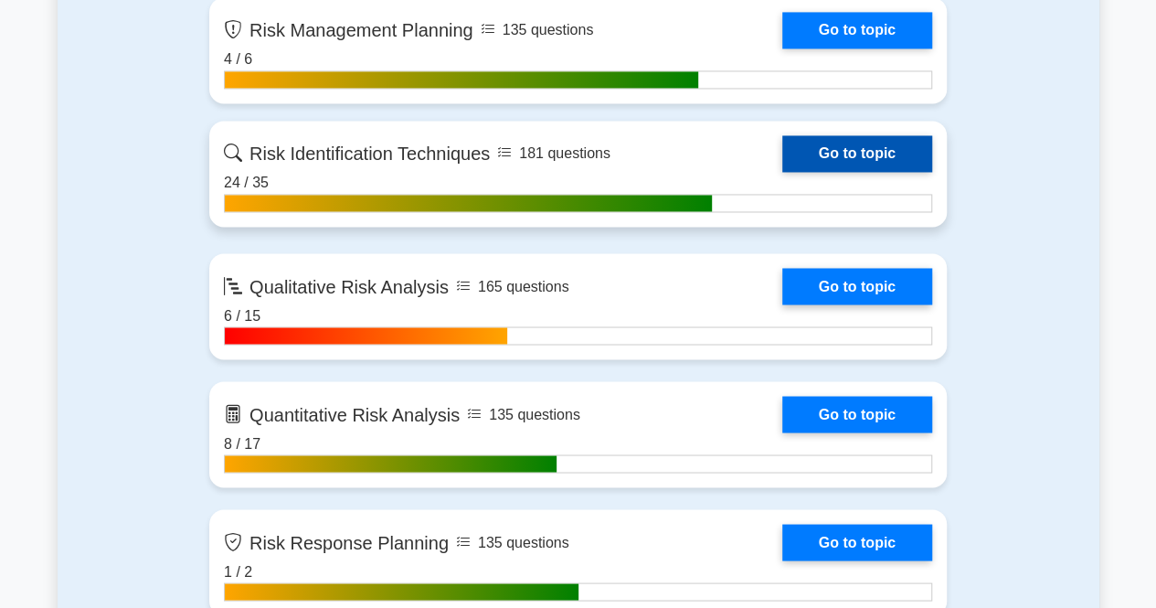
scroll to position [1553, 0]
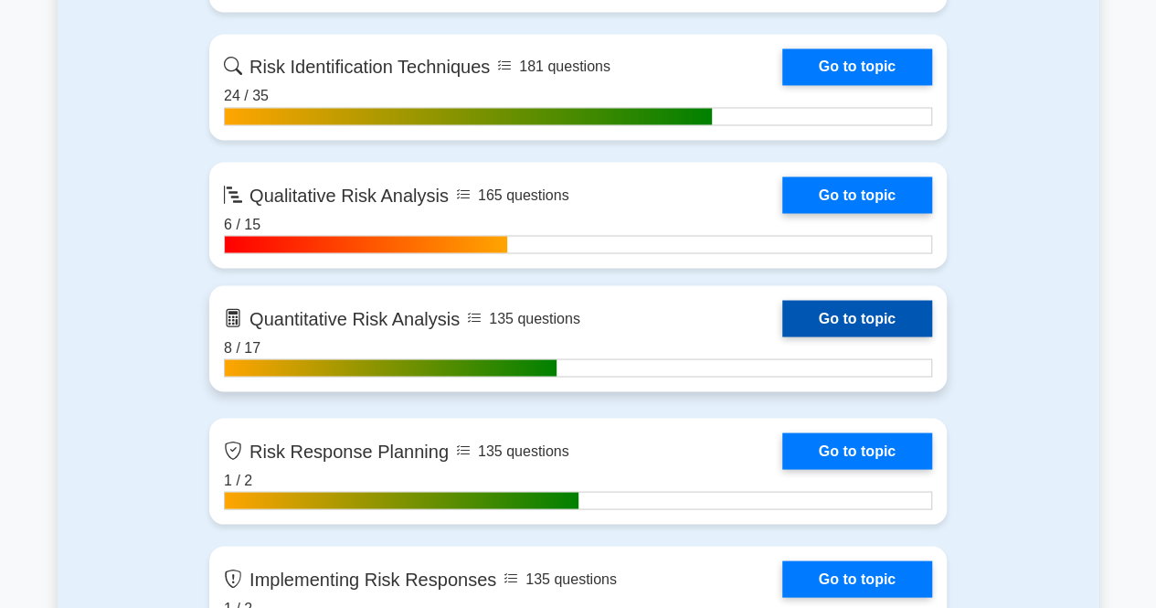
click at [861, 323] on link "Go to topic" at bounding box center [857, 318] width 150 height 37
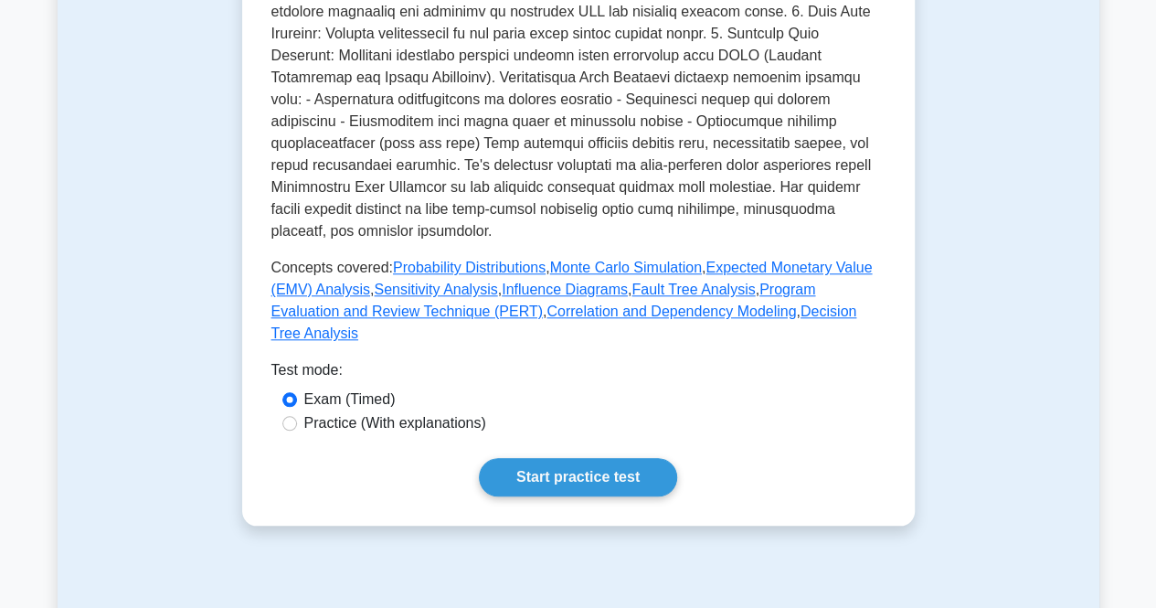
scroll to position [914, 0]
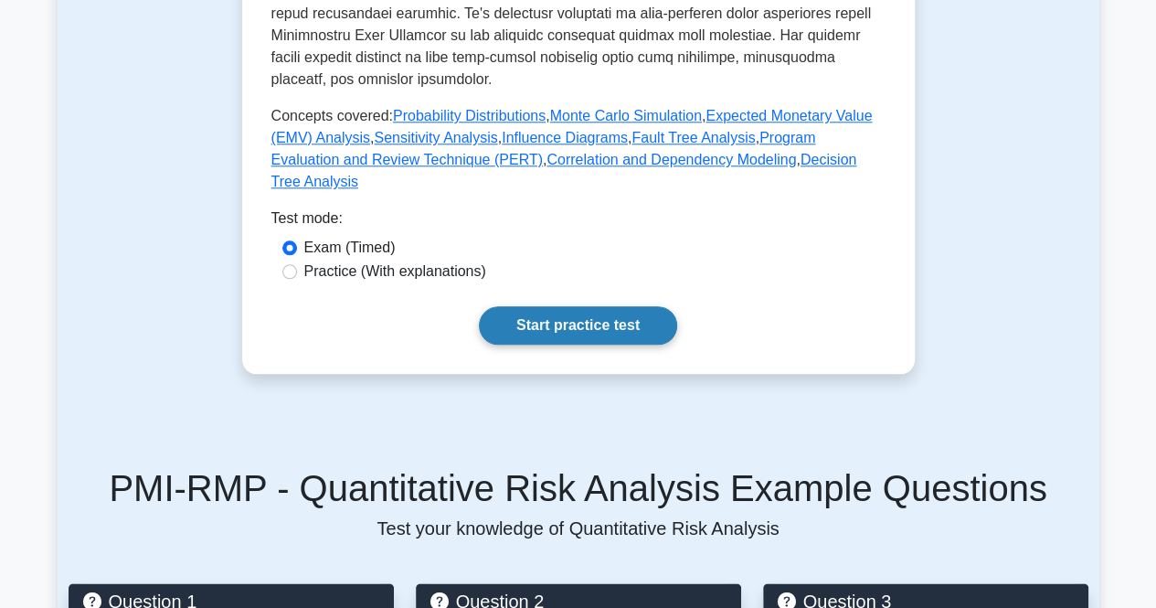
click at [588, 306] on link "Start practice test" at bounding box center [578, 325] width 198 height 38
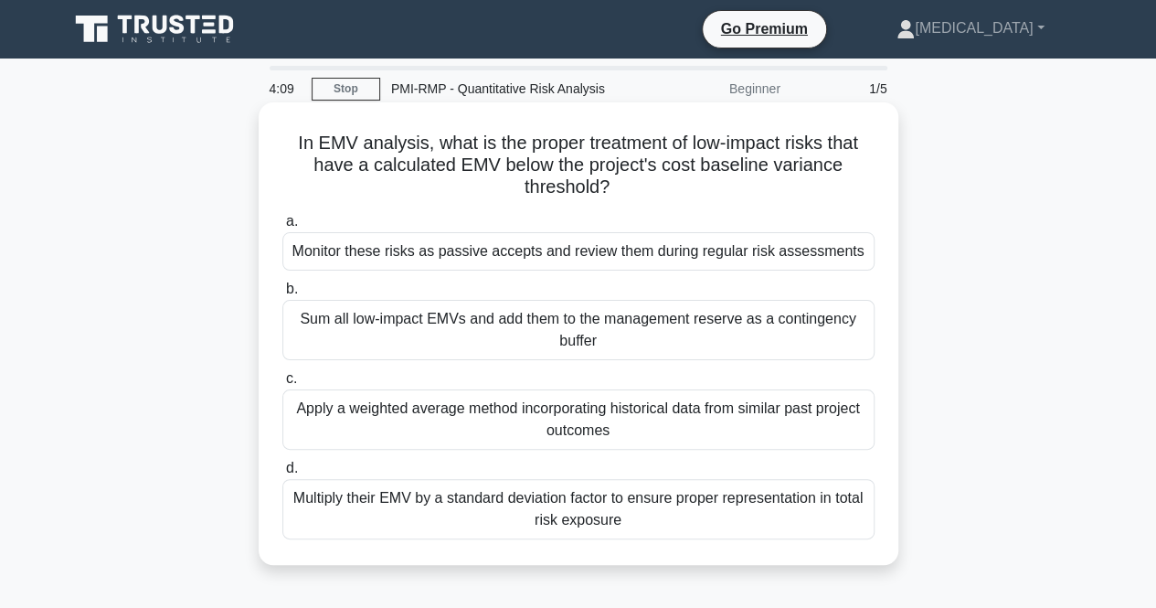
click at [569, 255] on div "Monitor these risks as passive accepts and review them during regular risk asse…" at bounding box center [578, 251] width 592 height 38
click at [282, 228] on input "a. Monitor these risks as passive accepts and review them during regular risk a…" at bounding box center [282, 222] width 0 height 12
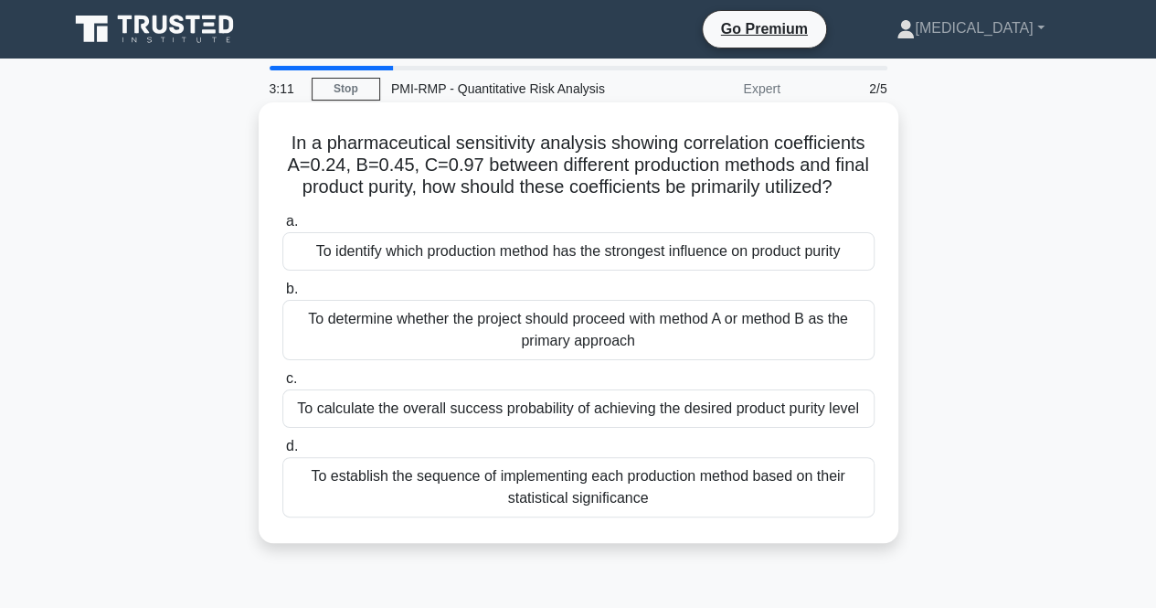
click at [512, 270] on div "To identify which production method has the strongest influence on product puri…" at bounding box center [578, 251] width 592 height 38
click at [282, 228] on input "a. To identify which production method has the strongest influence on product p…" at bounding box center [282, 222] width 0 height 12
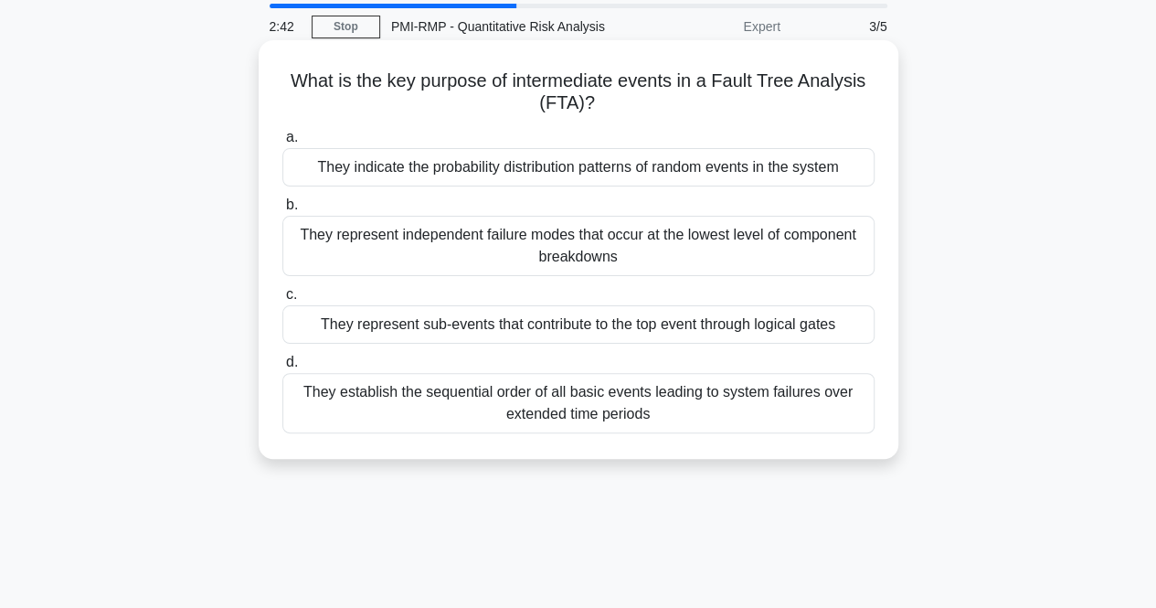
scroll to position [91, 0]
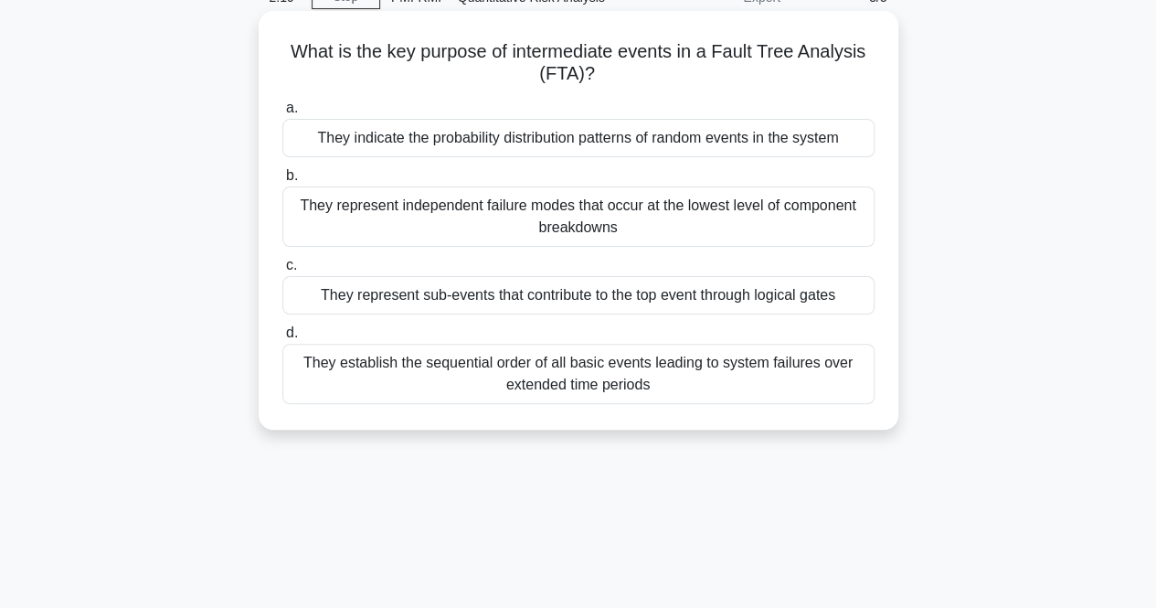
click at [576, 299] on div "They represent sub-events that contribute to the top event through logical gates" at bounding box center [578, 295] width 592 height 38
click at [282, 271] on input "c. They represent sub-events that contribute to the top event through logical g…" at bounding box center [282, 266] width 0 height 12
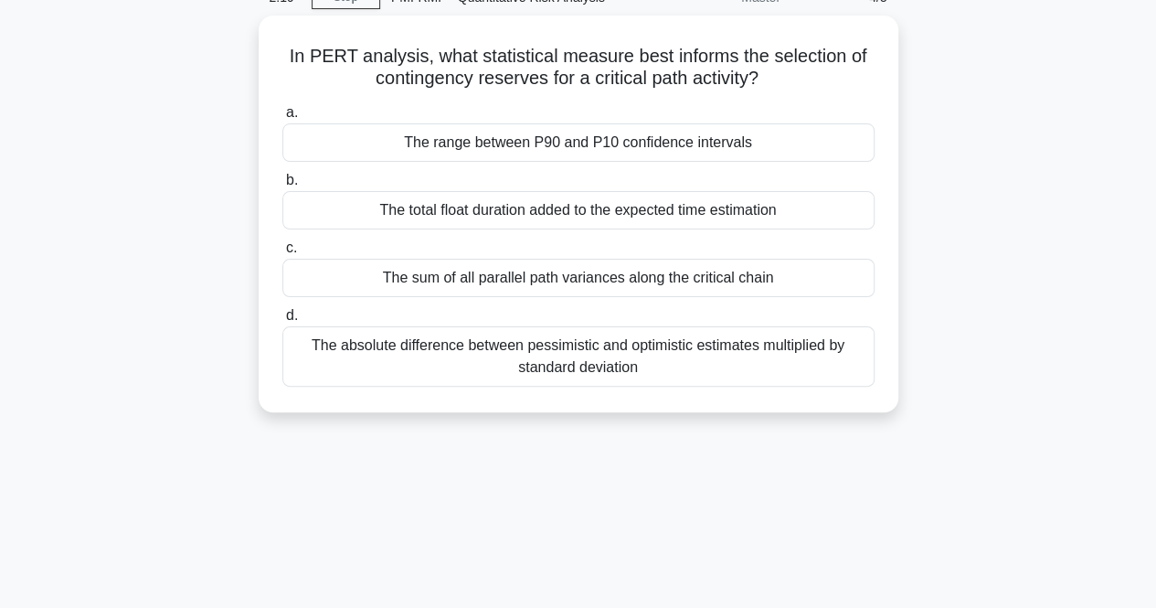
scroll to position [0, 0]
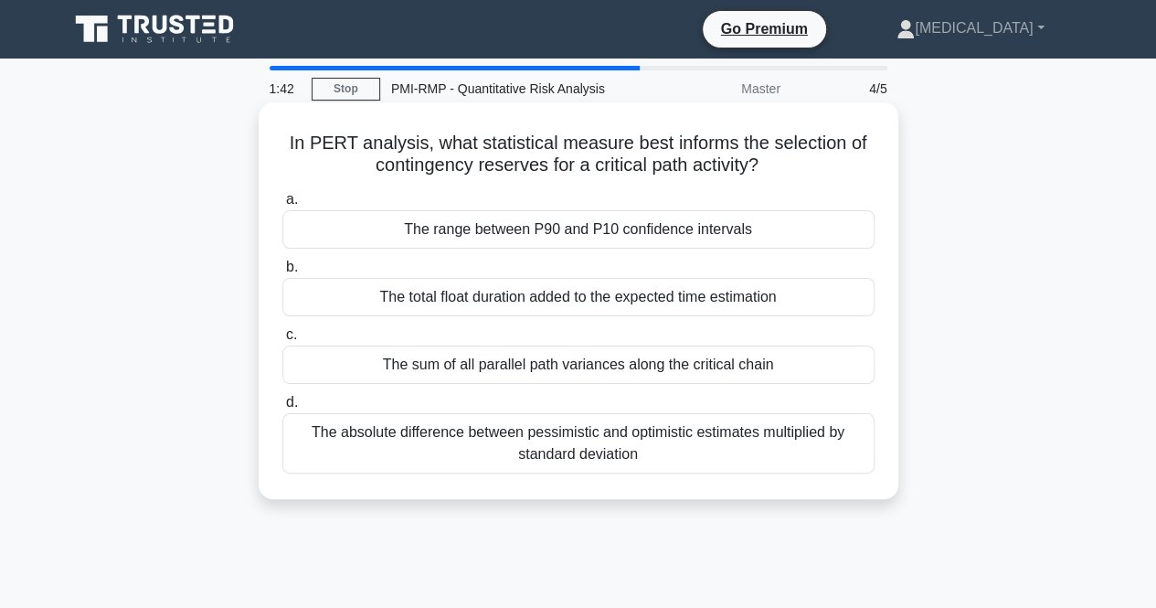
click at [552, 454] on div "The absolute difference between pessimistic and optimistic estimates multiplied…" at bounding box center [578, 443] width 592 height 60
click at [282, 408] on input "d. The absolute difference between pessimistic and optimistic estimates multipl…" at bounding box center [282, 403] width 0 height 12
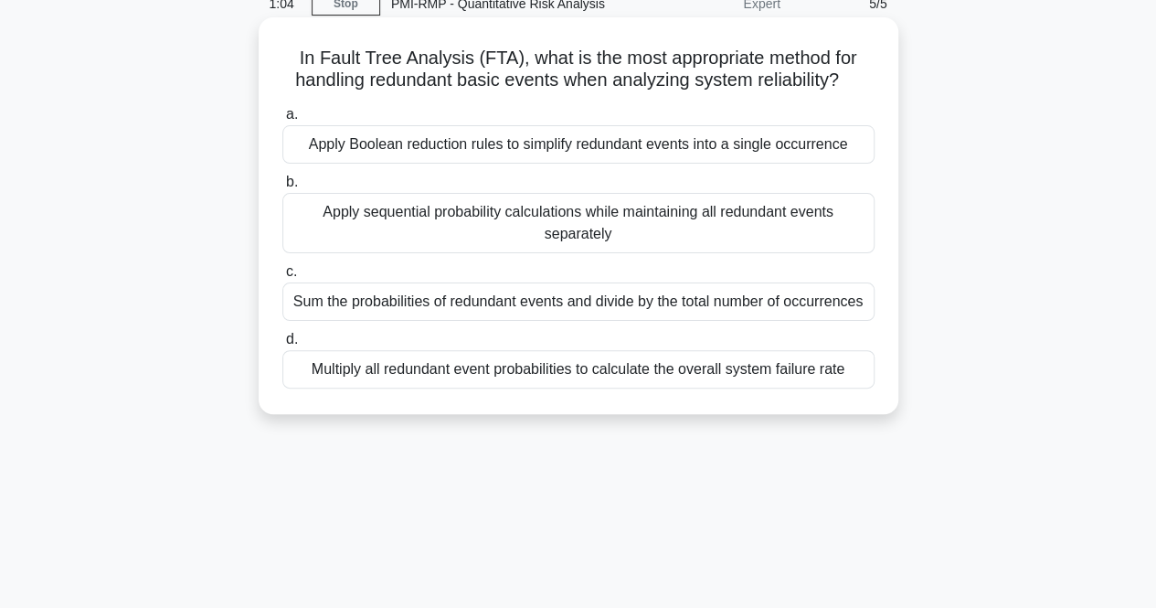
scroll to position [87, 0]
click at [590, 151] on div "Apply Boolean reduction rules to simplify redundant events into a single occurr…" at bounding box center [578, 142] width 592 height 38
click at [282, 119] on input "a. Apply Boolean reduction rules to simplify redundant events into a single occ…" at bounding box center [282, 113] width 0 height 12
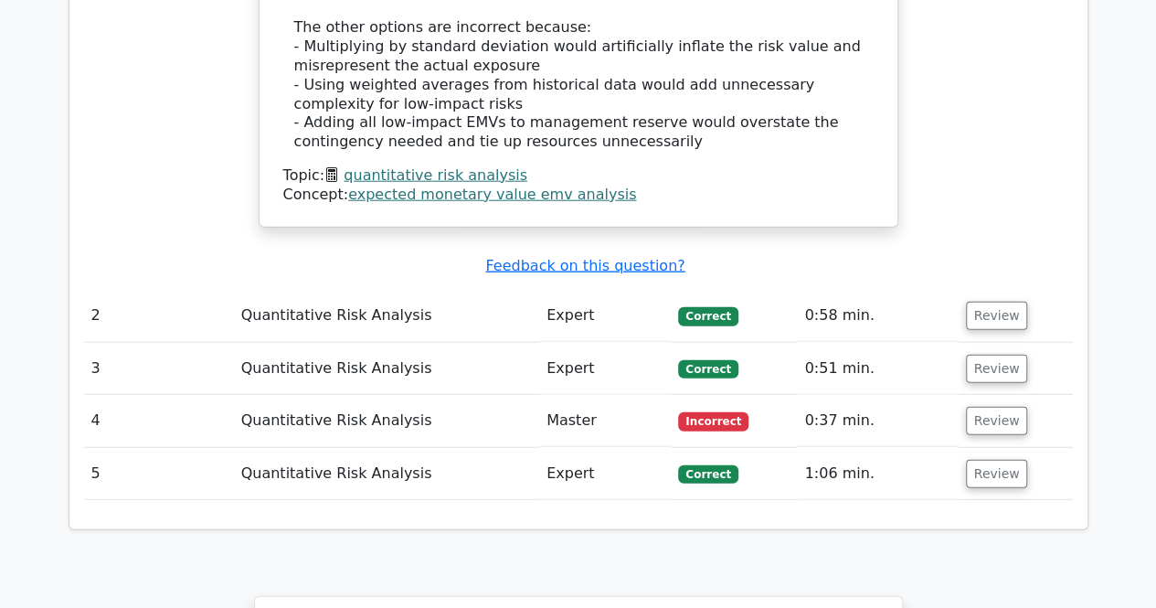
scroll to position [2376, 0]
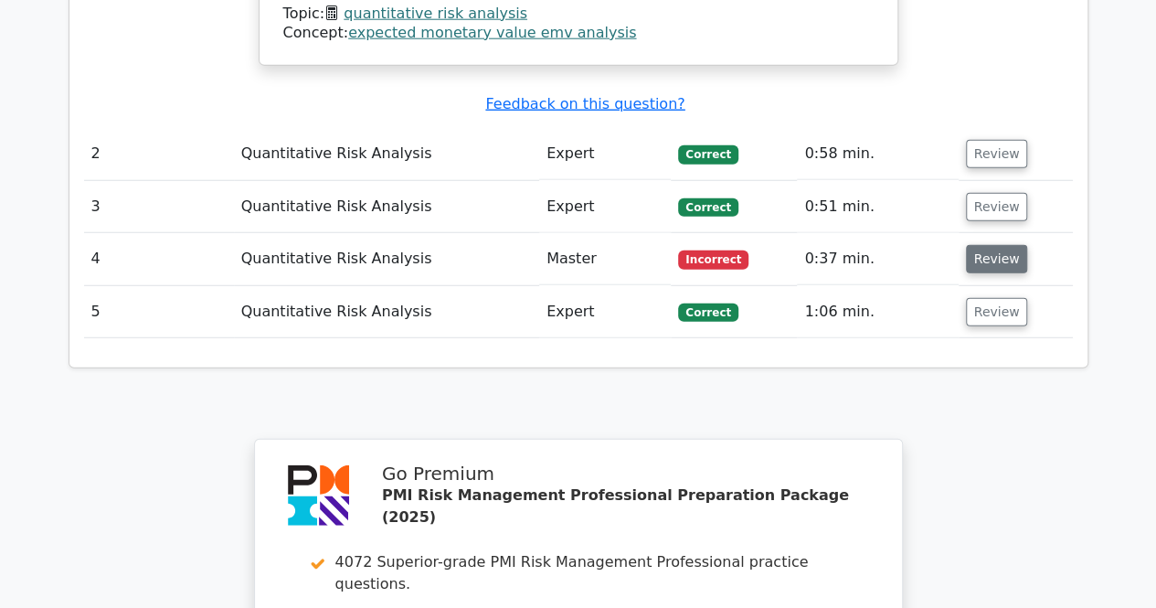
click at [997, 245] on button "Review" at bounding box center [997, 259] width 62 height 28
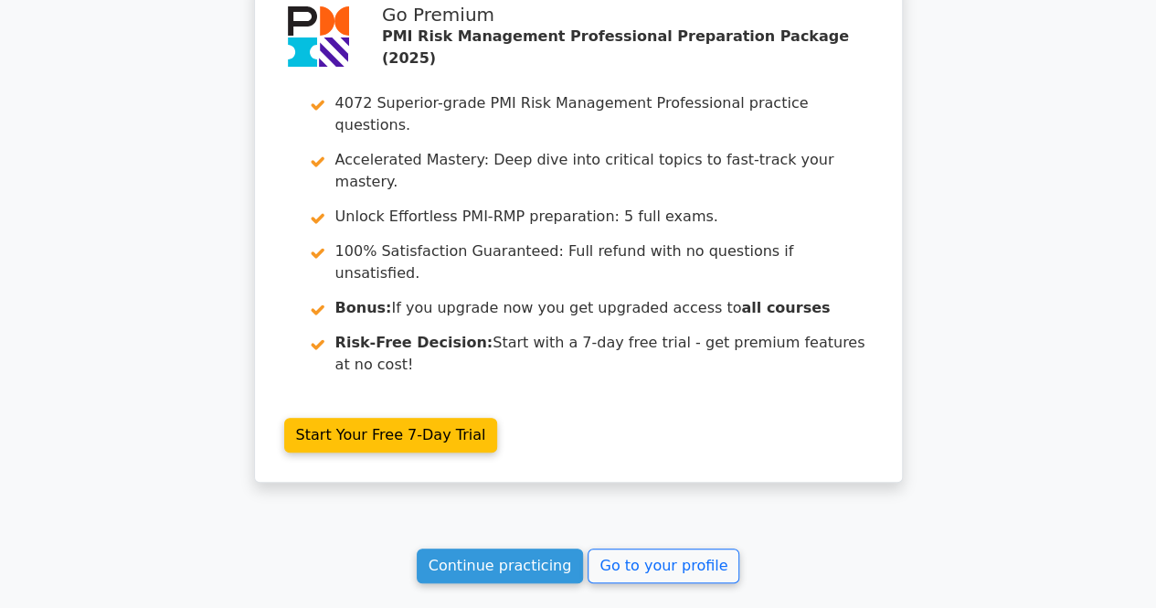
scroll to position [3751, 0]
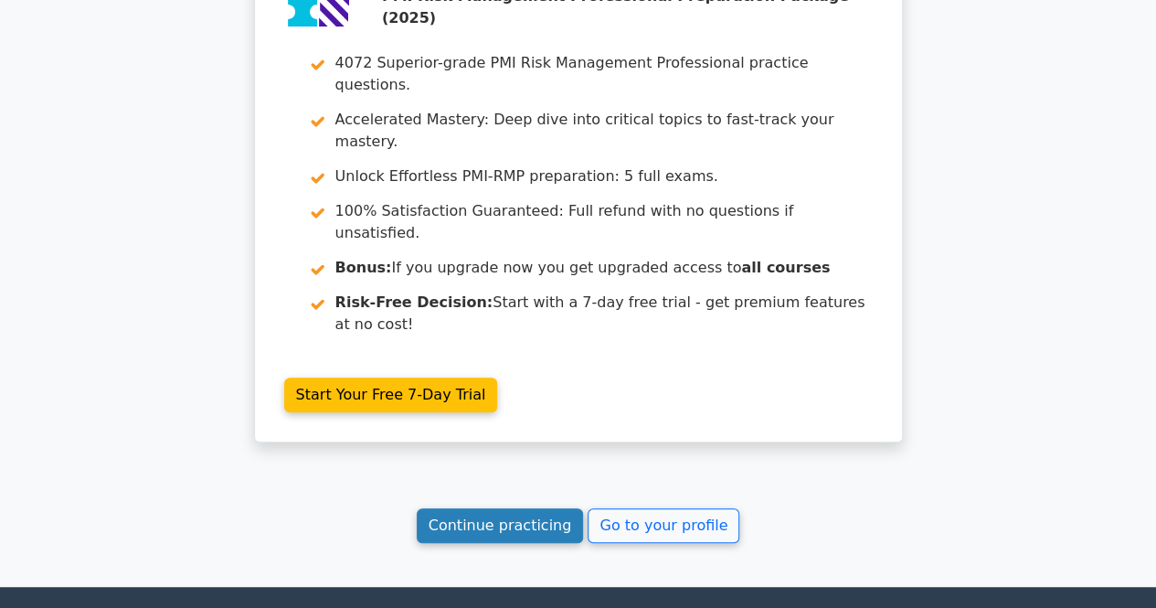
click at [526, 508] on link "Continue practicing" at bounding box center [500, 525] width 167 height 35
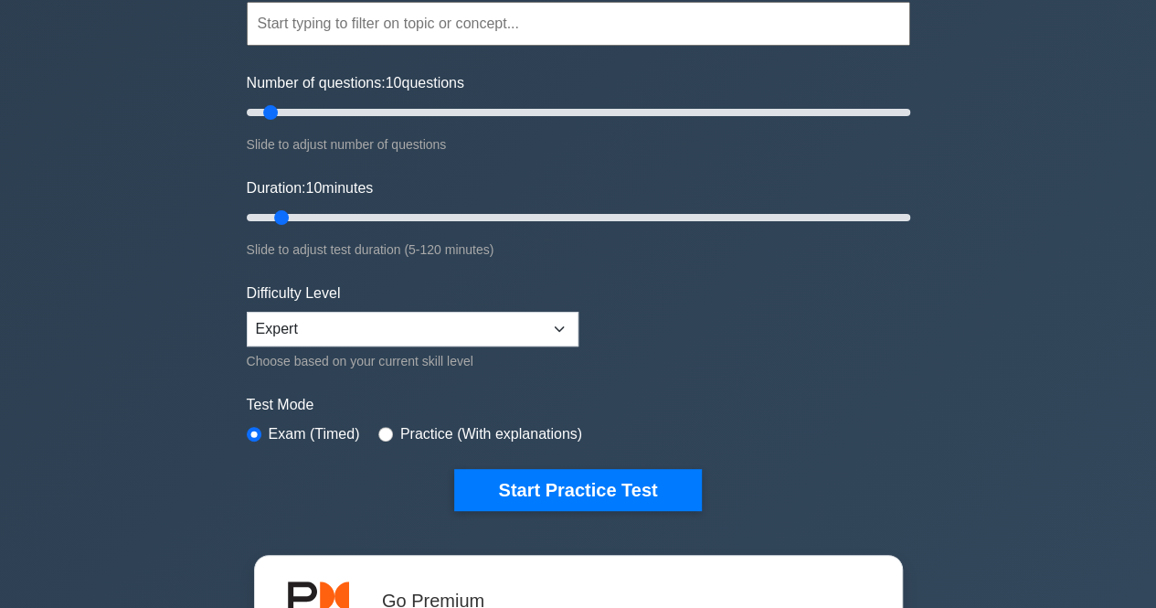
scroll to position [183, 0]
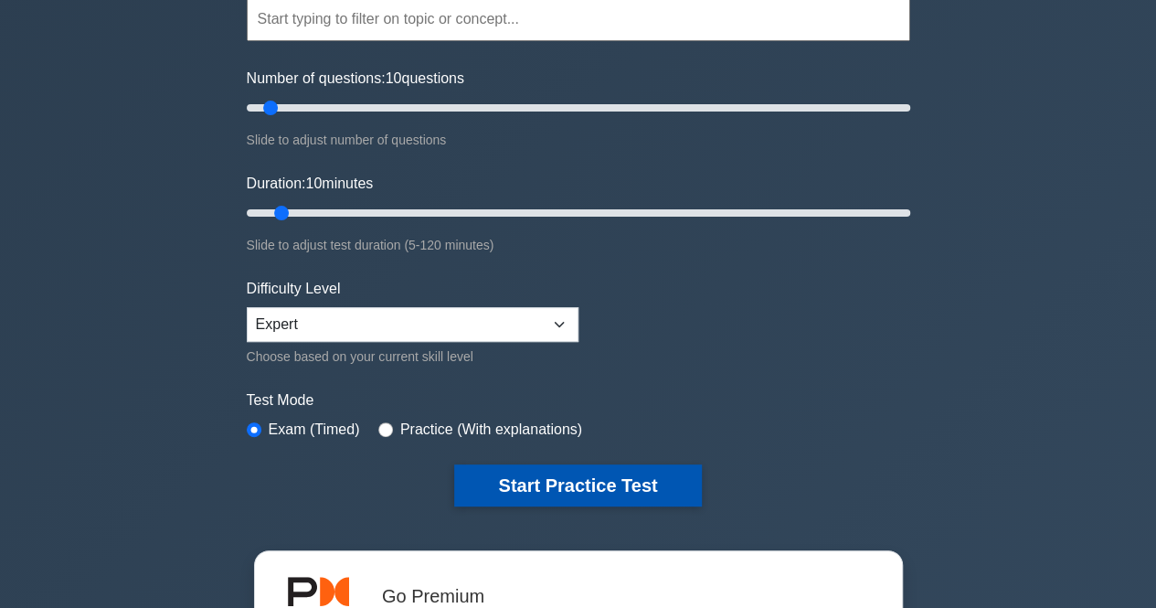
click at [573, 479] on button "Start Practice Test" at bounding box center [577, 485] width 247 height 42
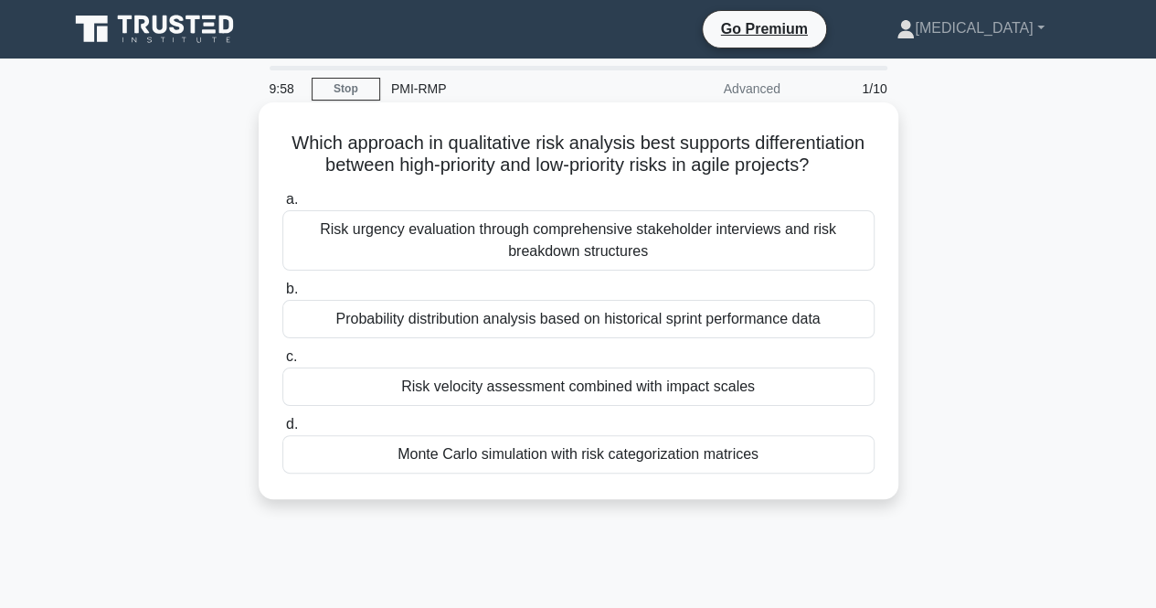
scroll to position [91, 0]
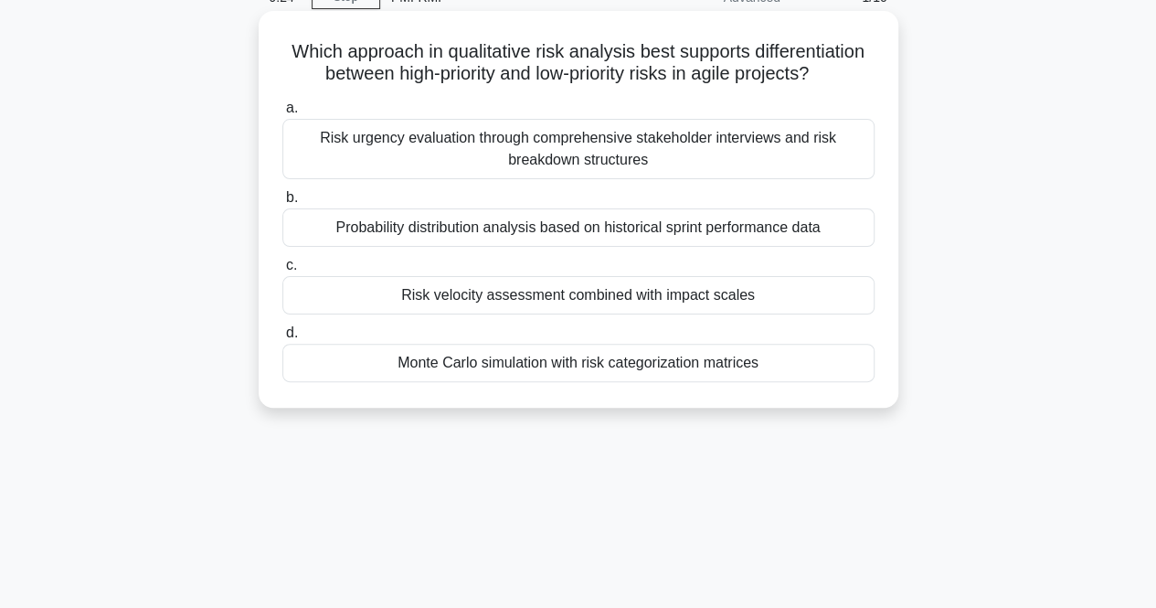
click at [662, 154] on div "Risk urgency evaluation through comprehensive stakeholder interviews and risk b…" at bounding box center [578, 149] width 592 height 60
click at [282, 114] on input "a. Risk urgency evaluation through comprehensive stakeholder interviews and ris…" at bounding box center [282, 108] width 0 height 12
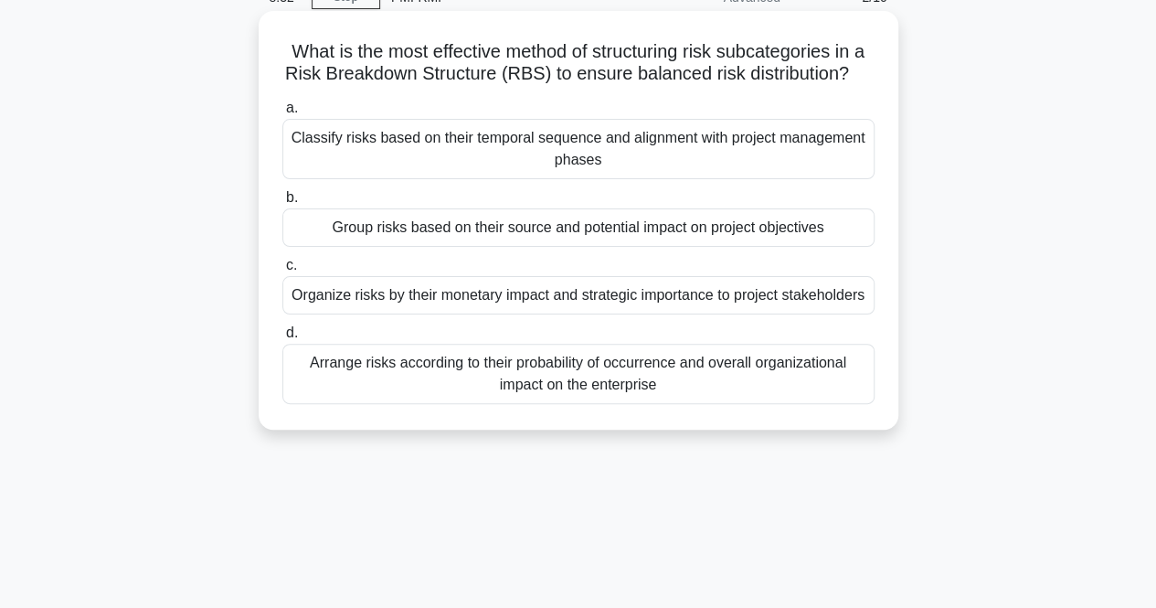
click at [610, 228] on div "Group risks based on their source and potential impact on project objectives" at bounding box center [578, 227] width 592 height 38
click at [282, 204] on input "b. Group risks based on their source and potential impact on project objectives" at bounding box center [282, 198] width 0 height 12
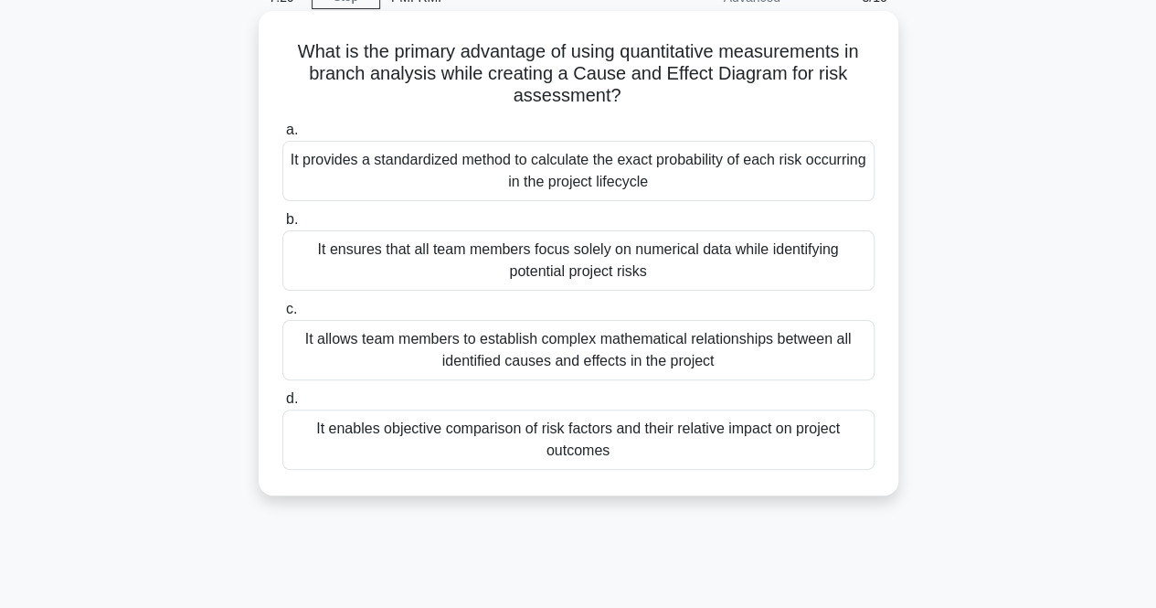
click at [581, 451] on div "It enables objective comparison of risk factors and their relative impact on pr…" at bounding box center [578, 439] width 592 height 60
click at [282, 405] on input "d. It enables objective comparison of risk factors and their relative impact on…" at bounding box center [282, 399] width 0 height 12
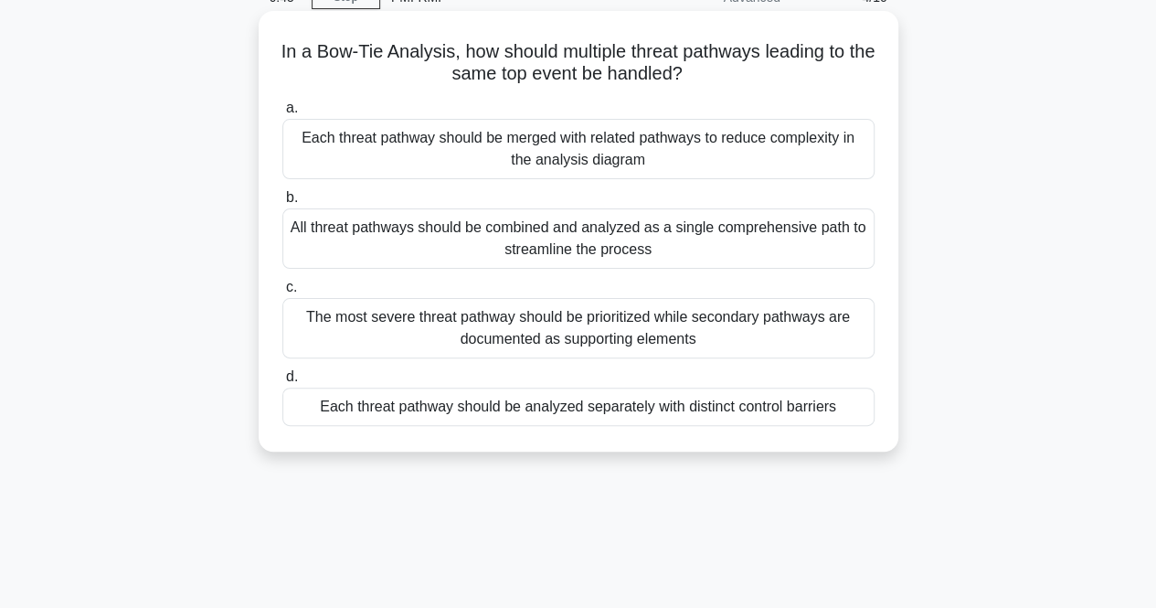
click at [464, 329] on div "The most severe threat pathway should be prioritized while secondary pathways a…" at bounding box center [578, 328] width 592 height 60
click at [282, 293] on input "c. The most severe threat pathway should be prioritized while secondary pathway…" at bounding box center [282, 287] width 0 height 12
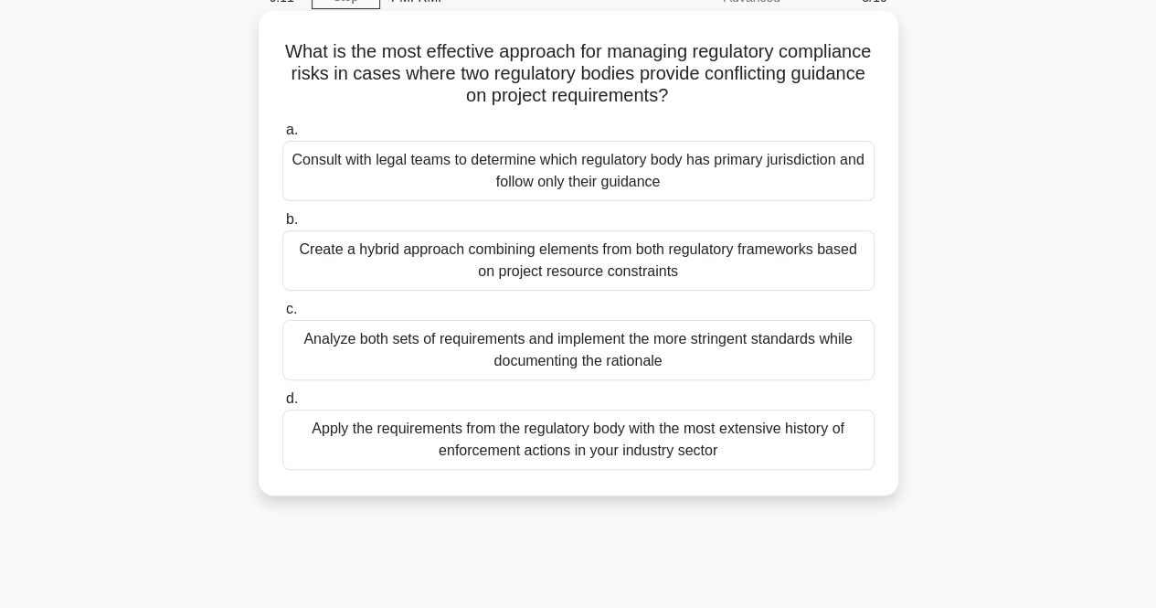
click at [603, 184] on div "Consult with legal teams to determine which regulatory body has primary jurisdi…" at bounding box center [578, 171] width 592 height 60
click at [282, 136] on input "a. Consult with legal teams to determine which regulatory body has primary juri…" at bounding box center [282, 130] width 0 height 12
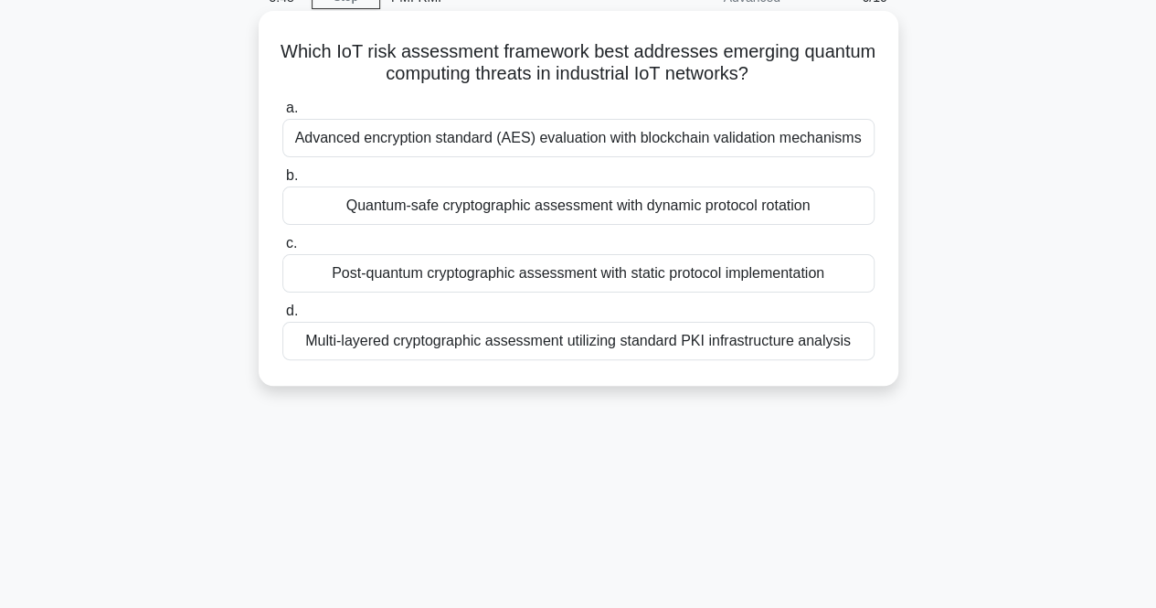
click at [589, 143] on div "Advanced encryption standard (AES) evaluation with blockchain validation mechan…" at bounding box center [578, 138] width 592 height 38
click at [282, 114] on input "a. Advanced encryption standard (AES) evaluation with blockchain validation mec…" at bounding box center [282, 108] width 0 height 12
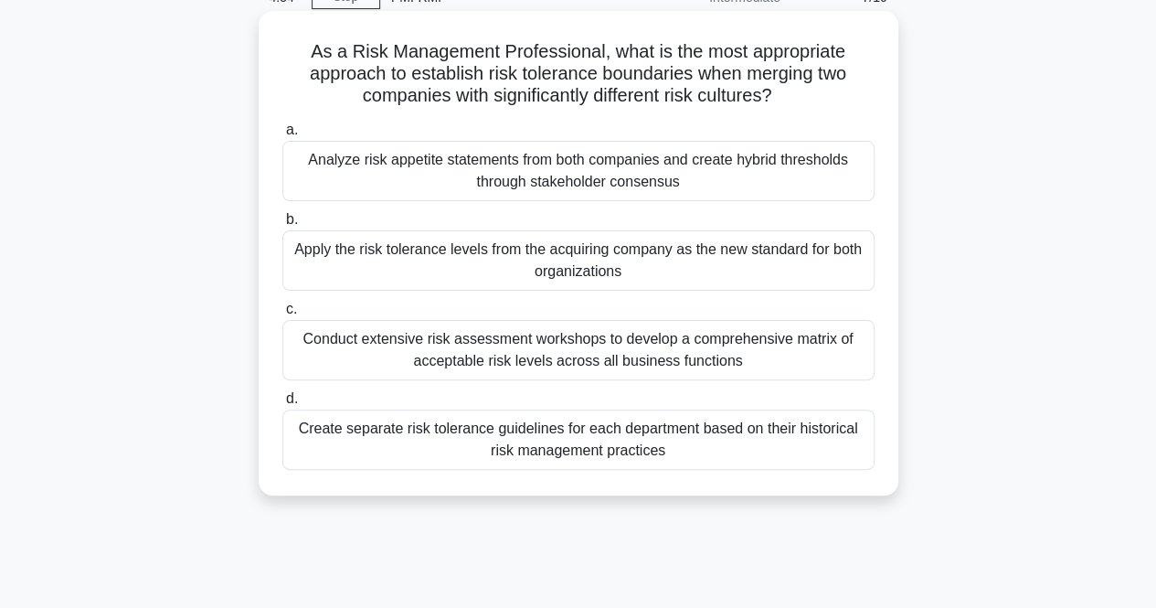
click at [539, 358] on div "Conduct extensive risk assessment workshops to develop a comprehensive matrix o…" at bounding box center [578, 350] width 592 height 60
click at [282, 315] on input "c. Conduct extensive risk assessment workshops to develop a comprehensive matri…" at bounding box center [282, 309] width 0 height 12
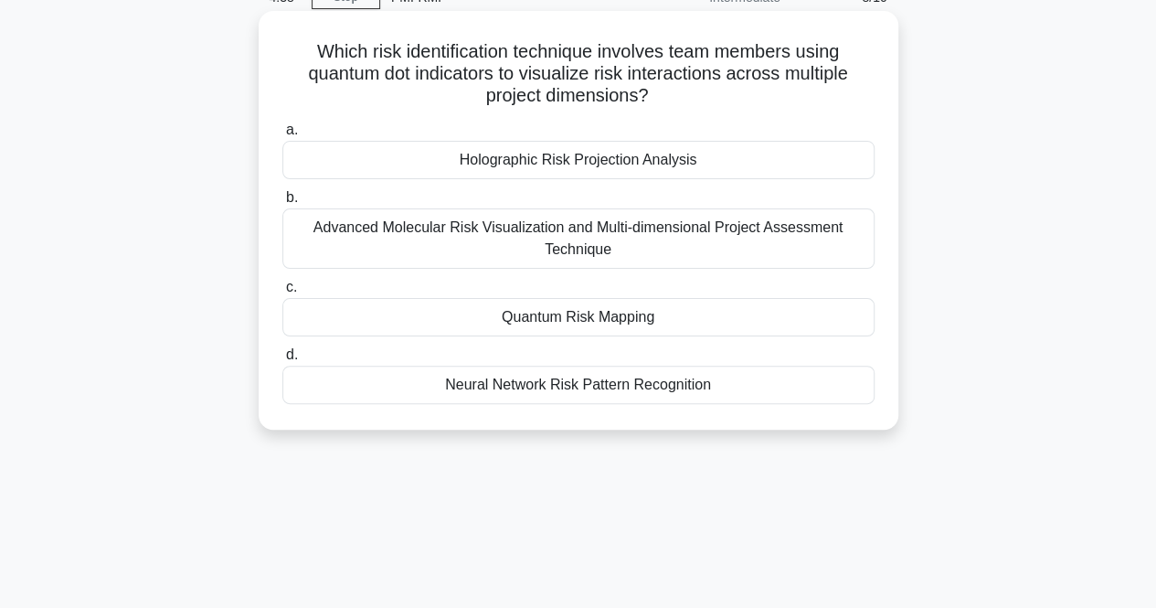
click at [583, 313] on div "Quantum Risk Mapping" at bounding box center [578, 317] width 592 height 38
click at [282, 293] on input "c. Quantum Risk Mapping" at bounding box center [282, 287] width 0 height 12
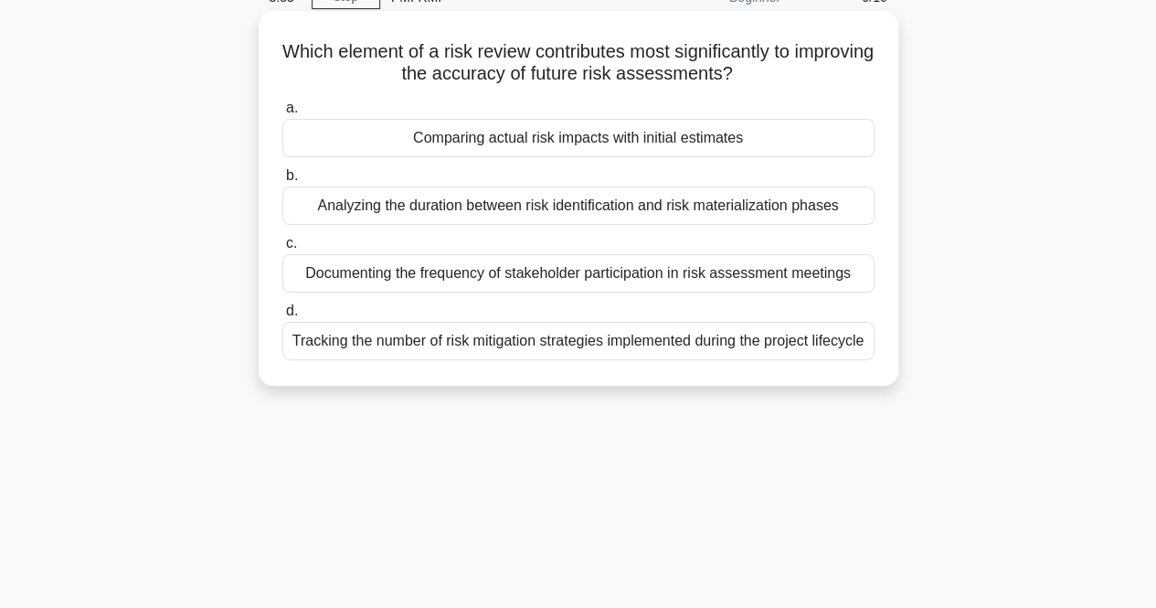
click at [592, 142] on div "Comparing actual risk impacts with initial estimates" at bounding box center [578, 138] width 592 height 38
click at [282, 114] on input "a. Comparing actual risk impacts with initial estimates" at bounding box center [282, 108] width 0 height 12
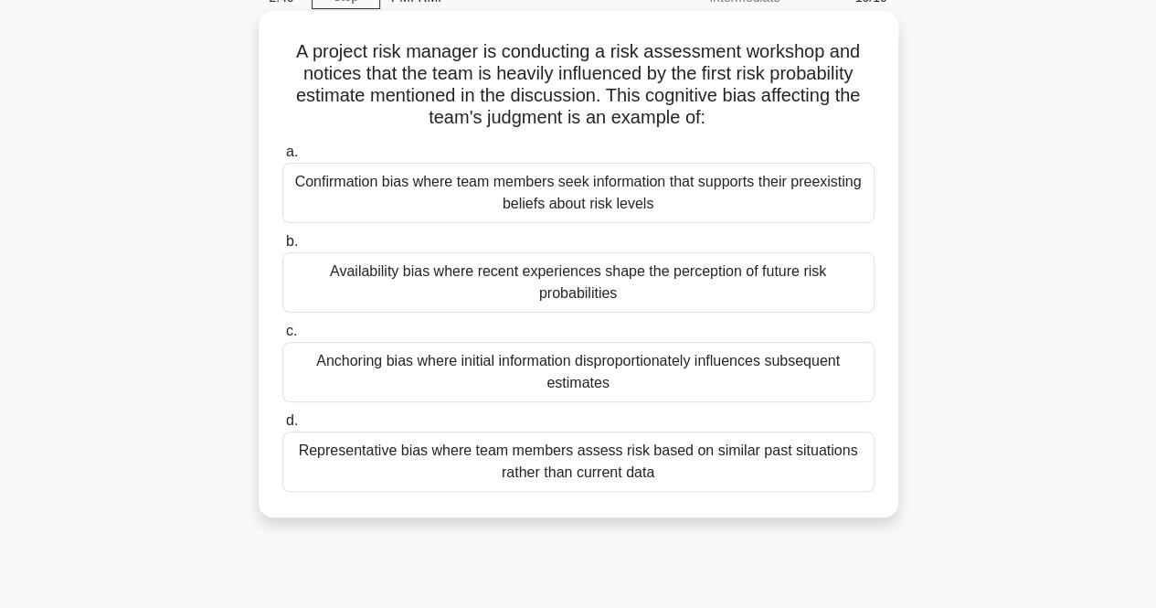
click at [484, 369] on div "Anchoring bias where initial information disproportionately influences subseque…" at bounding box center [578, 372] width 592 height 60
click at [282, 337] on input "c. Anchoring bias where initial information disproportionately influences subse…" at bounding box center [282, 331] width 0 height 12
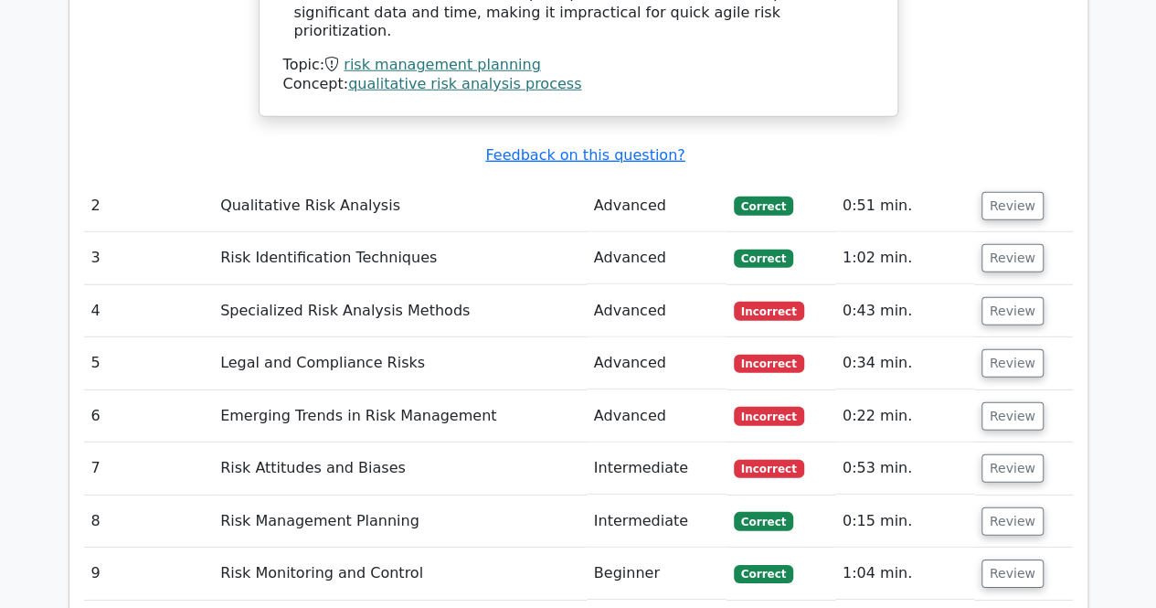
scroll to position [2467, 0]
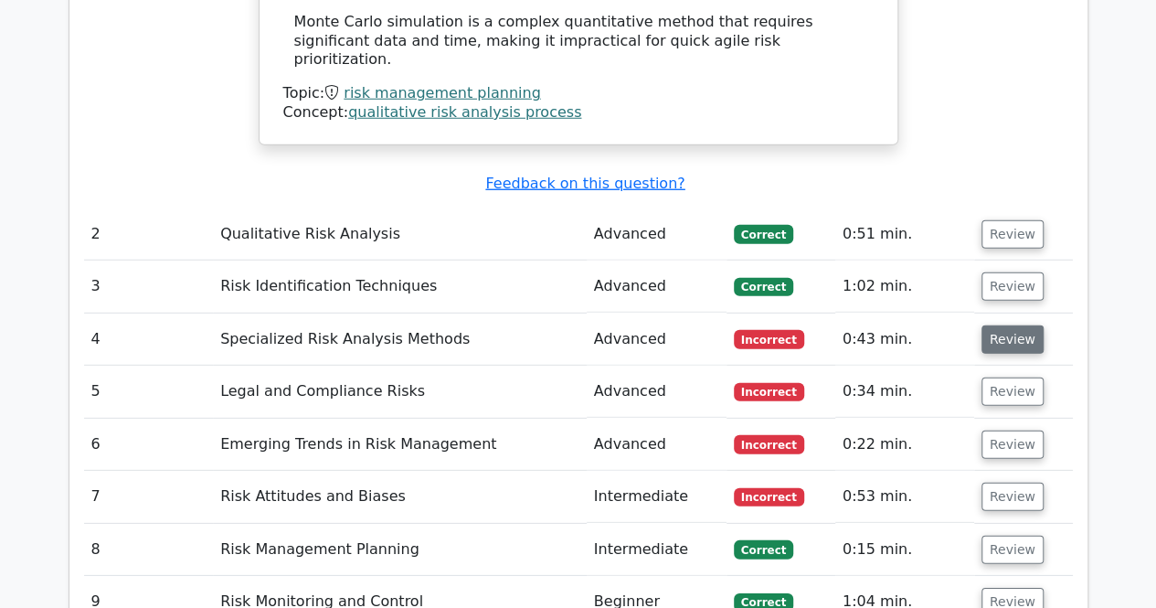
click at [998, 325] on button "Review" at bounding box center [1012, 339] width 62 height 28
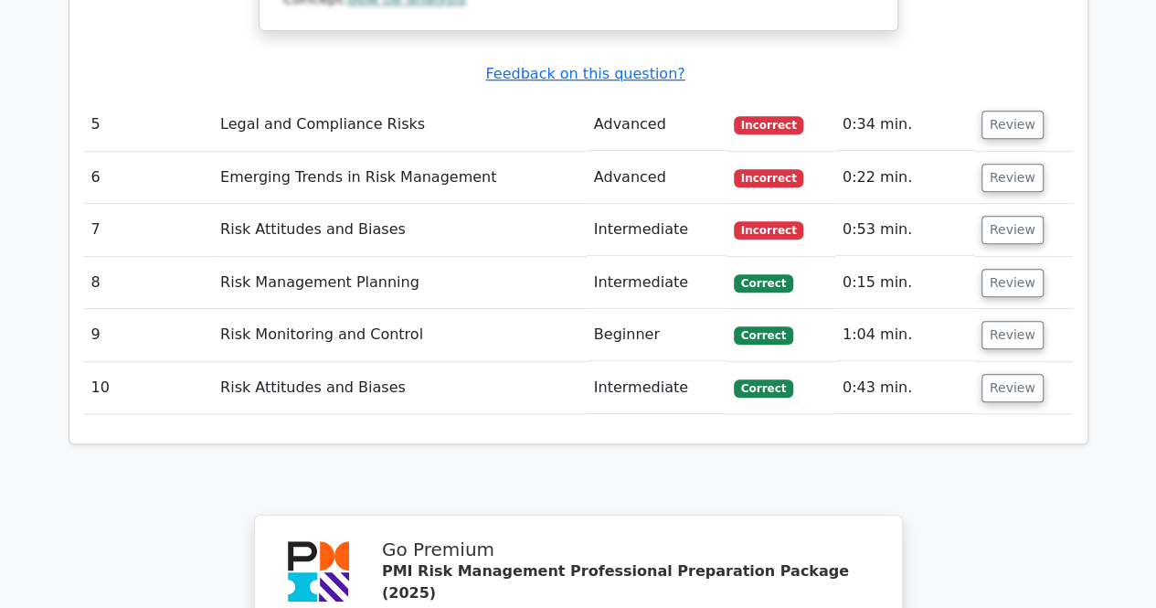
scroll to position [3564, 0]
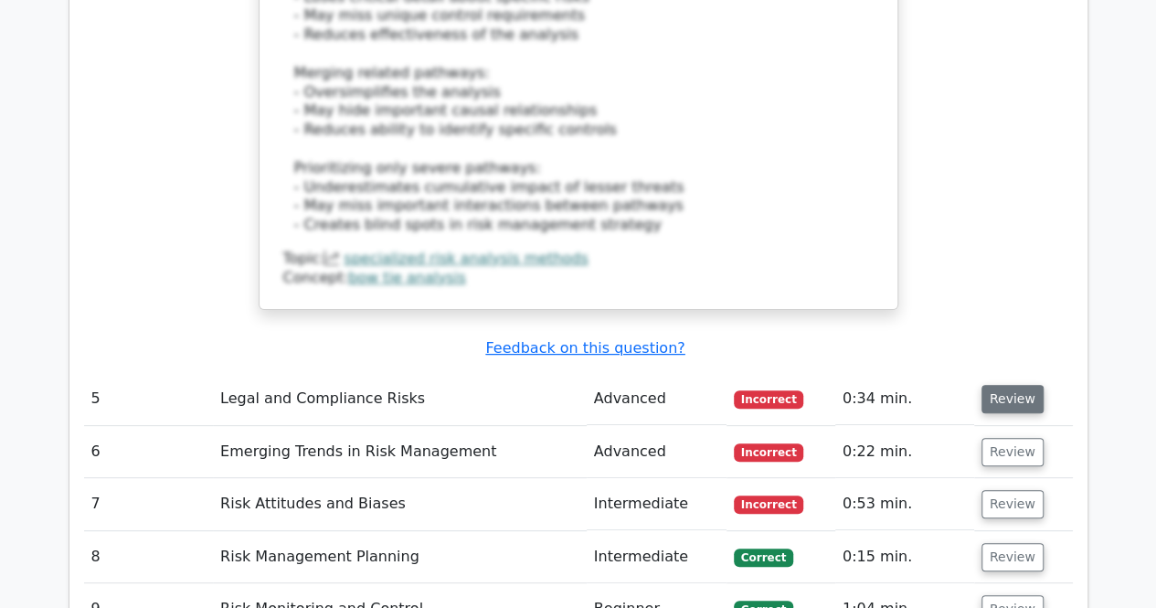
click at [981, 385] on button "Review" at bounding box center [1012, 399] width 62 height 28
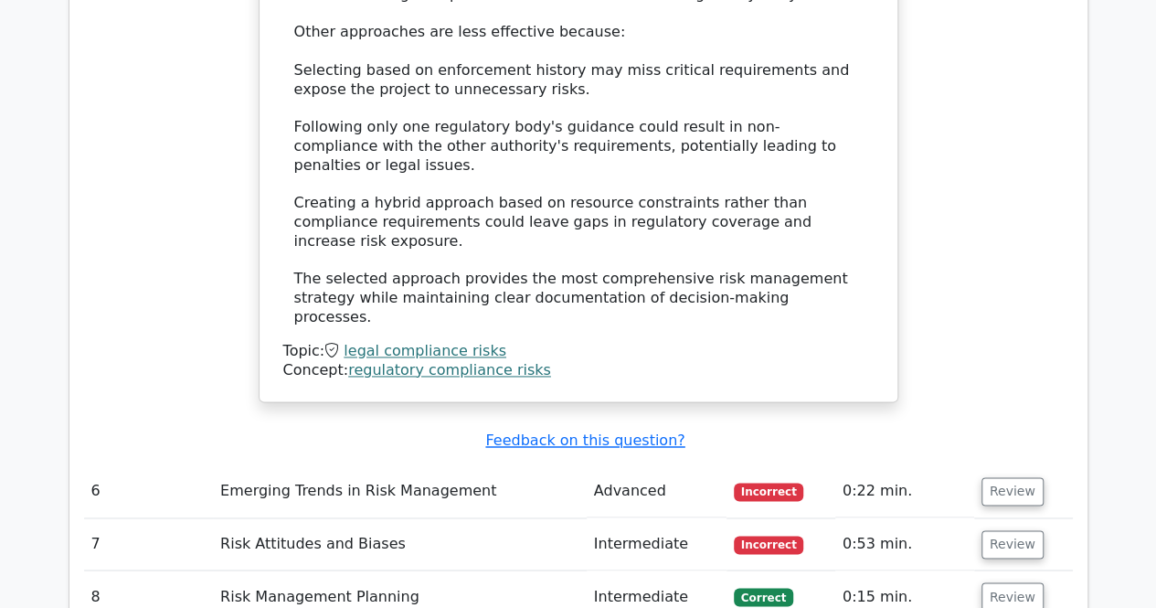
scroll to position [4660, 0]
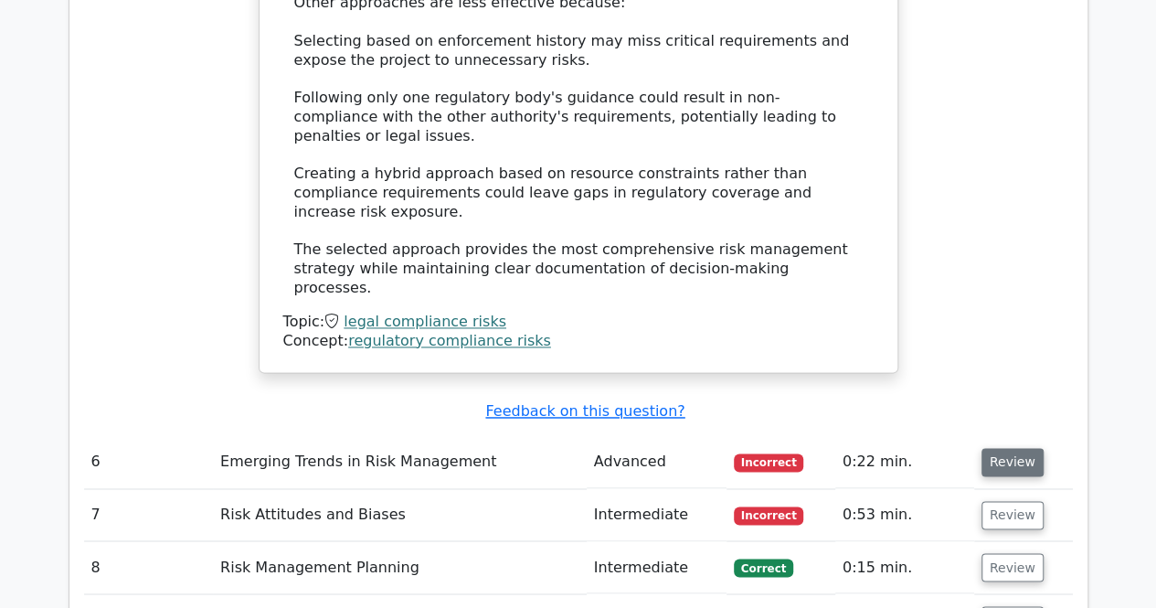
click at [1007, 448] on button "Review" at bounding box center [1012, 462] width 62 height 28
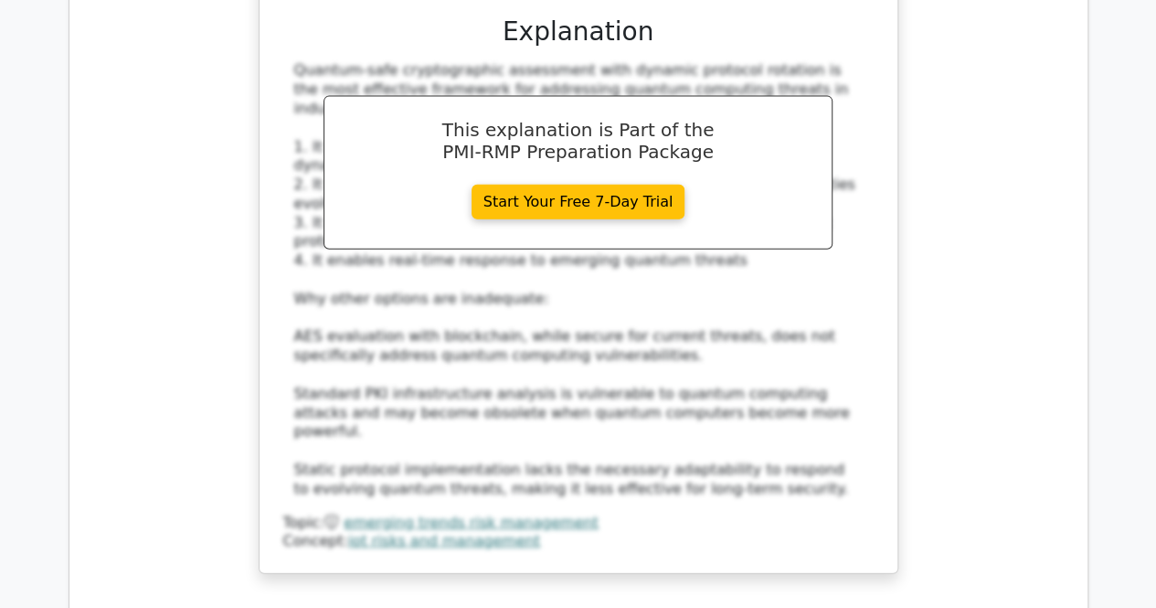
scroll to position [5574, 0]
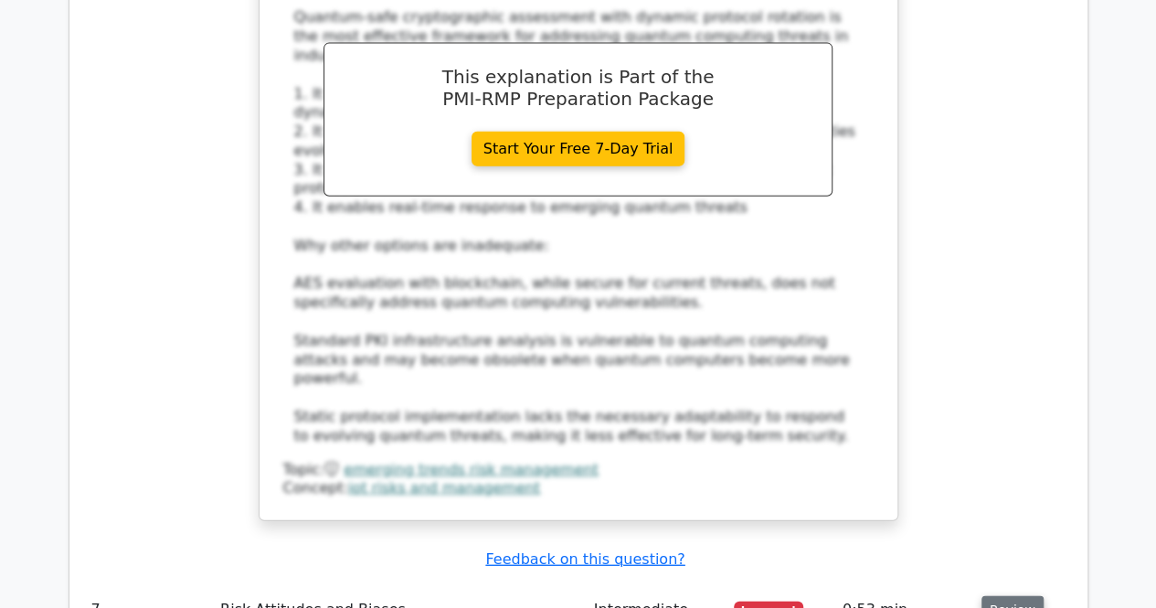
click at [1011, 596] on button "Review" at bounding box center [1012, 610] width 62 height 28
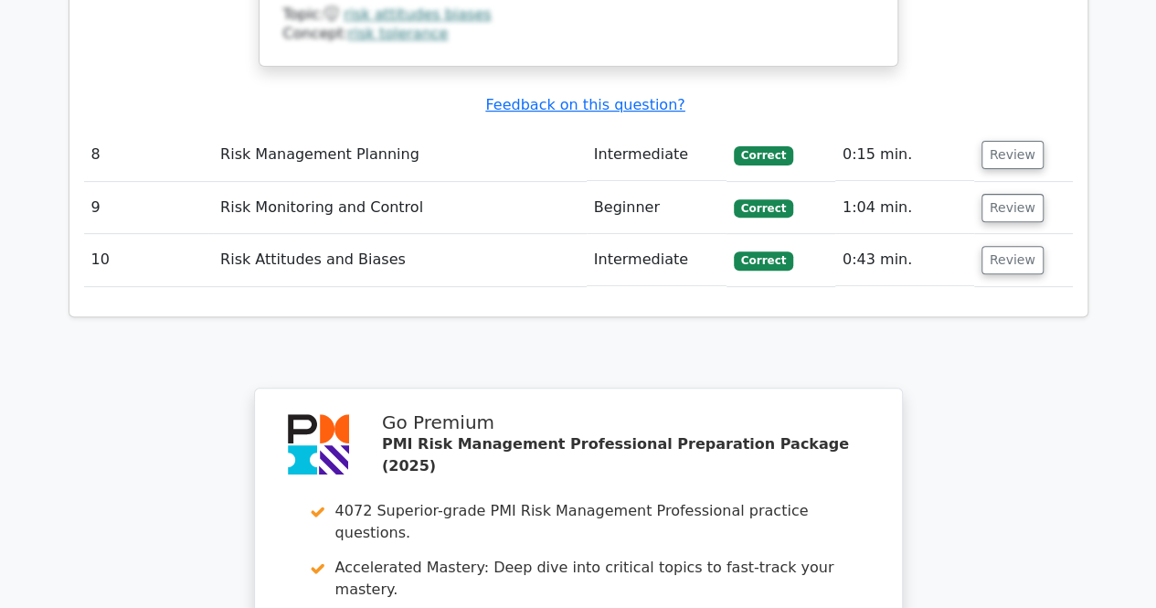
scroll to position [7356, 0]
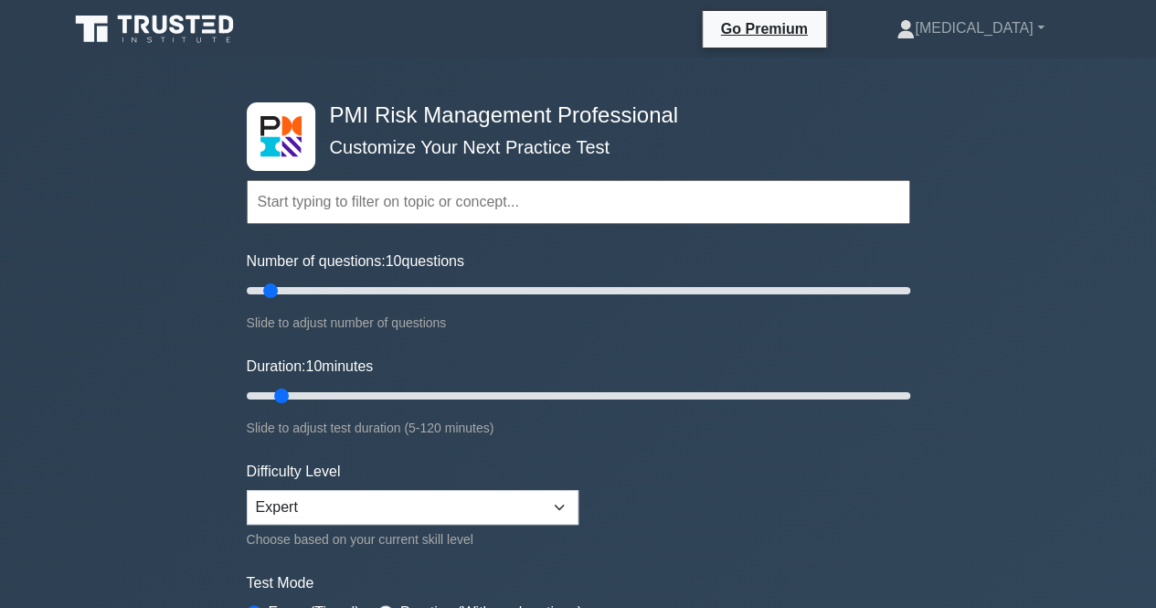
click at [214, 44] on icon at bounding box center [156, 29] width 175 height 35
